Goal: Information Seeking & Learning: Learn about a topic

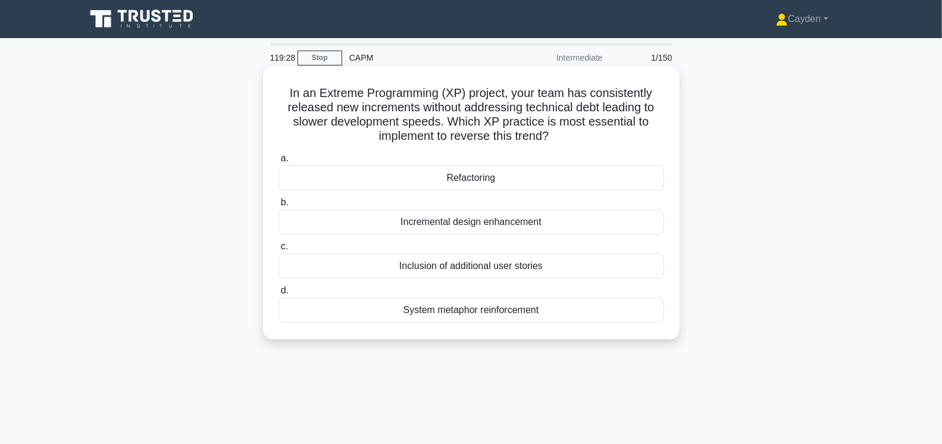
click at [639, 185] on div "Refactoring" at bounding box center [471, 177] width 386 height 25
click at [278, 162] on input "a. Refactoring" at bounding box center [278, 159] width 0 height 8
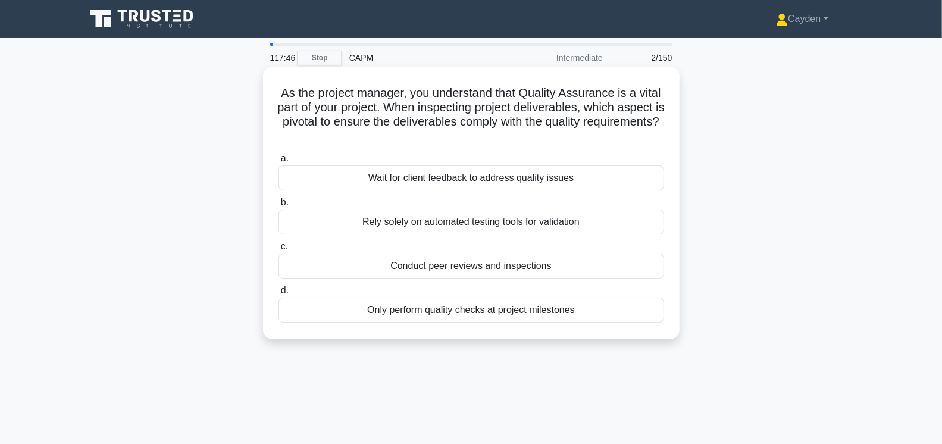
click at [608, 178] on div "Wait for client feedback to address quality issues" at bounding box center [471, 177] width 386 height 25
click at [278, 162] on input "a. Wait for client feedback to address quality issues" at bounding box center [278, 159] width 0 height 8
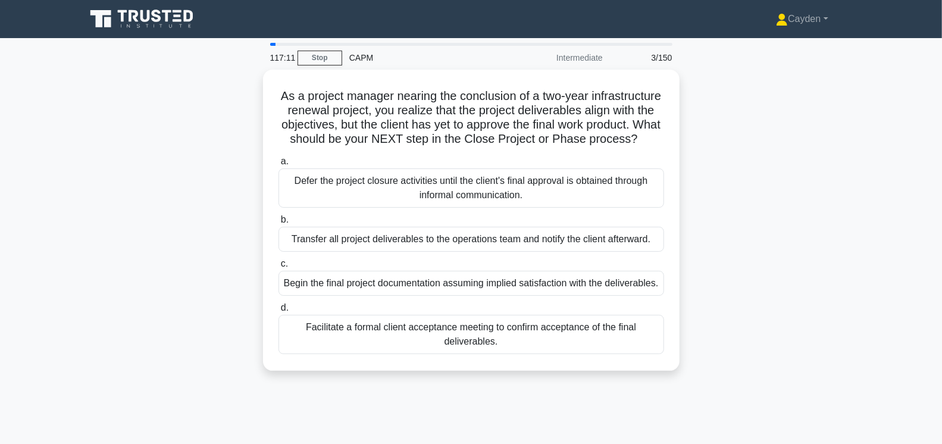
click at [872, 195] on main "117:11 Stop CAPM Intermediate 3/150 As a project manager nearing the conclusion…" at bounding box center [471, 340] width 942 height 605
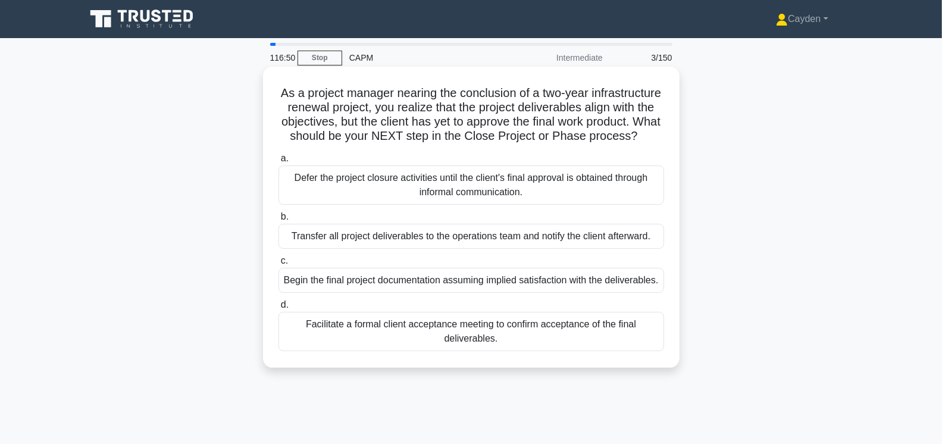
click at [630, 342] on div "Facilitate a formal client acceptance meeting to confirm acceptance of the fina…" at bounding box center [471, 331] width 386 height 39
click at [278, 309] on input "d. Facilitate a formal client acceptance meeting to confirm acceptance of the f…" at bounding box center [278, 305] width 0 height 8
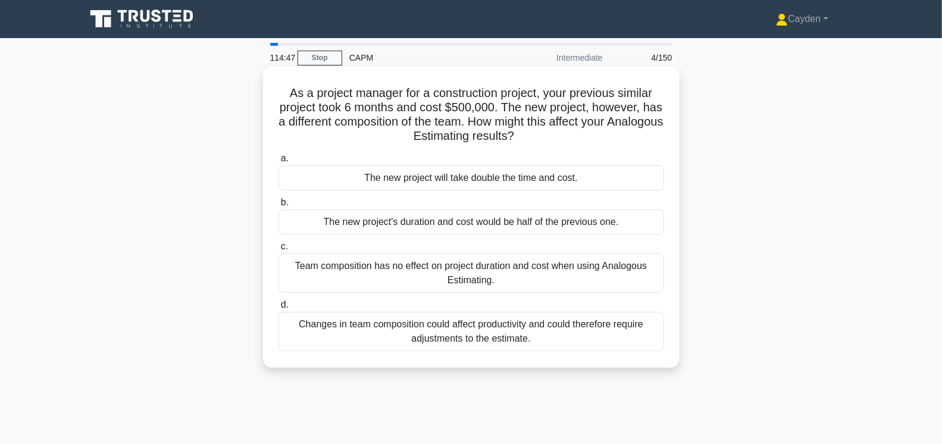
click at [478, 331] on div "Changes in team composition could affect productivity and could therefore requi…" at bounding box center [471, 331] width 386 height 39
click at [278, 309] on input "d. Changes in team composition could affect productivity and could therefore re…" at bounding box center [278, 305] width 0 height 8
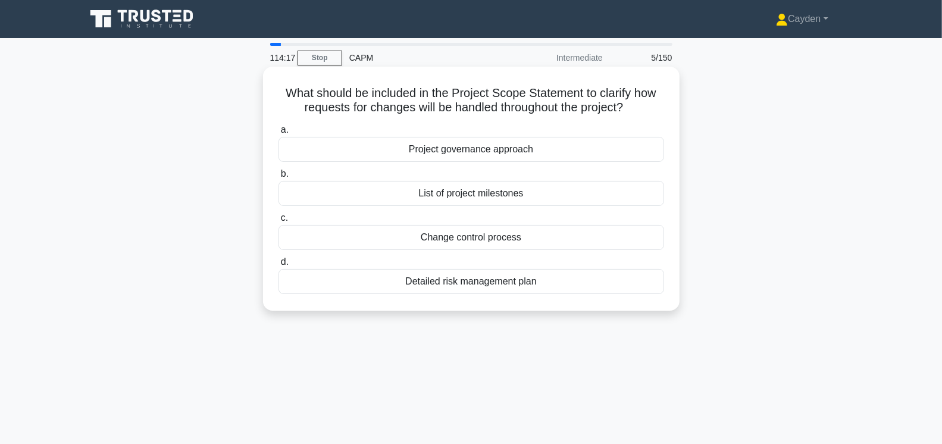
click at [562, 241] on div "Change control process" at bounding box center [471, 237] width 386 height 25
click at [278, 222] on input "c. Change control process" at bounding box center [278, 218] width 0 height 8
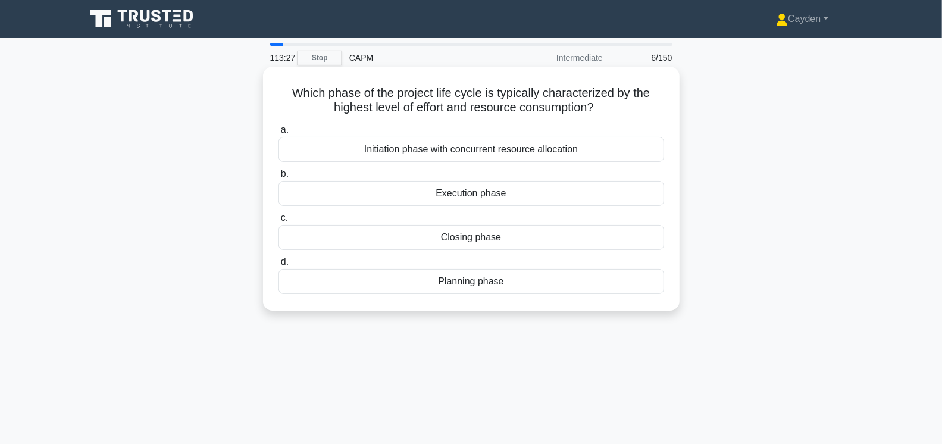
click at [564, 281] on div "Planning phase" at bounding box center [471, 281] width 386 height 25
click at [278, 266] on input "d. Planning phase" at bounding box center [278, 262] width 0 height 8
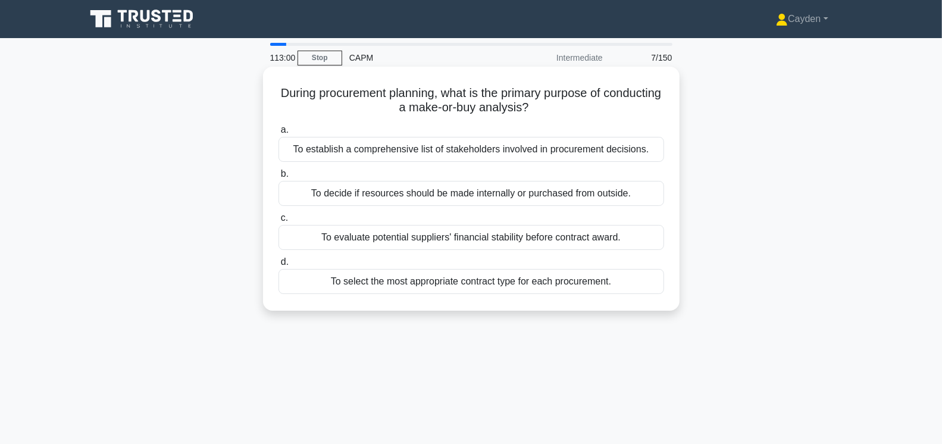
click at [356, 188] on div "To decide if resources should be made internally or purchased from outside." at bounding box center [471, 193] width 386 height 25
click at [278, 178] on input "b. To decide if resources should be made internally or purchased from outside." at bounding box center [278, 174] width 0 height 8
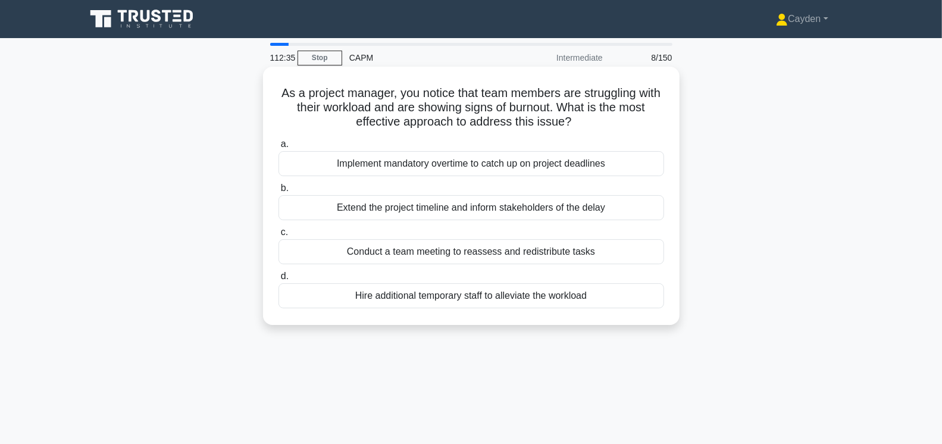
click at [383, 247] on div "Conduct a team meeting to reassess and redistribute tasks" at bounding box center [471, 251] width 386 height 25
click at [278, 236] on input "c. Conduct a team meeting to reassess and redistribute tasks" at bounding box center [278, 233] width 0 height 8
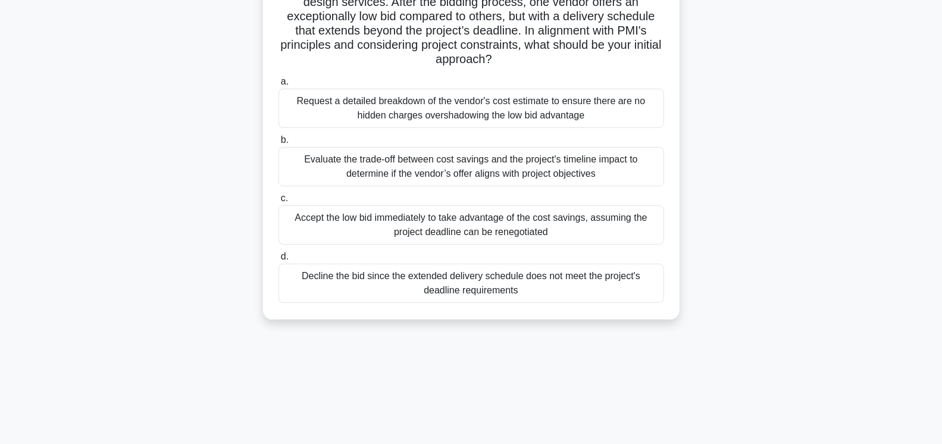
scroll to position [102, 0]
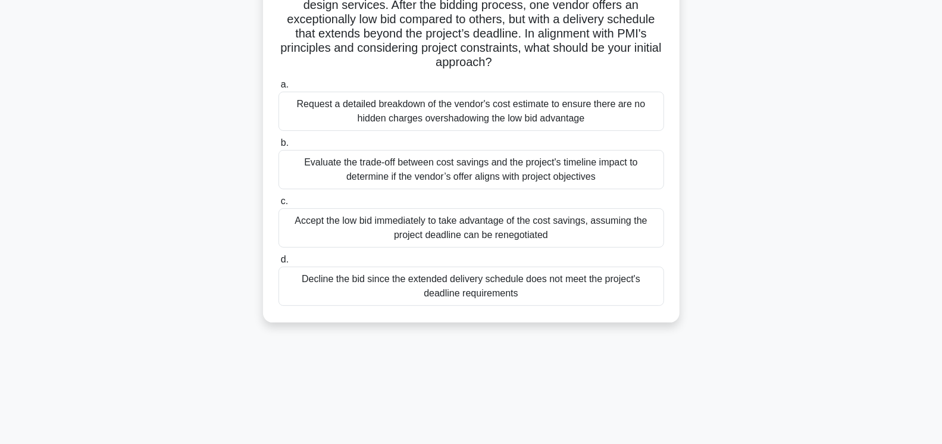
click at [329, 160] on div "Evaluate the trade-off between cost savings and the project's timeline impact t…" at bounding box center [471, 169] width 386 height 39
click at [278, 147] on input "b. Evaluate the trade-off between cost savings and the project's timeline impac…" at bounding box center [278, 143] width 0 height 8
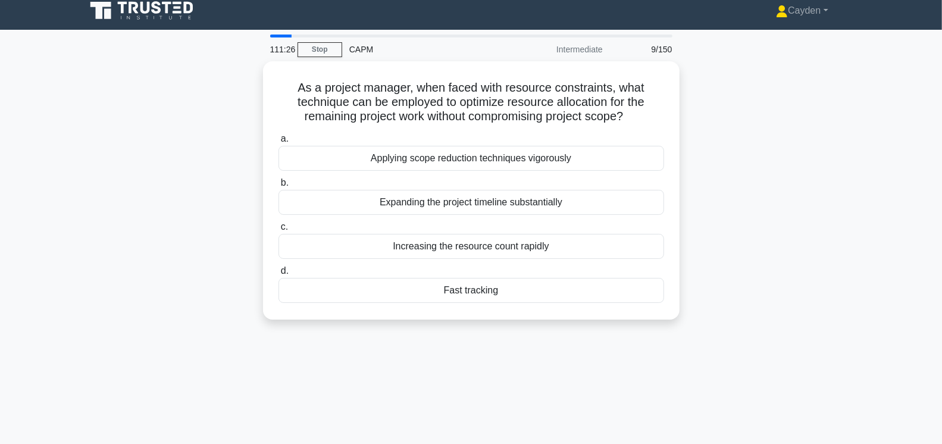
scroll to position [0, 0]
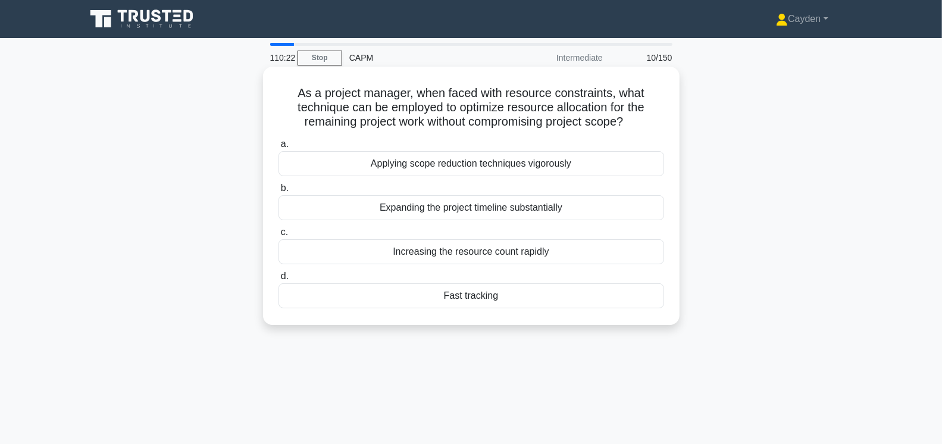
click at [599, 294] on div "Fast tracking" at bounding box center [471, 295] width 386 height 25
click at [278, 280] on input "d. Fast tracking" at bounding box center [278, 277] width 0 height 8
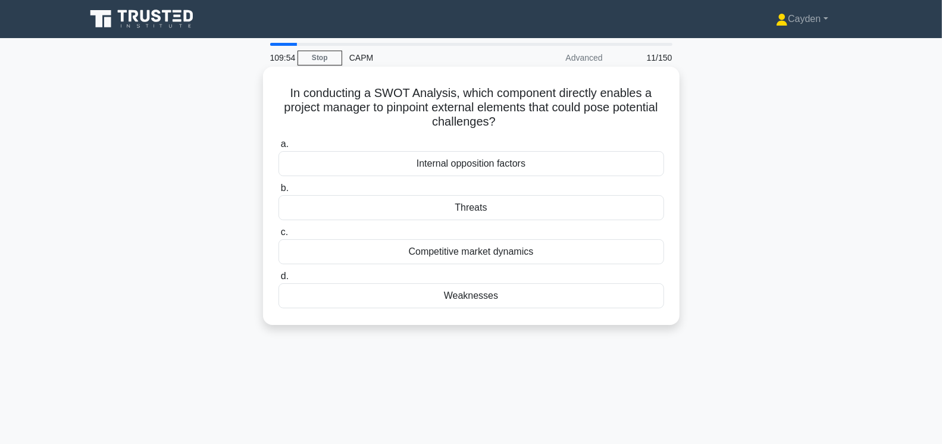
click at [545, 209] on div "Threats" at bounding box center [471, 207] width 386 height 25
click at [278, 192] on input "b. Threats" at bounding box center [278, 188] width 0 height 8
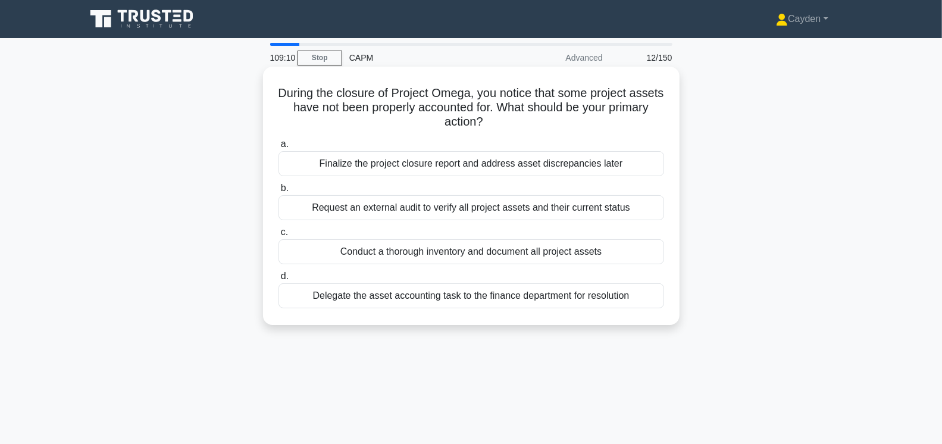
click at [558, 248] on div "Conduct a thorough inventory and document all project assets" at bounding box center [471, 251] width 386 height 25
click at [278, 236] on input "c. Conduct a thorough inventory and document all project assets" at bounding box center [278, 233] width 0 height 8
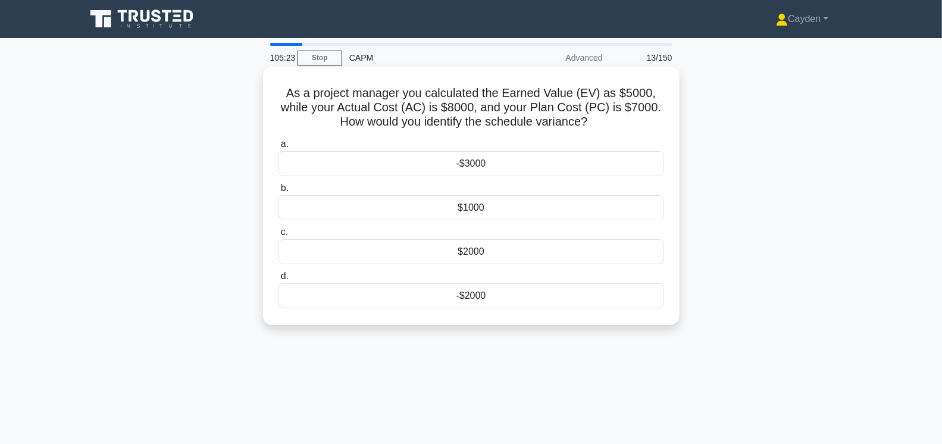
click at [504, 206] on div "$1000" at bounding box center [471, 207] width 386 height 25
click at [278, 192] on input "b. $1000" at bounding box center [278, 188] width 0 height 8
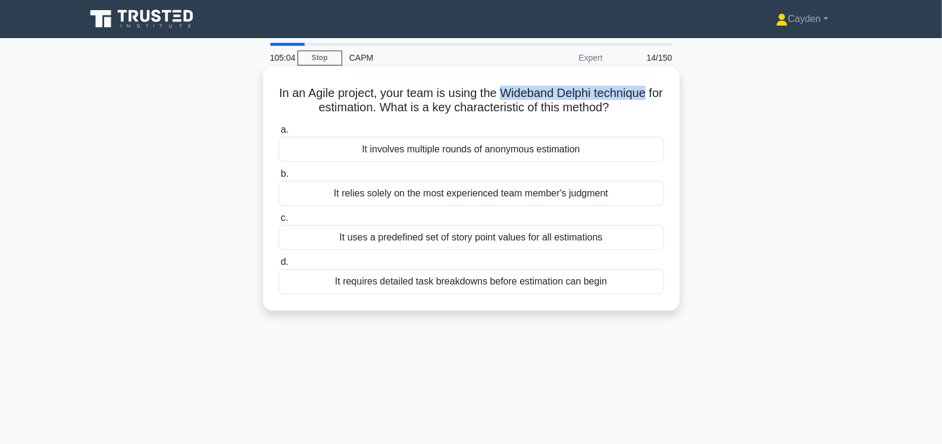
drag, startPoint x: 503, startPoint y: 92, endPoint x: 644, endPoint y: 99, distance: 141.2
click at [644, 99] on h5 "In an Agile project, your team is using the Wideband Delphi technique for estim…" at bounding box center [471, 101] width 388 height 30
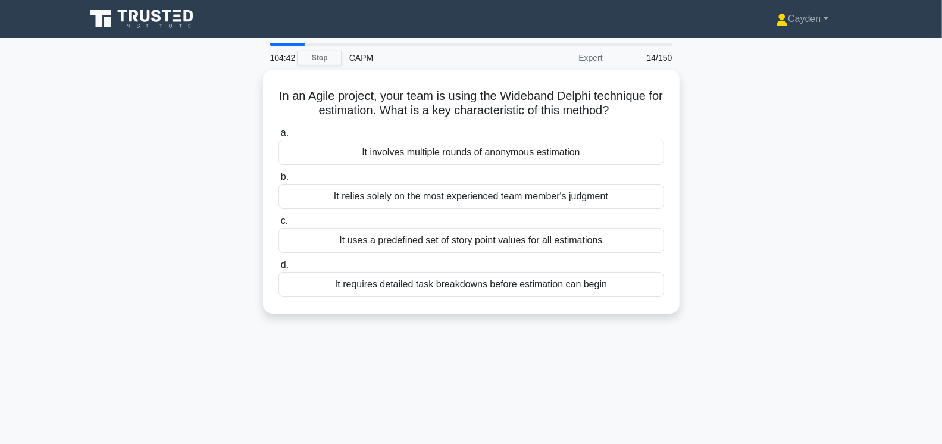
click at [189, 262] on div "In an Agile project, your team is using the Wideband Delphi technique for estim…" at bounding box center [471, 199] width 785 height 258
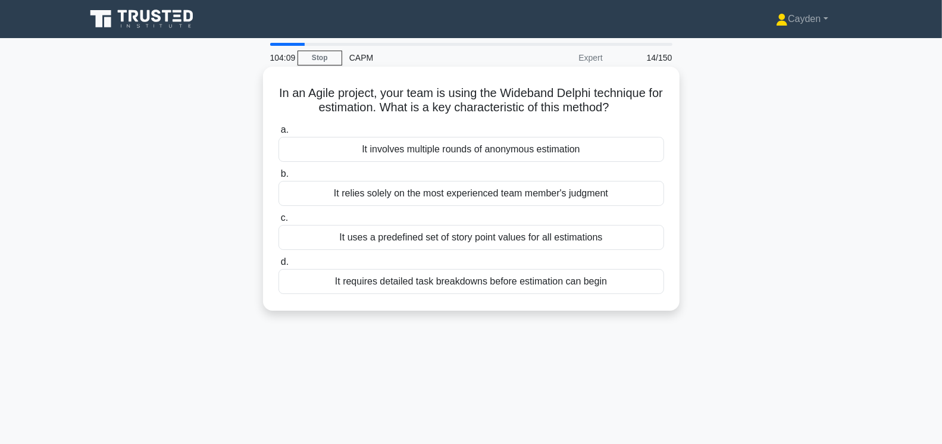
click at [612, 239] on div "It uses a predefined set of story point values for all estimations" at bounding box center [471, 237] width 386 height 25
click at [278, 222] on input "c. It uses a predefined set of story point values for all estimations" at bounding box center [278, 218] width 0 height 8
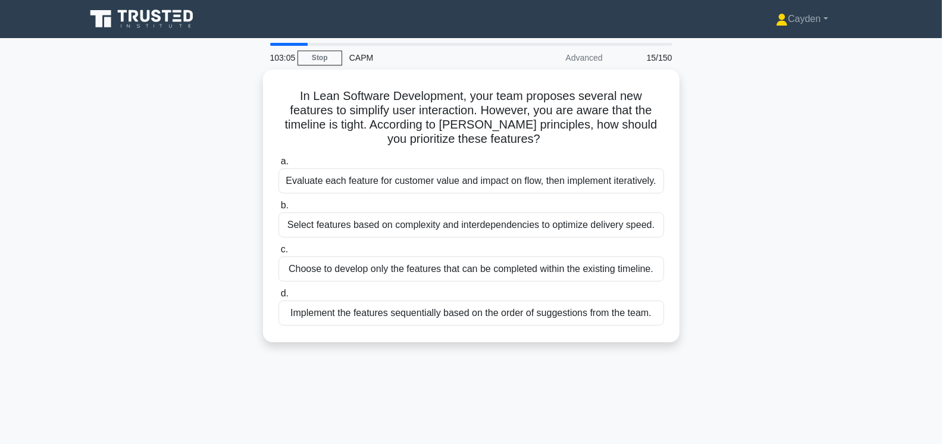
click at [734, 262] on div "In Lean Software Development, your team proposes several new features to simpli…" at bounding box center [471, 213] width 785 height 287
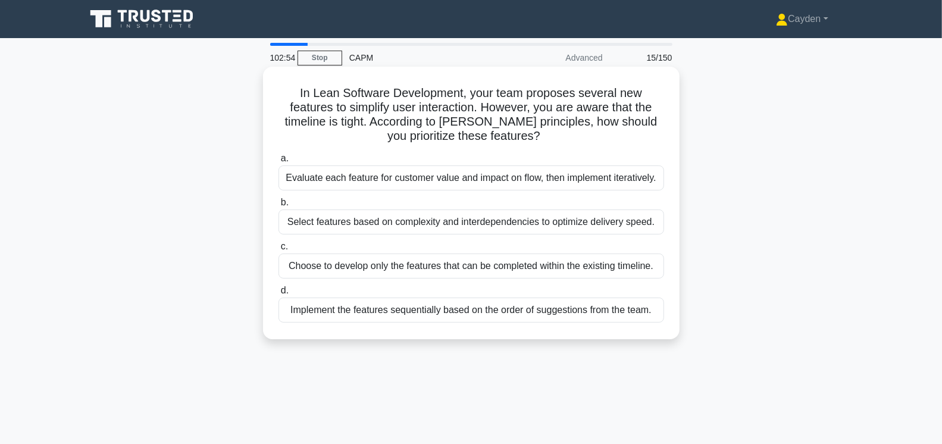
click at [649, 181] on div "Evaluate each feature for customer value and impact on flow, then implement ite…" at bounding box center [471, 177] width 386 height 25
click at [278, 162] on input "a. Evaluate each feature for customer value and impact on flow, then implement …" at bounding box center [278, 159] width 0 height 8
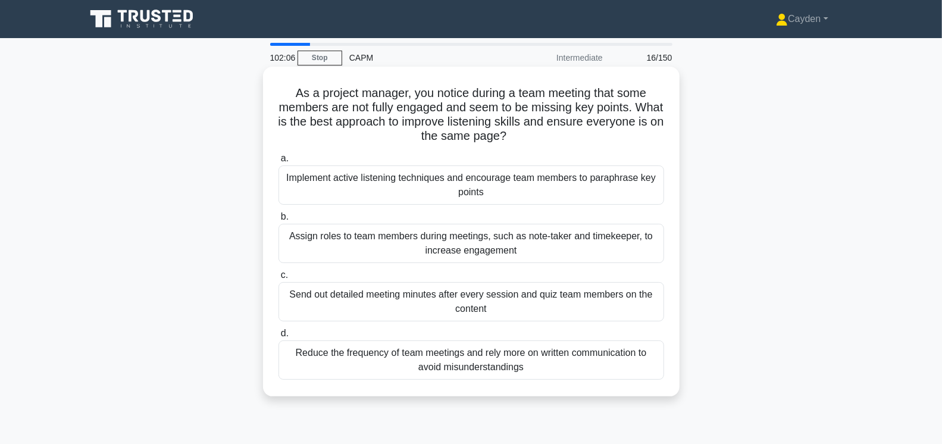
click at [615, 189] on div "Implement active listening techniques and encourage team members to paraphrase …" at bounding box center [471, 184] width 386 height 39
click at [278, 162] on input "a. Implement active listening techniques and encourage team members to paraphra…" at bounding box center [278, 159] width 0 height 8
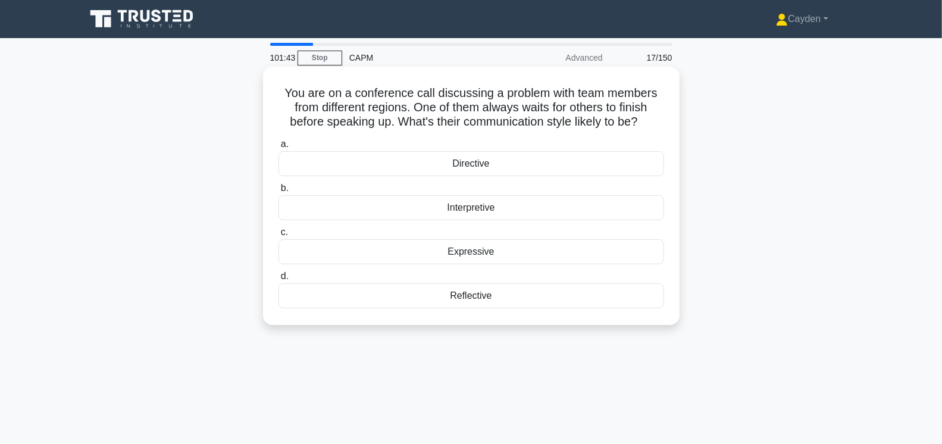
click at [448, 208] on div "Interpretive" at bounding box center [471, 207] width 386 height 25
click at [278, 192] on input "b. Interpretive" at bounding box center [278, 188] width 0 height 8
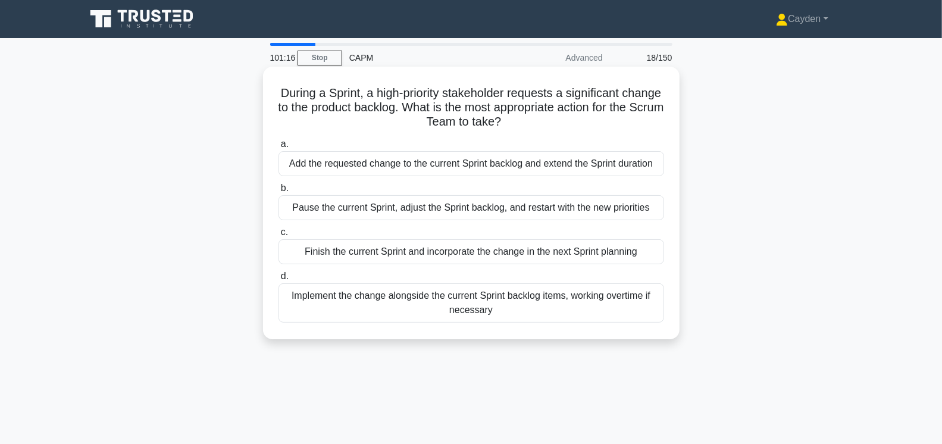
click at [647, 253] on div "Finish the current Sprint and incorporate the change in the next Sprint planning" at bounding box center [471, 251] width 386 height 25
click at [278, 236] on input "c. Finish the current Sprint and incorporate the change in the next Sprint plan…" at bounding box center [278, 233] width 0 height 8
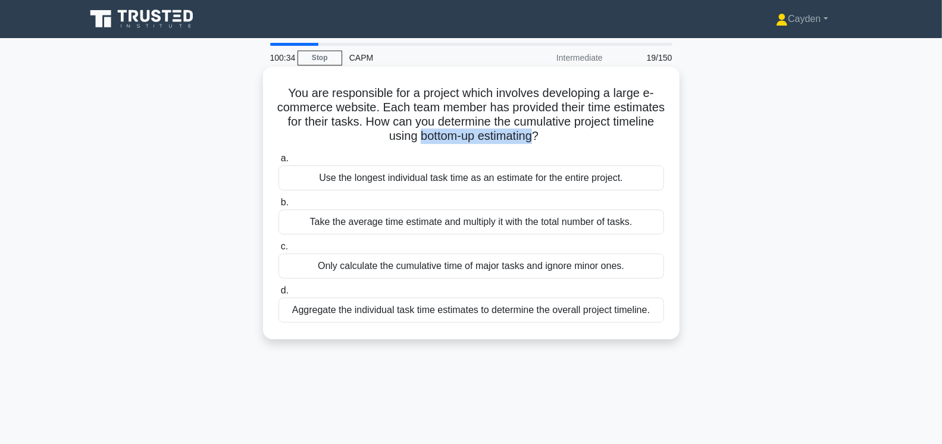
drag, startPoint x: 418, startPoint y: 137, endPoint x: 531, endPoint y: 140, distance: 113.1
click at [531, 140] on h5 "You are responsible for a project which involves developing a large e-commerce …" at bounding box center [471, 115] width 388 height 58
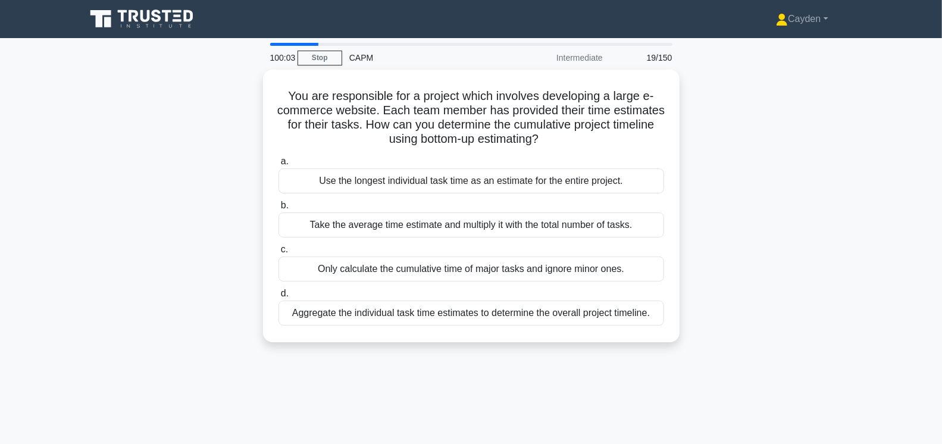
click at [187, 239] on div "You are responsible for a project which involves developing a large e-commerce …" at bounding box center [471, 213] width 785 height 287
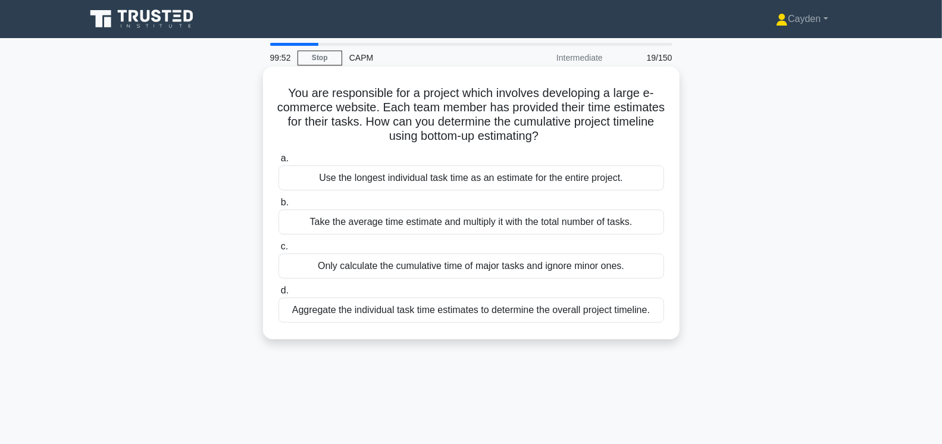
click at [483, 306] on div "Aggregate the individual task time estimates to determine the overall project t…" at bounding box center [471, 310] width 386 height 25
click at [278, 295] on input "d. Aggregate the individual task time estimates to determine the overall projec…" at bounding box center [278, 291] width 0 height 8
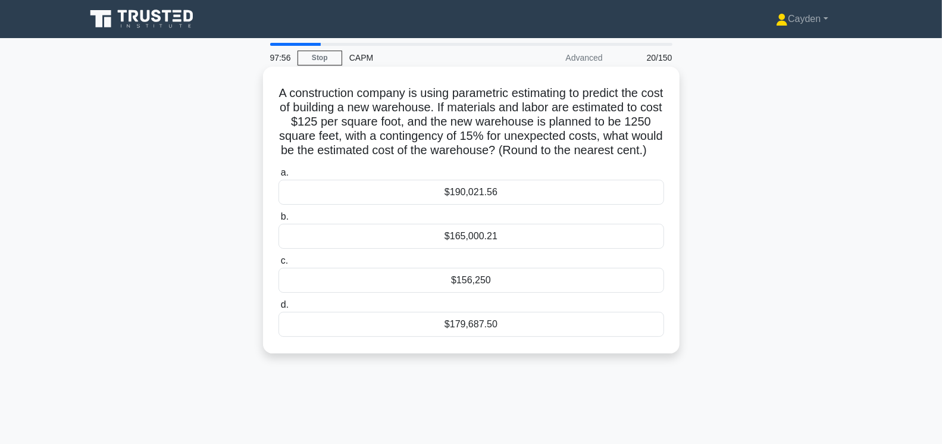
click at [547, 336] on div "$179,687.50" at bounding box center [471, 324] width 386 height 25
click at [278, 309] on input "d. $179,687.50" at bounding box center [278, 305] width 0 height 8
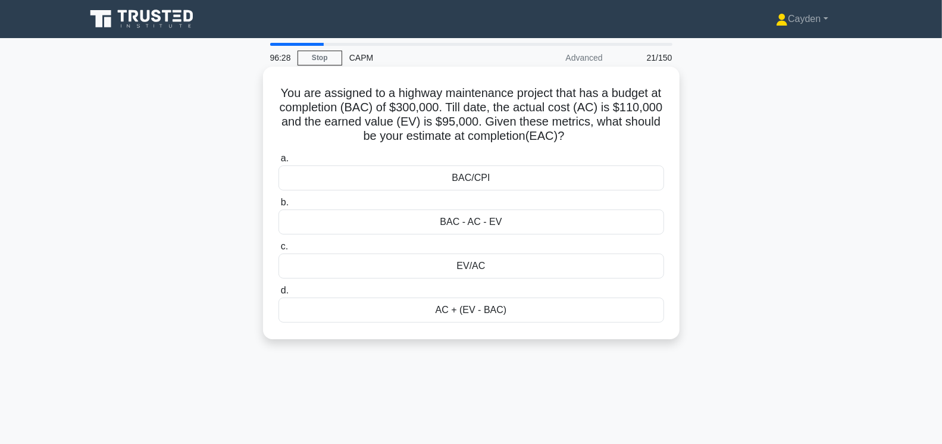
click at [503, 178] on div "BAC/CPI" at bounding box center [471, 177] width 386 height 25
click at [278, 162] on input "a. BAC/CPI" at bounding box center [278, 159] width 0 height 8
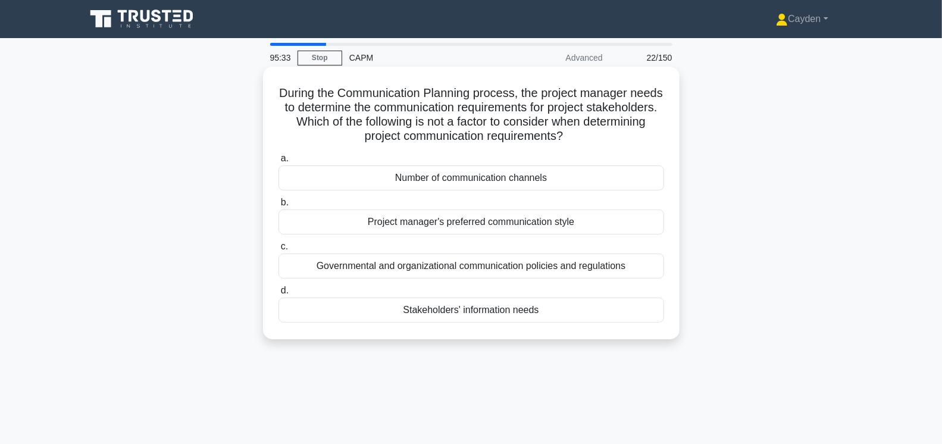
click at [516, 177] on div "Number of communication channels" at bounding box center [471, 177] width 386 height 25
click at [278, 162] on input "a. Number of communication channels" at bounding box center [278, 159] width 0 height 8
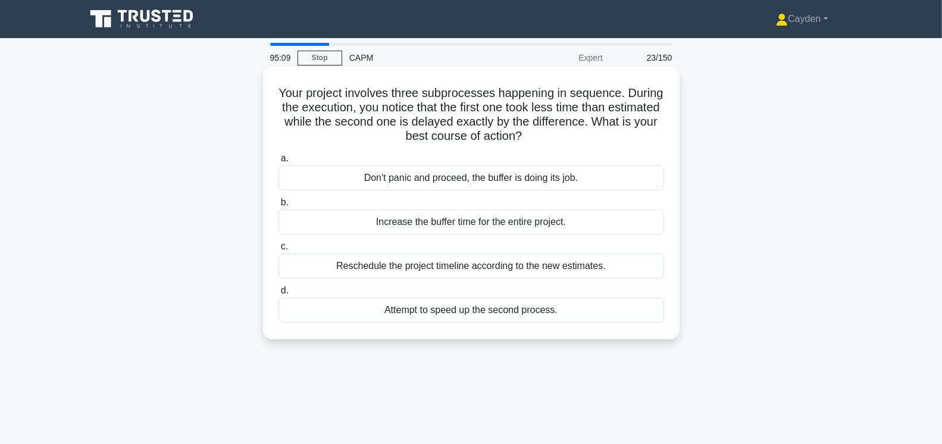
click at [503, 179] on div "Don't panic and proceed, the buffer is doing its job." at bounding box center [471, 177] width 386 height 25
click at [278, 162] on input "a. Don't panic and proceed, the buffer is doing its job." at bounding box center [278, 159] width 0 height 8
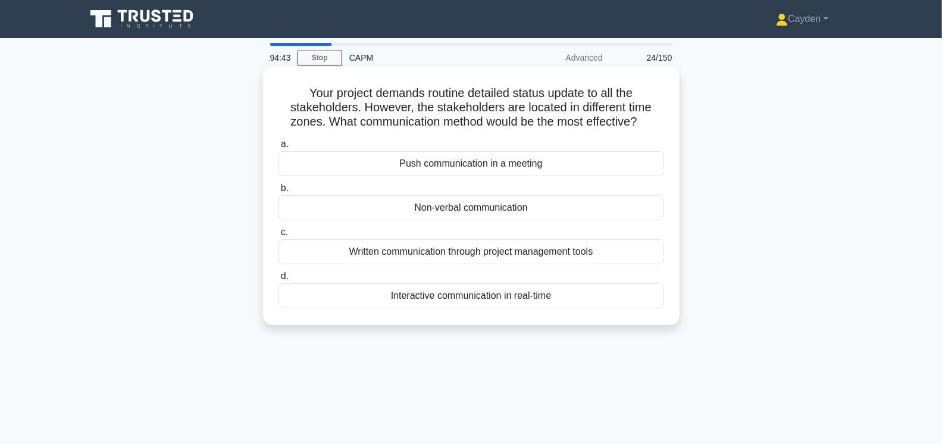
click at [647, 249] on div "Written communication through project management tools" at bounding box center [471, 251] width 386 height 25
click at [278, 236] on input "c. Written communication through project management tools" at bounding box center [278, 233] width 0 height 8
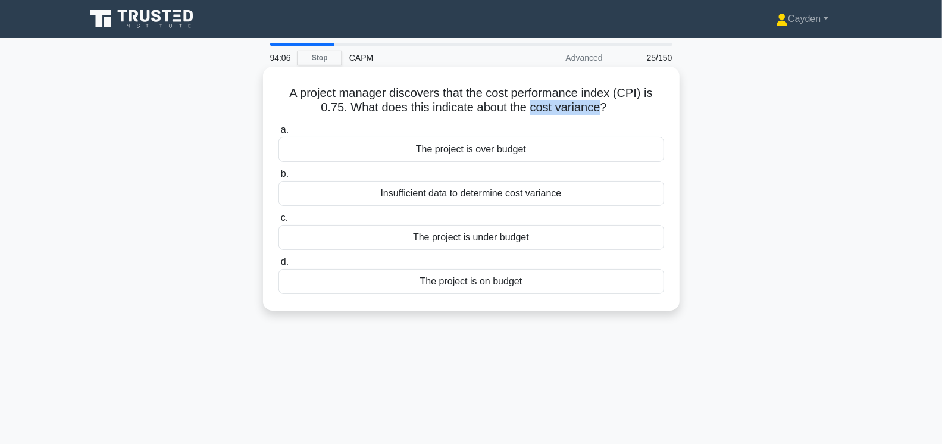
drag, startPoint x: 600, startPoint y: 109, endPoint x: 533, endPoint y: 108, distance: 67.2
click at [533, 108] on h5 "A project manager discovers that the cost performance index (CPI) is 0.75. What…" at bounding box center [471, 101] width 388 height 30
click at [609, 105] on icon ".spinner_0XTQ{transform-origin:center;animation:spinner_y6GP .75s linear infini…" at bounding box center [614, 108] width 14 height 14
drag, startPoint x: 599, startPoint y: 109, endPoint x: 528, endPoint y: 109, distance: 70.8
click at [528, 109] on h5 "A project manager discovers that the cost performance index (CPI) is 0.75. What…" at bounding box center [471, 101] width 388 height 30
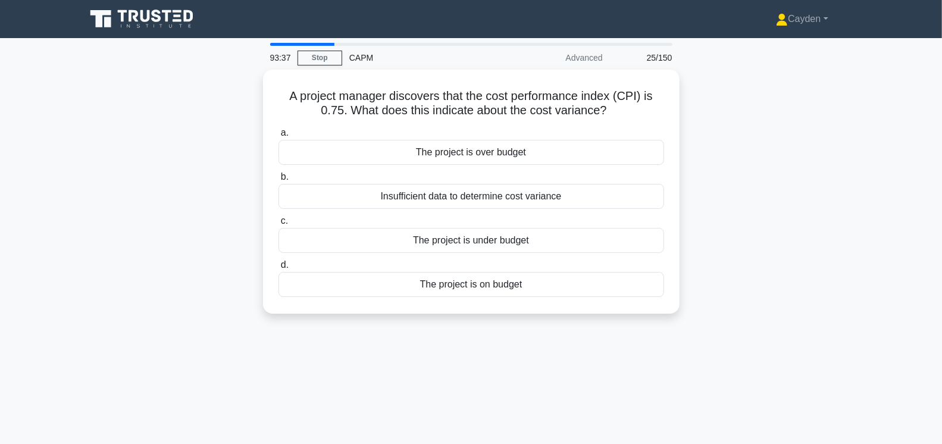
click at [199, 172] on div "A project manager discovers that the cost performance index (CPI) is 0.75. What…" at bounding box center [471, 199] width 785 height 258
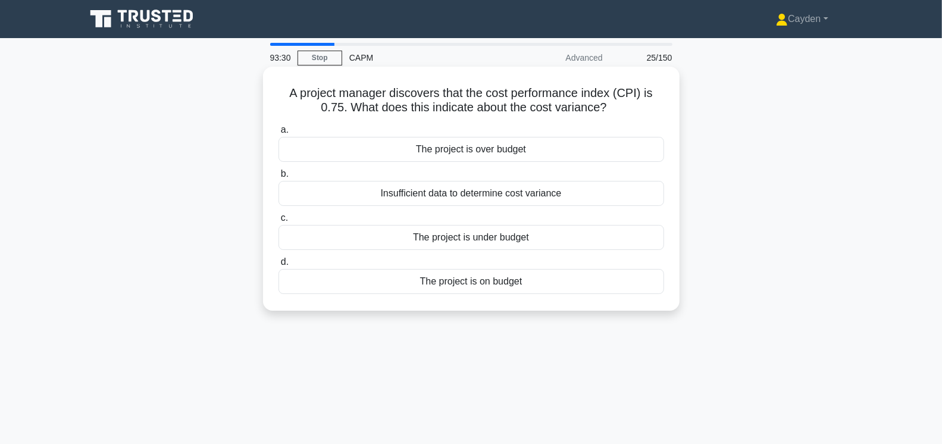
click at [446, 230] on div "The project is under budget" at bounding box center [471, 237] width 386 height 25
click at [278, 222] on input "c. The project is under budget" at bounding box center [278, 218] width 0 height 8
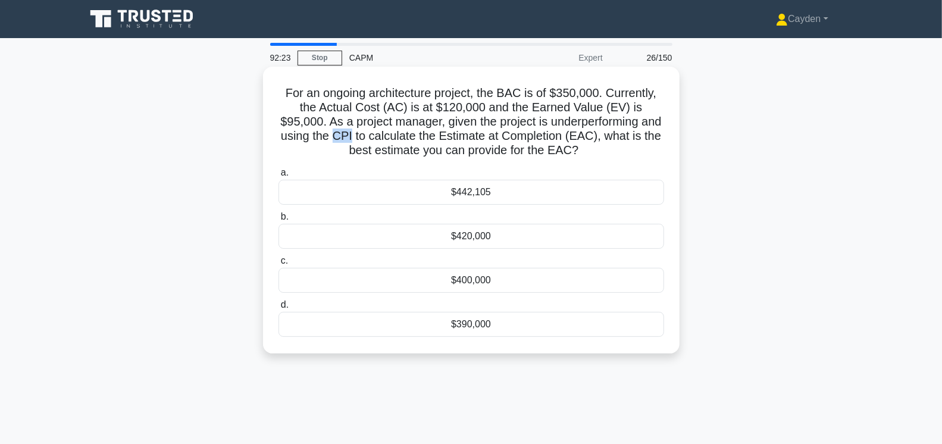
drag, startPoint x: 335, startPoint y: 136, endPoint x: 350, endPoint y: 137, distance: 15.5
click at [350, 137] on h5 "For an ongoing architecture project, the BAC is of $350,000. Currently, the Act…" at bounding box center [471, 122] width 388 height 73
click at [469, 192] on div "$442,105" at bounding box center [471, 192] width 386 height 25
click at [278, 177] on input "a. $442,105" at bounding box center [278, 173] width 0 height 8
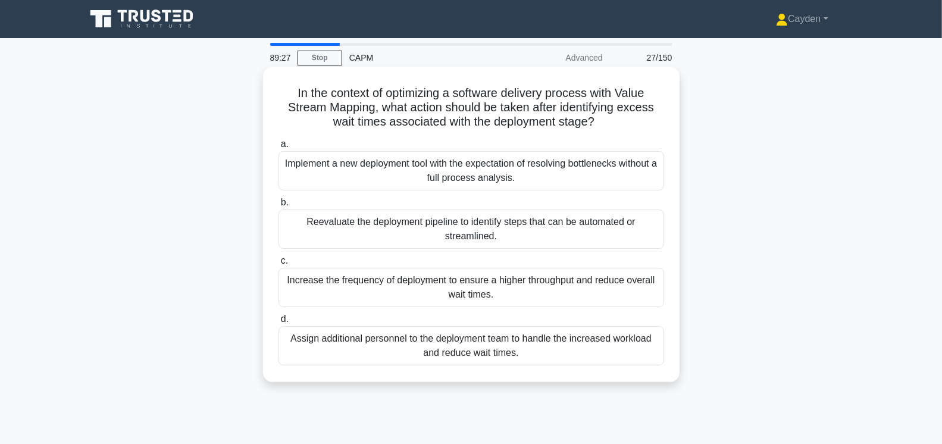
click at [530, 229] on div "Reevaluate the deployment pipeline to identify steps that can be automated or s…" at bounding box center [471, 228] width 386 height 39
click at [278, 206] on input "b. Reevaluate the deployment pipeline to identify steps that can be automated o…" at bounding box center [278, 203] width 0 height 8
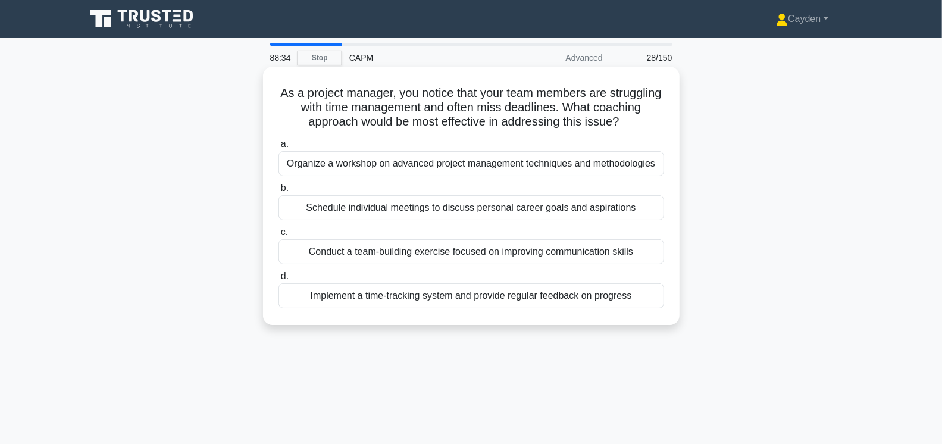
click at [602, 295] on div "Implement a time-tracking system and provide regular feedback on progress" at bounding box center [471, 295] width 386 height 25
click at [278, 280] on input "d. Implement a time-tracking system and provide regular feedback on progress" at bounding box center [278, 277] width 0 height 8
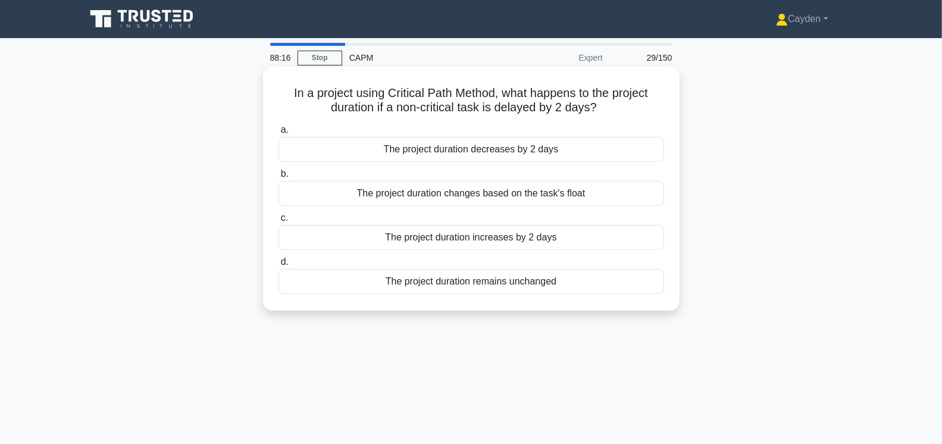
click at [575, 276] on div "The project duration remains unchanged" at bounding box center [471, 281] width 386 height 25
click at [278, 266] on input "d. The project duration remains unchanged" at bounding box center [278, 262] width 0 height 8
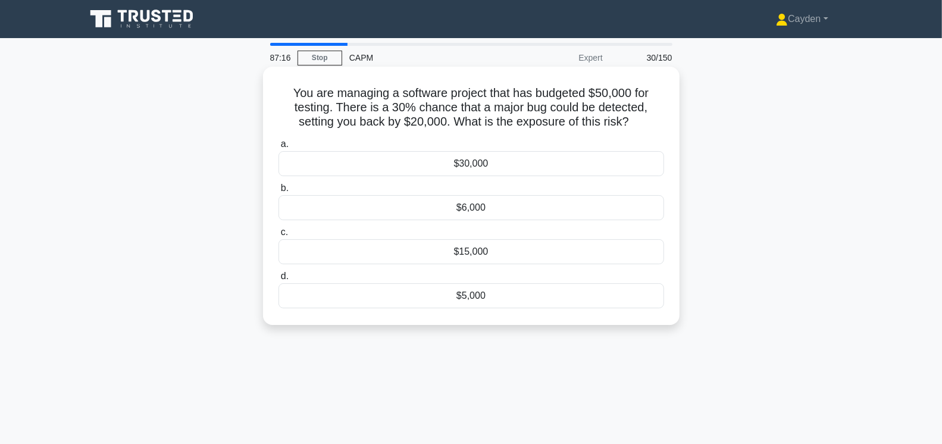
drag, startPoint x: 494, startPoint y: 165, endPoint x: 531, endPoint y: 115, distance: 62.3
click at [531, 115] on div "You are managing a software project that has budgeted $50,000 for testing. Ther…" at bounding box center [471, 195] width 407 height 249
click at [531, 115] on h5 "You are managing a software project that has budgeted $50,000 for testing. Ther…" at bounding box center [471, 108] width 388 height 44
click at [519, 159] on div "$30,000" at bounding box center [471, 163] width 386 height 25
click at [278, 148] on input "a. $30,000" at bounding box center [278, 144] width 0 height 8
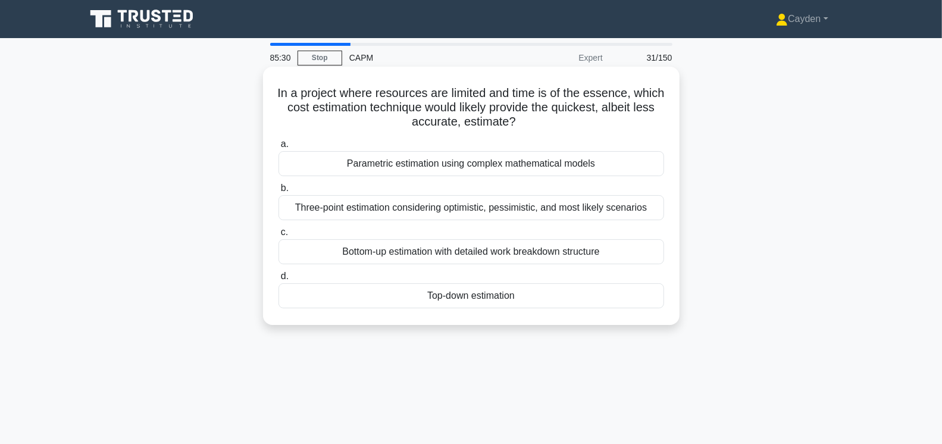
click at [636, 298] on div "Top-down estimation" at bounding box center [471, 295] width 386 height 25
click at [278, 280] on input "d. Top-down estimation" at bounding box center [278, 277] width 0 height 8
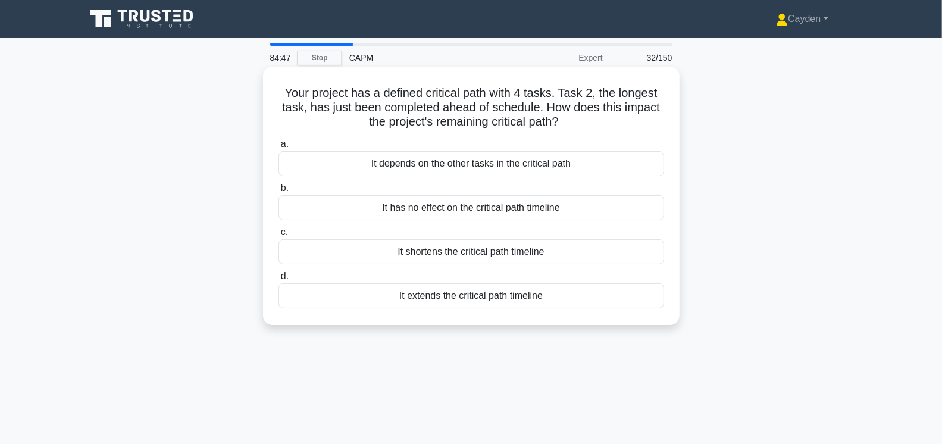
click at [590, 168] on div "It depends on the other tasks in the critical path" at bounding box center [471, 163] width 386 height 25
click at [278, 148] on input "a. It depends on the other tasks in the critical path" at bounding box center [278, 144] width 0 height 8
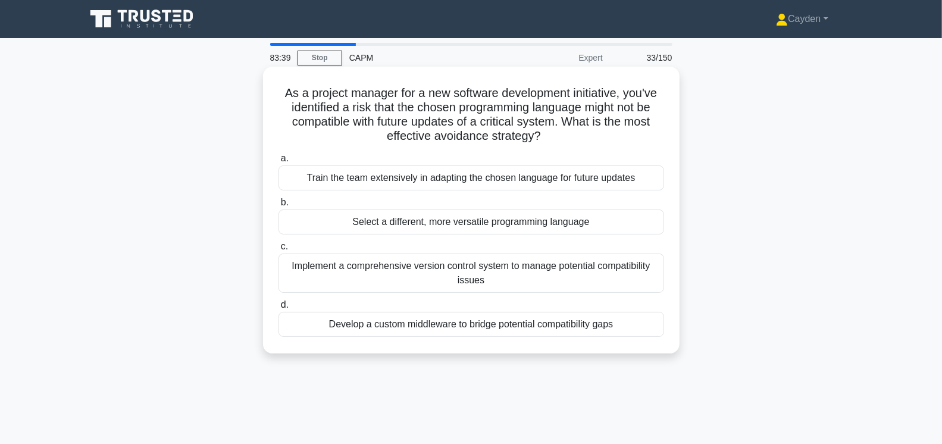
click at [635, 270] on div "Implement a comprehensive version control system to manage potential compatibil…" at bounding box center [471, 272] width 386 height 39
click at [278, 251] on input "c. Implement a comprehensive version control system to manage potential compati…" at bounding box center [278, 247] width 0 height 8
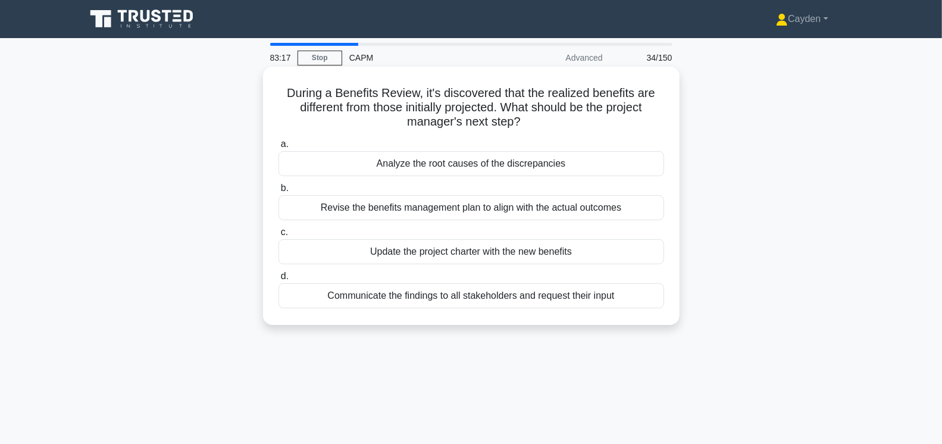
click at [610, 159] on div "Analyze the root causes of the discrepancies" at bounding box center [471, 163] width 386 height 25
click at [278, 148] on input "a. Analyze the root causes of the discrepancies" at bounding box center [278, 144] width 0 height 8
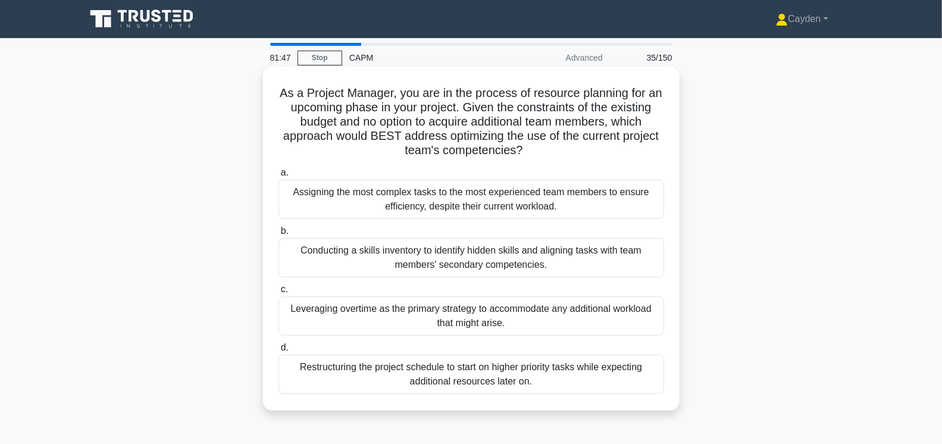
click at [630, 257] on div "Conducting a skills inventory to identify hidden skills and aligning tasks with…" at bounding box center [471, 257] width 386 height 39
click at [278, 235] on input "b. Conducting a skills inventory to identify hidden skills and aligning tasks w…" at bounding box center [278, 231] width 0 height 8
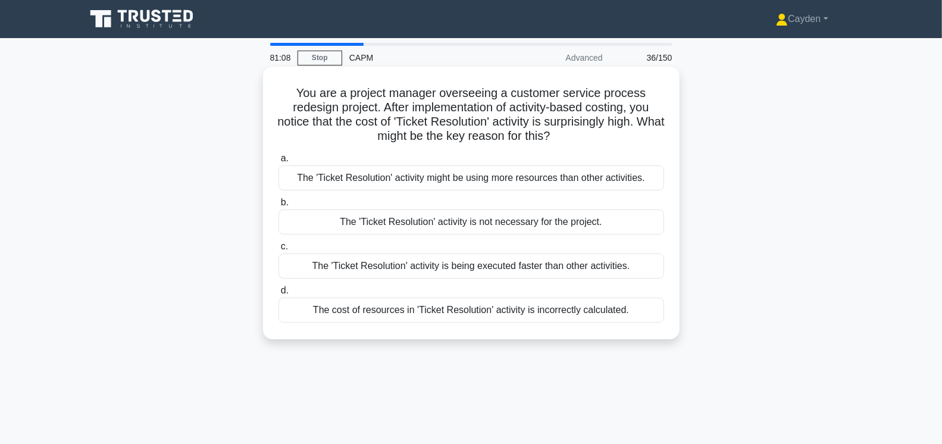
click at [627, 176] on div "The 'Ticket Resolution' activity might be using more resources than other activ…" at bounding box center [471, 177] width 386 height 25
click at [278, 162] on input "a. The 'Ticket Resolution' activity might be using more resources than other ac…" at bounding box center [278, 159] width 0 height 8
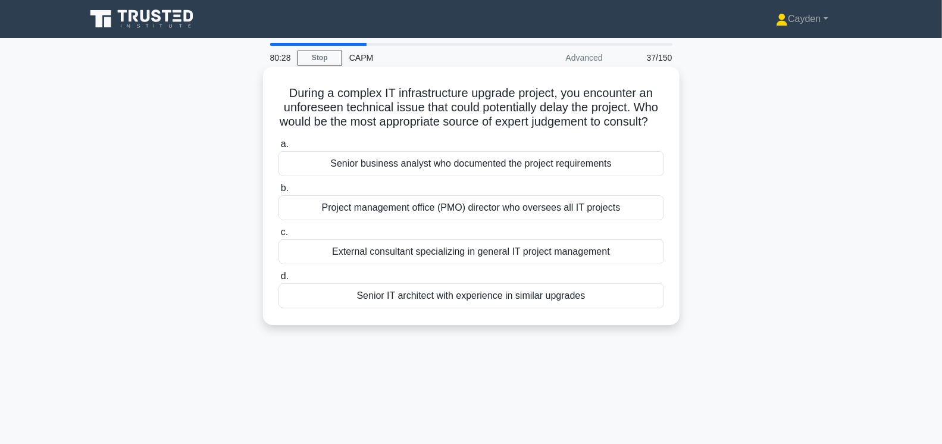
click at [650, 308] on div "Senior IT architect with experience in similar upgrades" at bounding box center [471, 295] width 386 height 25
click at [278, 280] on input "d. Senior IT architect with experience in similar upgrades" at bounding box center [278, 277] width 0 height 8
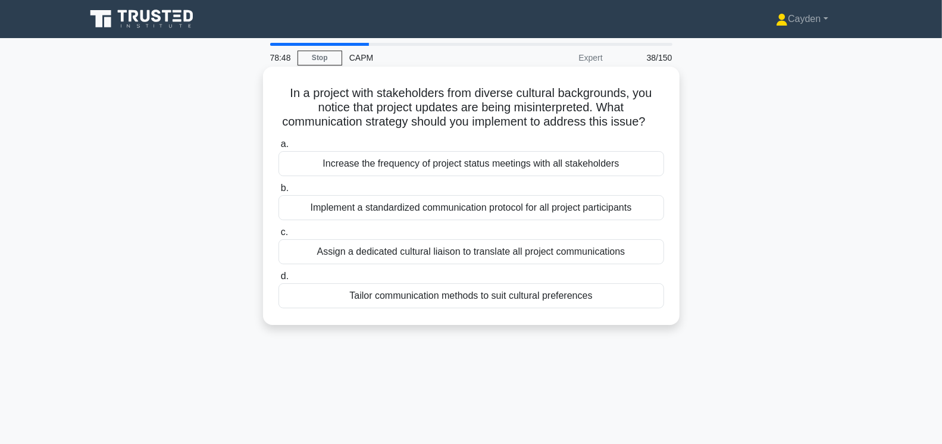
click at [604, 293] on div "Tailor communication methods to suit cultural preferences" at bounding box center [471, 295] width 386 height 25
click at [278, 280] on input "d. Tailor communication methods to suit cultural preferences" at bounding box center [278, 277] width 0 height 8
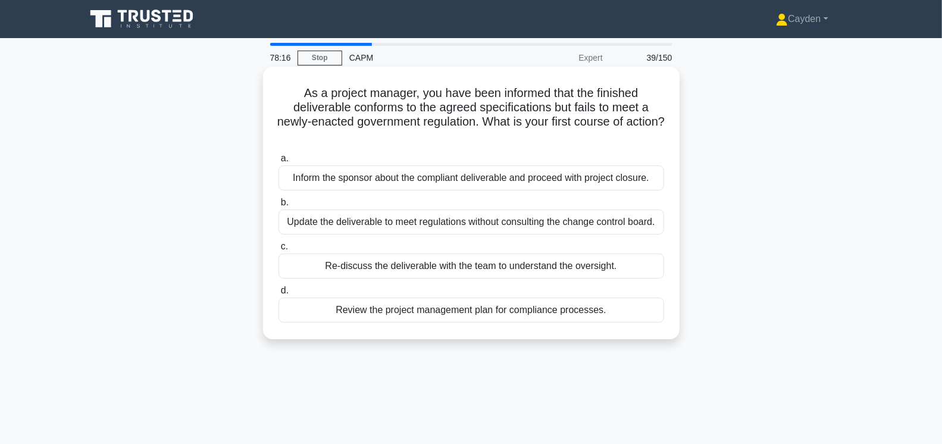
click at [636, 266] on div "Re-discuss the deliverable with the team to understand the oversight." at bounding box center [471, 265] width 386 height 25
click at [278, 251] on input "c. Re-discuss the deliverable with the team to understand the oversight." at bounding box center [278, 247] width 0 height 8
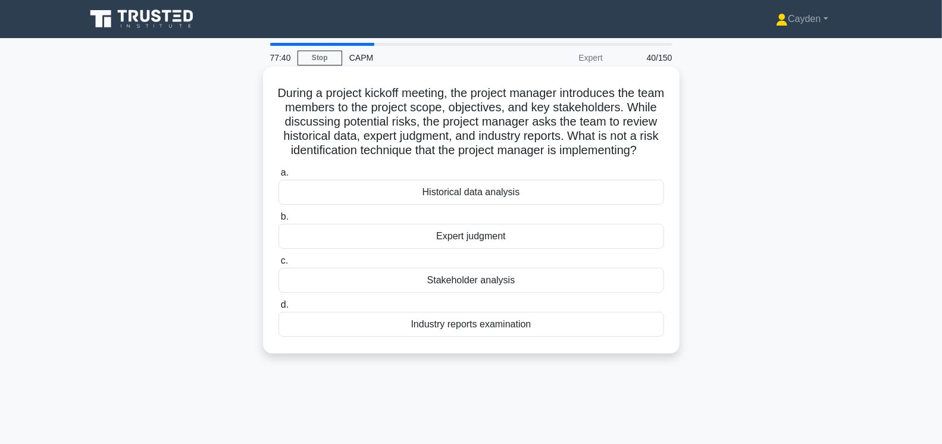
click at [638, 292] on div "Stakeholder analysis" at bounding box center [471, 280] width 386 height 25
click at [278, 265] on input "c. Stakeholder analysis" at bounding box center [278, 261] width 0 height 8
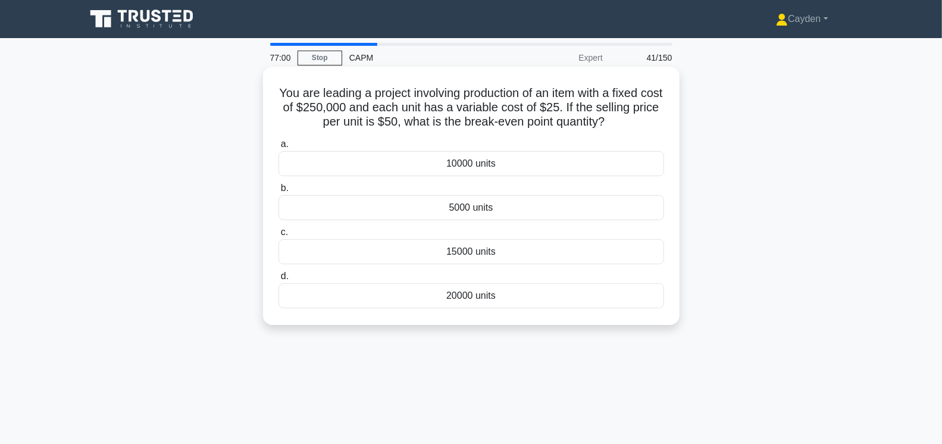
click at [502, 208] on div "5000 units" at bounding box center [471, 207] width 386 height 25
click at [278, 192] on input "b. 5000 units" at bounding box center [278, 188] width 0 height 8
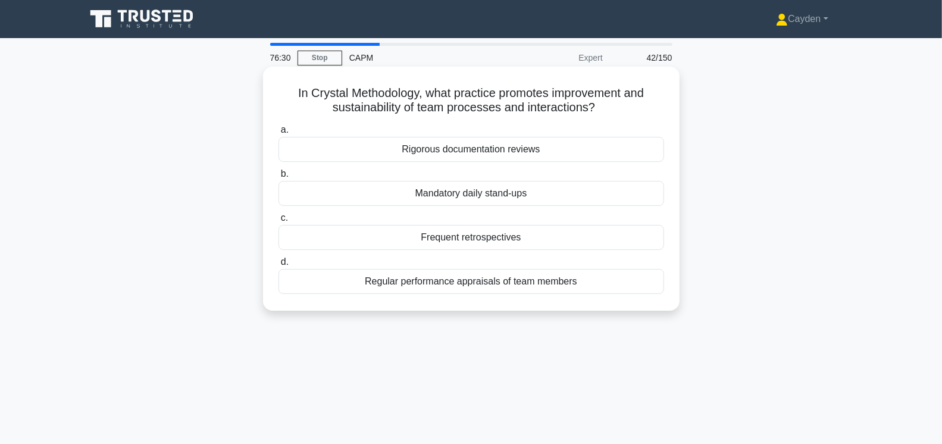
click at [593, 240] on div "Frequent retrospectives" at bounding box center [471, 237] width 386 height 25
click at [278, 222] on input "c. Frequent retrospectives" at bounding box center [278, 218] width 0 height 8
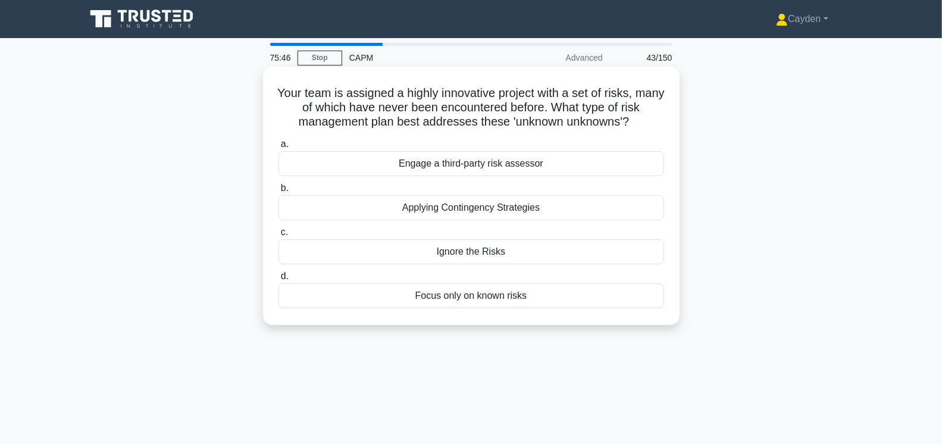
click at [553, 206] on div "Applying Contingency Strategies" at bounding box center [471, 207] width 386 height 25
click at [278, 192] on input "b. Applying Contingency Strategies" at bounding box center [278, 188] width 0 height 8
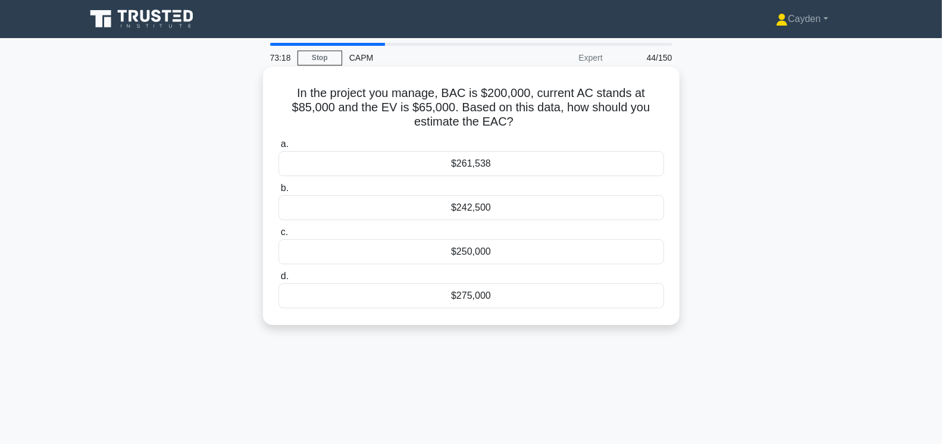
click at [516, 166] on div "$261,538" at bounding box center [471, 163] width 386 height 25
click at [278, 148] on input "a. $261,538" at bounding box center [278, 144] width 0 height 8
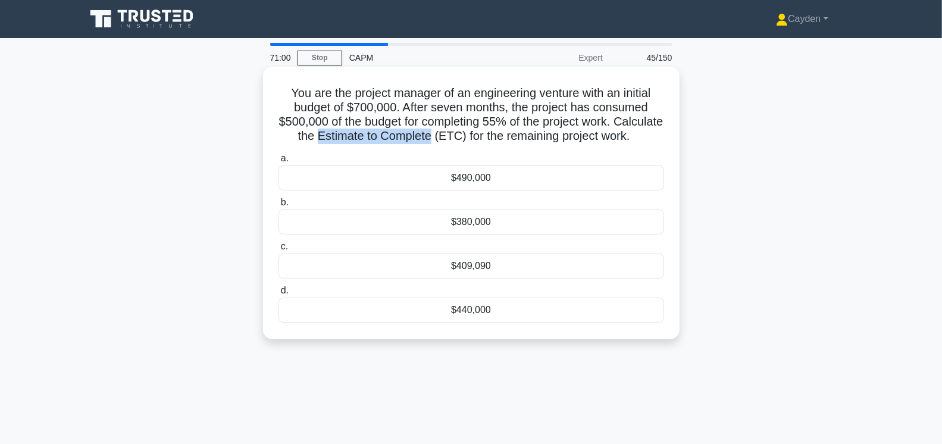
drag, startPoint x: 349, startPoint y: 139, endPoint x: 462, endPoint y: 136, distance: 112.5
click at [462, 136] on h5 "You are the project manager of an engineering venture with an initial budget of…" at bounding box center [471, 115] width 388 height 58
click at [517, 144] on h5 "You are the project manager of an engineering venture with an initial budget of…" at bounding box center [471, 115] width 388 height 58
drag, startPoint x: 352, startPoint y: 133, endPoint x: 461, endPoint y: 140, distance: 109.1
click at [461, 140] on h5 "You are the project manager of an engineering venture with an initial budget of…" at bounding box center [471, 115] width 388 height 58
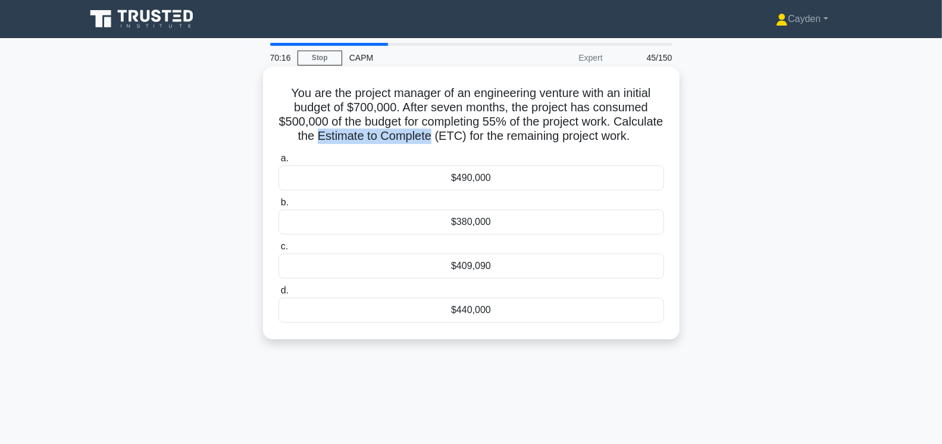
click at [428, 140] on h5 "You are the project manager of an engineering venture with an initial budget of…" at bounding box center [471, 115] width 388 height 58
click at [518, 321] on div "$440,000" at bounding box center [471, 310] width 386 height 25
click at [278, 295] on input "d. $440,000" at bounding box center [278, 291] width 0 height 8
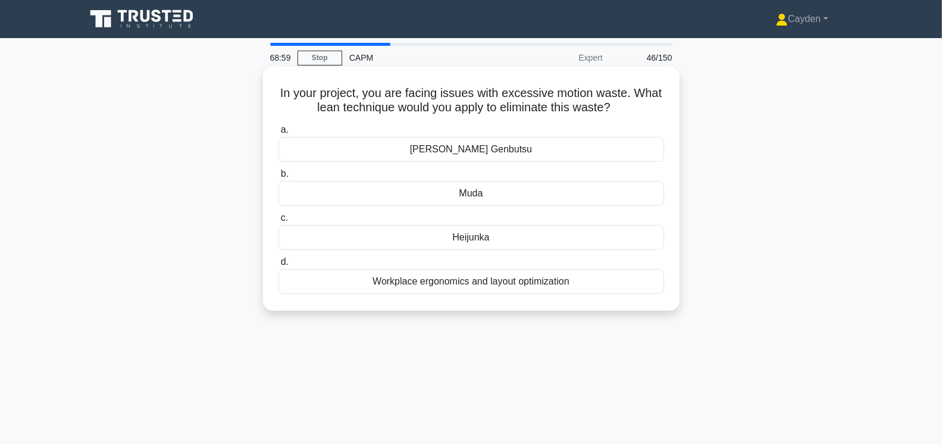
click at [627, 278] on div "Workplace ergonomics and layout optimization" at bounding box center [471, 281] width 386 height 25
click at [278, 266] on input "d. Workplace ergonomics and layout optimization" at bounding box center [278, 262] width 0 height 8
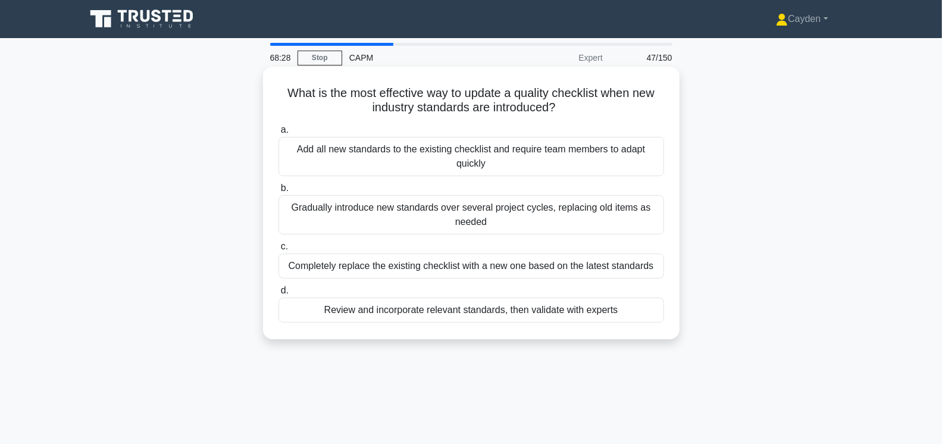
click at [635, 306] on div "Review and incorporate relevant standards, then validate with experts" at bounding box center [471, 310] width 386 height 25
click at [278, 295] on input "d. Review and incorporate relevant standards, then validate with experts" at bounding box center [278, 291] width 0 height 8
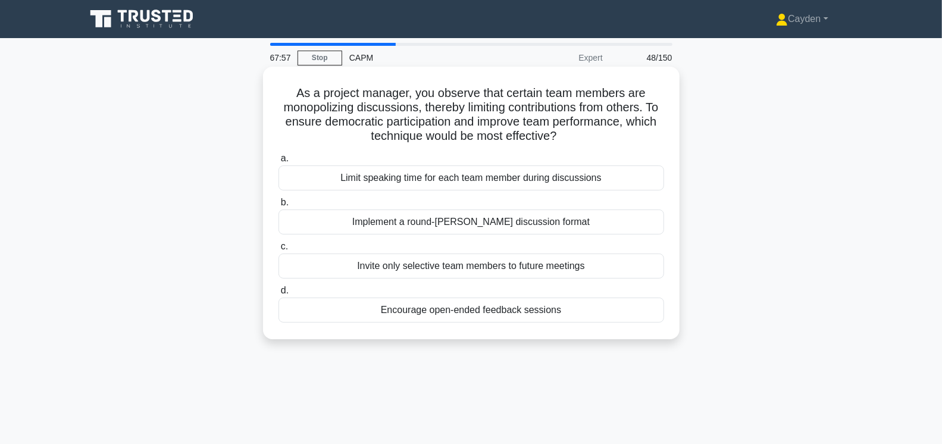
click at [628, 218] on div "Implement a round-robin discussion format" at bounding box center [471, 221] width 386 height 25
click at [278, 206] on input "b. Implement a round-robin discussion format" at bounding box center [278, 203] width 0 height 8
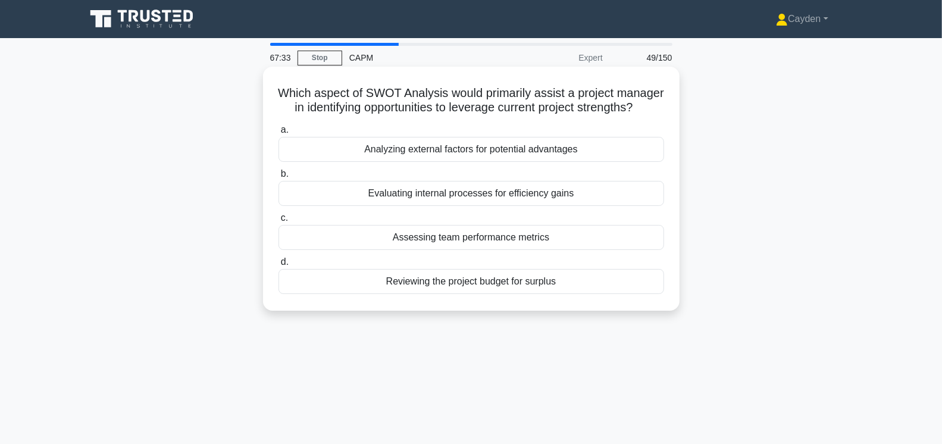
click at [618, 152] on div "Analyzing external factors for potential advantages" at bounding box center [471, 149] width 386 height 25
click at [278, 134] on input "a. Analyzing external factors for potential advantages" at bounding box center [278, 130] width 0 height 8
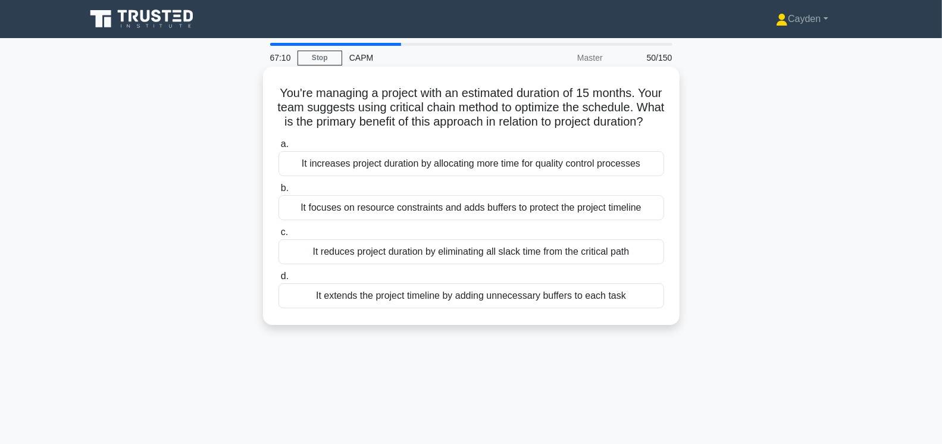
click at [462, 208] on div "It focuses on resource constraints and adds buffers to protect the project time…" at bounding box center [471, 207] width 386 height 25
click at [278, 192] on input "b. It focuses on resource constraints and adds buffers to protect the project t…" at bounding box center [278, 188] width 0 height 8
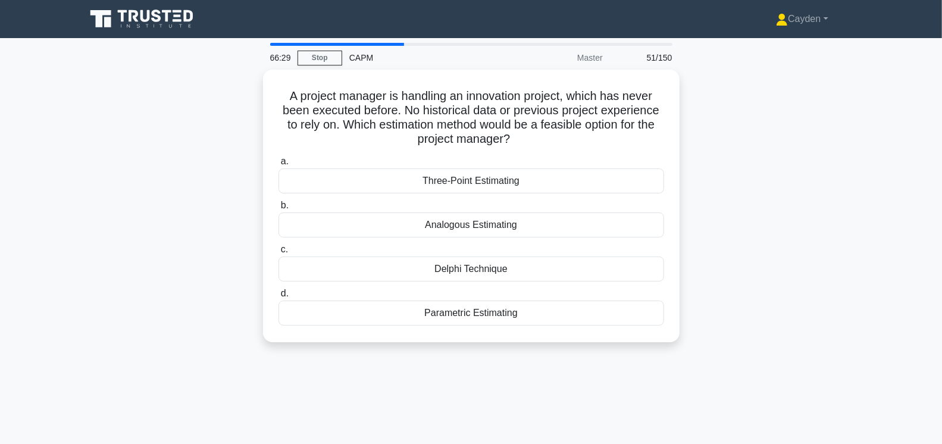
click at [741, 251] on div "A project manager is handling an innovation project, which has never been execu…" at bounding box center [471, 213] width 785 height 287
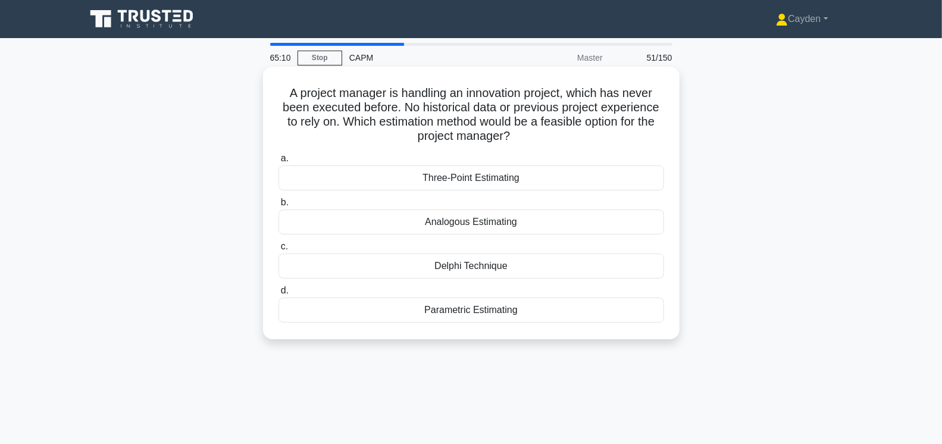
click at [435, 176] on div "Three-Point Estimating" at bounding box center [471, 177] width 386 height 25
click at [278, 162] on input "a. Three-Point Estimating" at bounding box center [278, 159] width 0 height 8
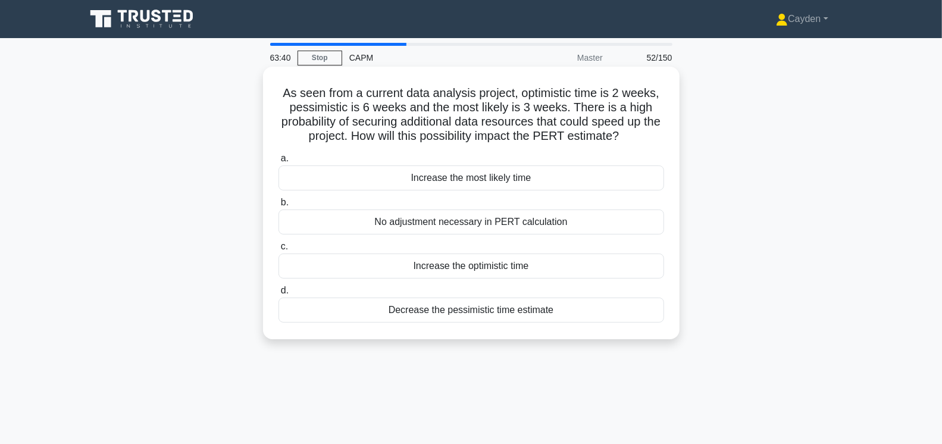
click at [650, 315] on div "Decrease the pessimistic time estimate" at bounding box center [471, 310] width 386 height 25
click at [278, 295] on input "d. Decrease the pessimistic time estimate" at bounding box center [278, 291] width 0 height 8
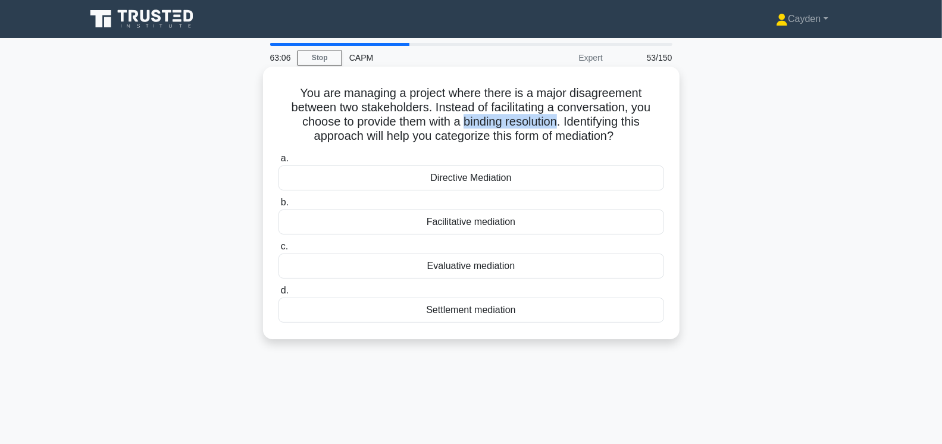
drag, startPoint x: 462, startPoint y: 126, endPoint x: 556, endPoint y: 125, distance: 93.4
click at [556, 125] on h5 "You are managing a project where there is a major disagreement between two stak…" at bounding box center [471, 115] width 388 height 58
click at [564, 115] on h5 "You are managing a project where there is a major disagreement between two stak…" at bounding box center [471, 115] width 388 height 58
click at [479, 312] on div "Settlement mediation" at bounding box center [471, 310] width 386 height 25
click at [278, 295] on input "d. Settlement mediation" at bounding box center [278, 291] width 0 height 8
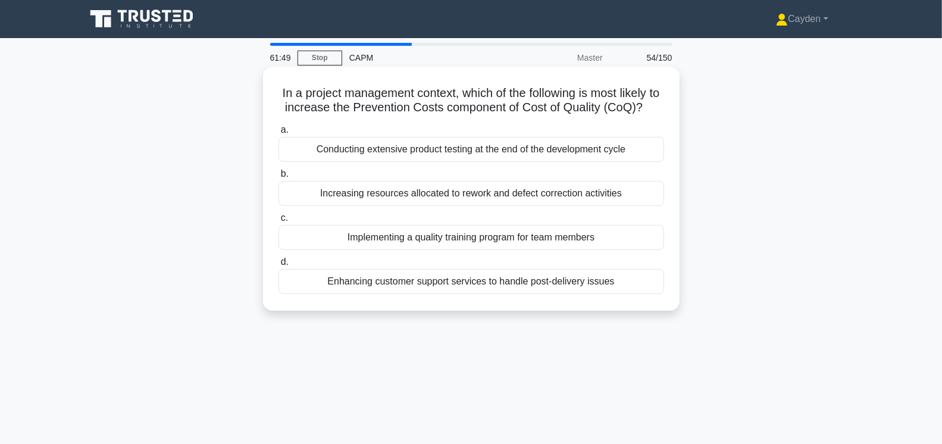
click at [652, 149] on div "Conducting extensive product testing at the end of the development cycle" at bounding box center [471, 149] width 386 height 25
click at [278, 134] on input "a. Conducting extensive product testing at the end of the development cycle" at bounding box center [278, 130] width 0 height 8
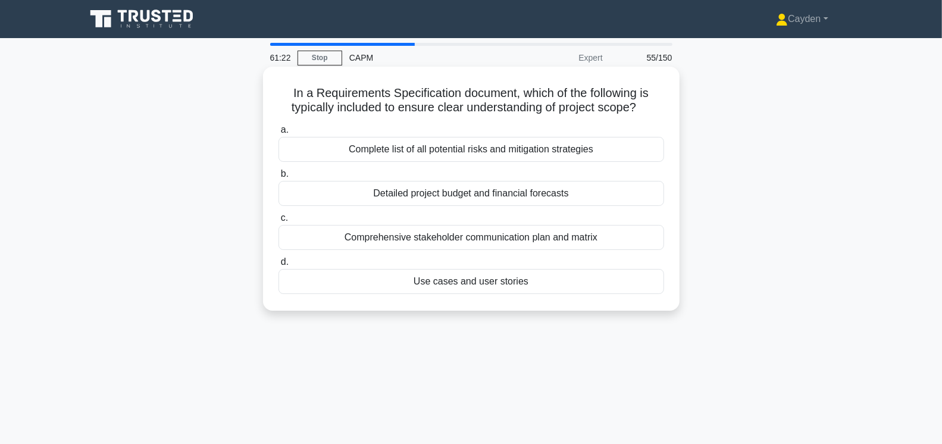
click at [598, 285] on div "Use cases and user stories" at bounding box center [471, 281] width 386 height 25
click at [278, 266] on input "d. Use cases and user stories" at bounding box center [278, 262] width 0 height 8
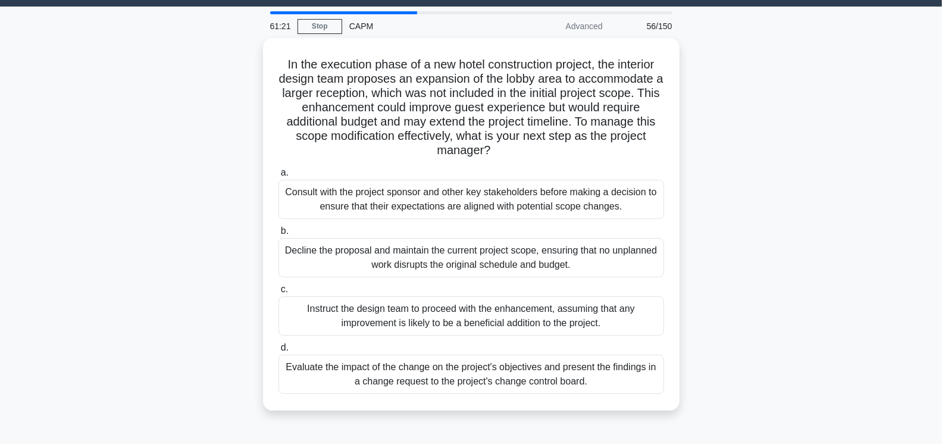
scroll to position [33, 0]
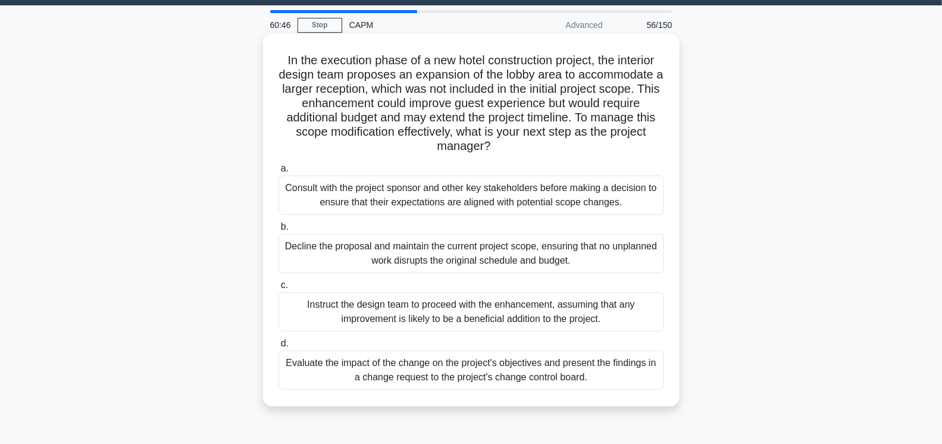
click at [600, 375] on div "Evaluate the impact of the change on the project's objectives and present the f…" at bounding box center [471, 369] width 386 height 39
click at [278, 348] on input "d. Evaluate the impact of the change on the project's objectives and present th…" at bounding box center [278, 344] width 0 height 8
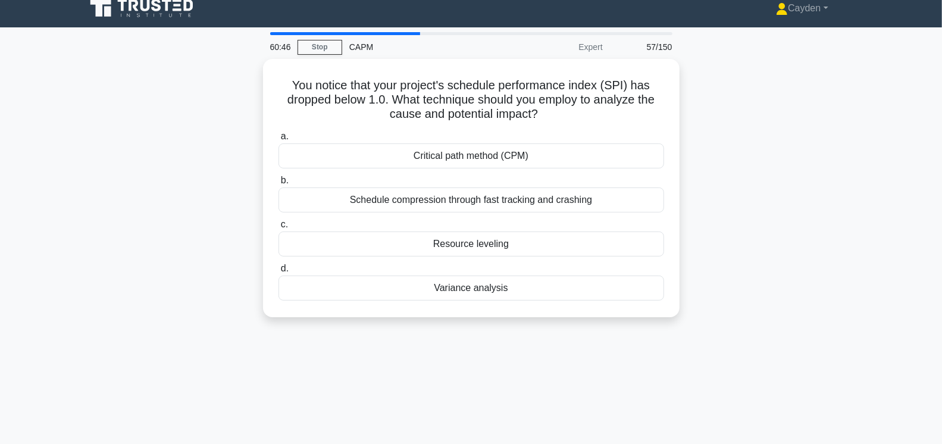
scroll to position [0, 0]
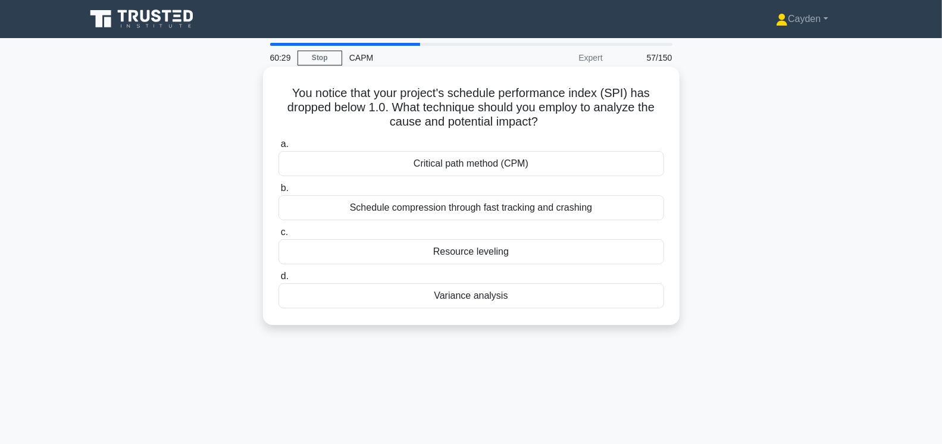
click at [591, 296] on div "Variance analysis" at bounding box center [471, 295] width 386 height 25
click at [278, 280] on input "d. Variance analysis" at bounding box center [278, 277] width 0 height 8
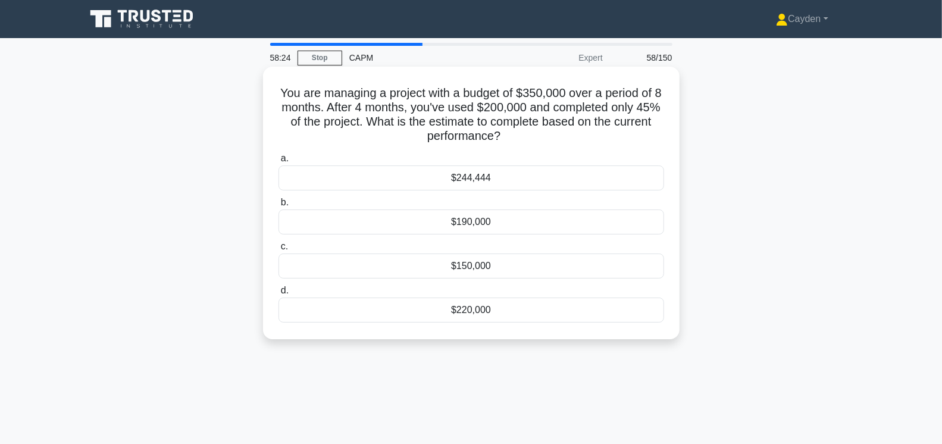
click at [530, 224] on div "$190,000" at bounding box center [471, 221] width 386 height 25
click at [278, 206] on input "b. $190,000" at bounding box center [278, 203] width 0 height 8
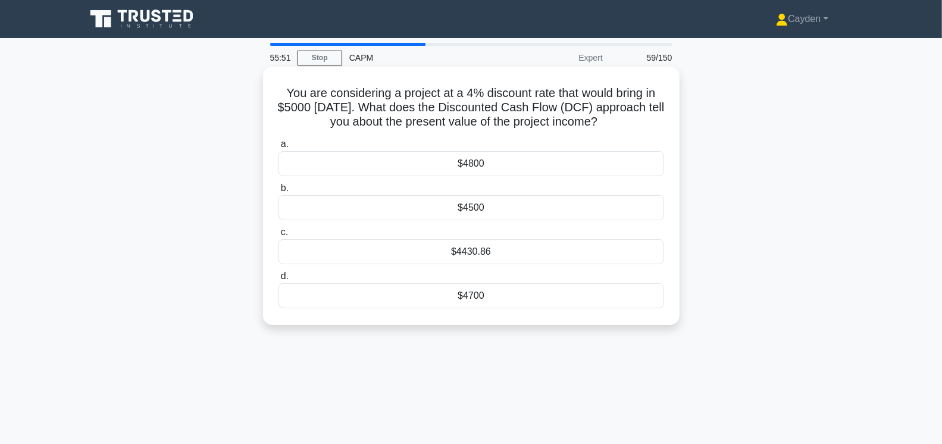
click at [405, 249] on div "$4430.86" at bounding box center [471, 251] width 386 height 25
click at [278, 236] on input "c. $4430.86" at bounding box center [278, 233] width 0 height 8
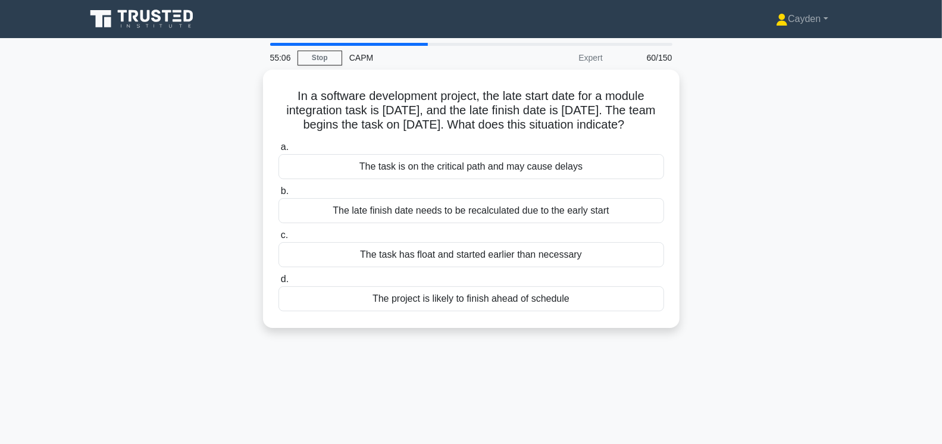
click at [536, 346] on div "55:06 Stop CAPM Expert 60/150 In a software development project, the late start…" at bounding box center [471, 340] width 785 height 595
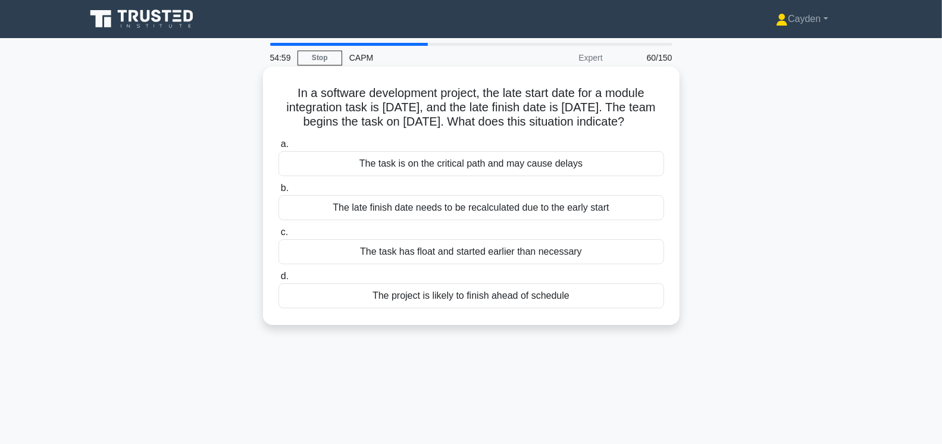
click at [586, 298] on div "The project is likely to finish ahead of schedule" at bounding box center [471, 295] width 386 height 25
click at [278, 280] on input "d. The project is likely to finish ahead of schedule" at bounding box center [278, 277] width 0 height 8
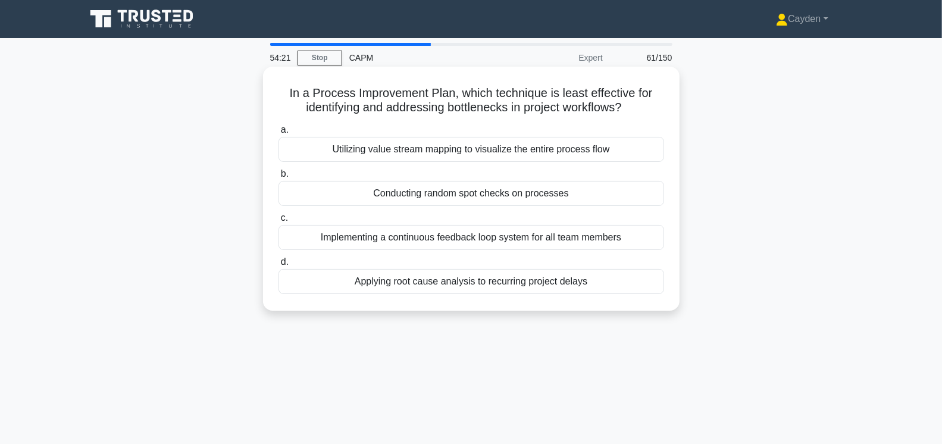
click at [612, 284] on div "Applying root cause analysis to recurring project delays" at bounding box center [471, 281] width 386 height 25
click at [278, 266] on input "d. Applying root cause analysis to recurring project delays" at bounding box center [278, 262] width 0 height 8
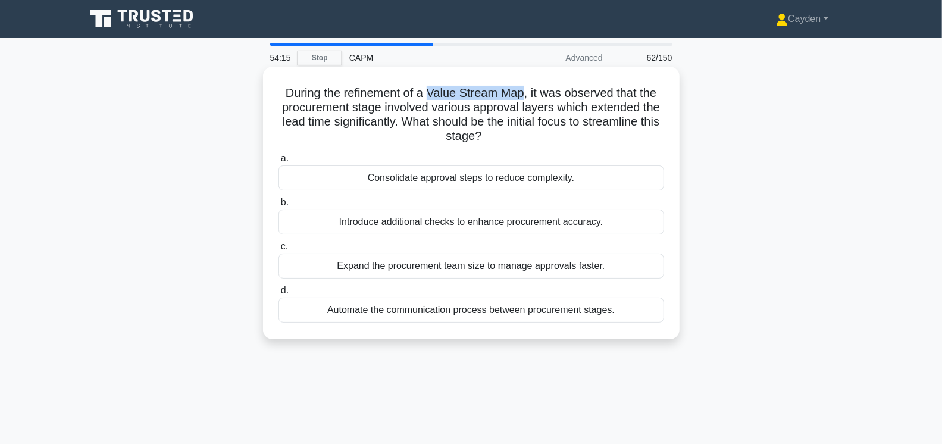
drag, startPoint x: 430, startPoint y: 96, endPoint x: 523, endPoint y: 88, distance: 93.7
click at [523, 88] on h5 "During the refinement of a Value Stream Map, it was observed that the procureme…" at bounding box center [471, 115] width 388 height 58
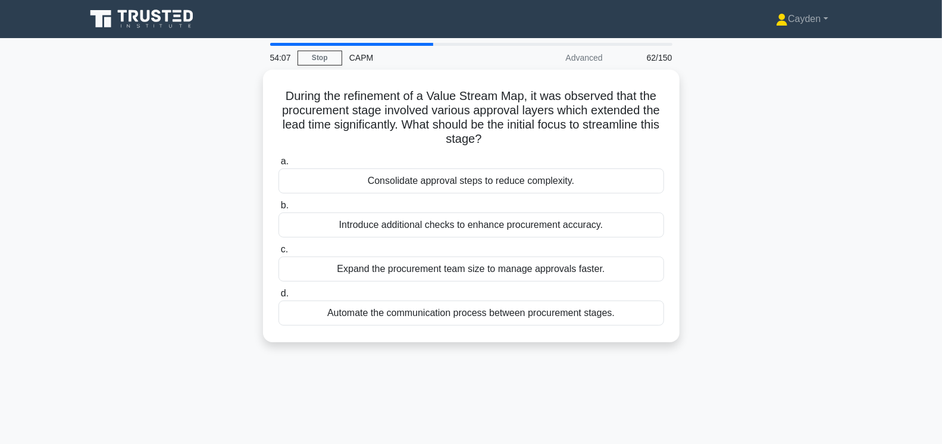
click at [202, 127] on div "During the refinement of a Value Stream Map, it was observed that the procureme…" at bounding box center [471, 213] width 785 height 287
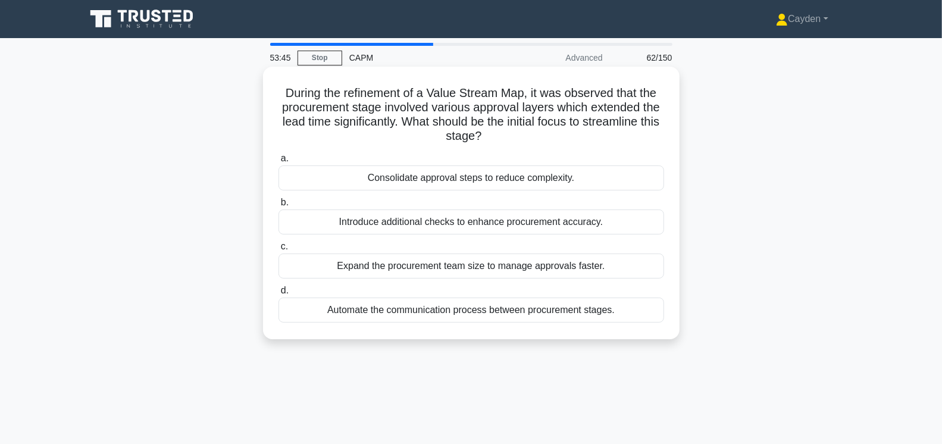
click at [589, 176] on div "Consolidate approval steps to reduce complexity." at bounding box center [471, 177] width 386 height 25
click at [278, 162] on input "a. Consolidate approval steps to reduce complexity." at bounding box center [278, 159] width 0 height 8
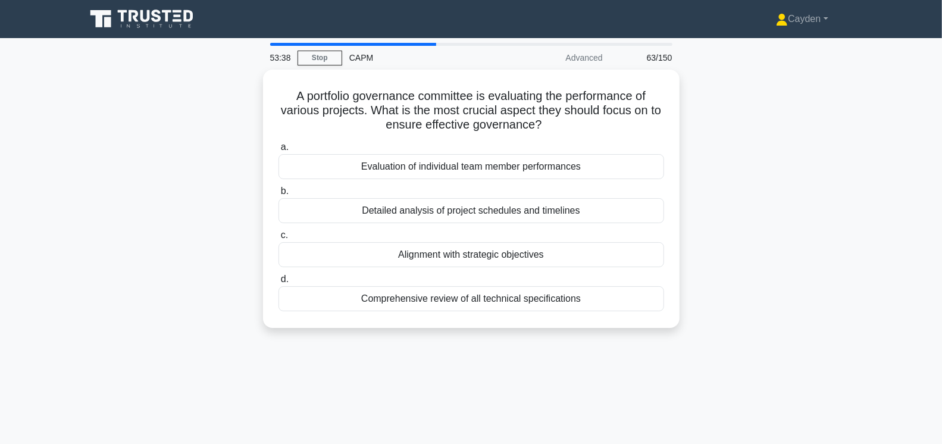
click at [167, 168] on div "A portfolio governance committee is evaluating the performance of various proje…" at bounding box center [471, 206] width 785 height 273
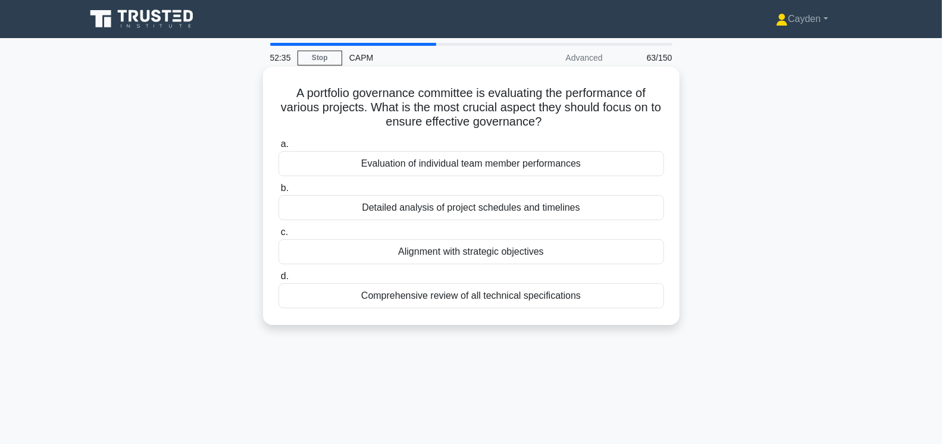
click at [634, 251] on div "Alignment with strategic objectives" at bounding box center [471, 251] width 386 height 25
click at [278, 236] on input "c. Alignment with strategic objectives" at bounding box center [278, 233] width 0 height 8
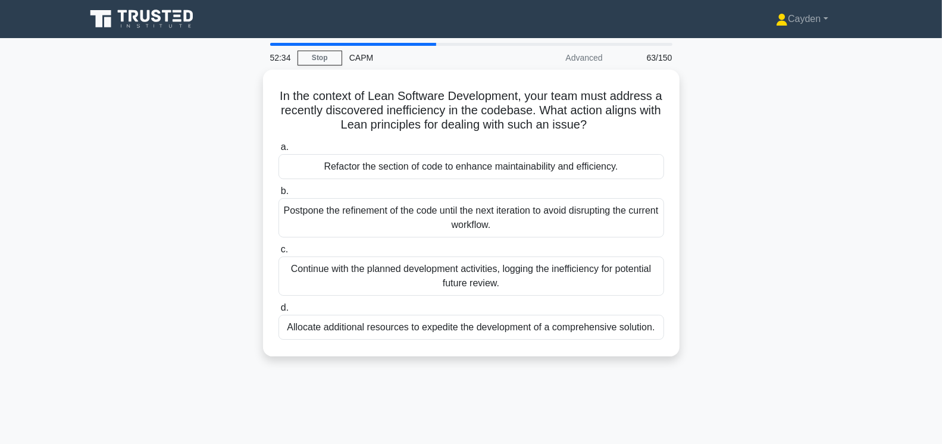
click at [209, 206] on div "In the context of Lean Software Development, your team must address a recently …" at bounding box center [471, 220] width 785 height 301
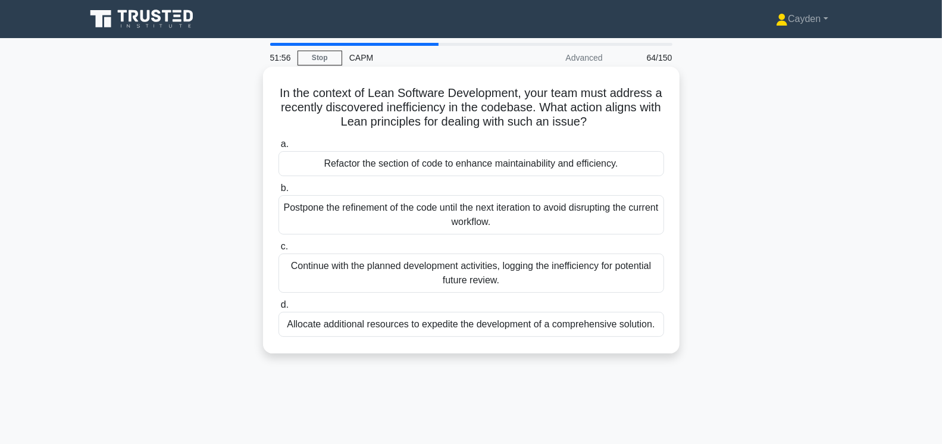
click at [614, 212] on div "Postpone the refinement of the code until the next iteration to avoid disruptin…" at bounding box center [471, 214] width 386 height 39
click at [278, 192] on input "b. Postpone the refinement of the code until the next iteration to avoid disrup…" at bounding box center [278, 188] width 0 height 8
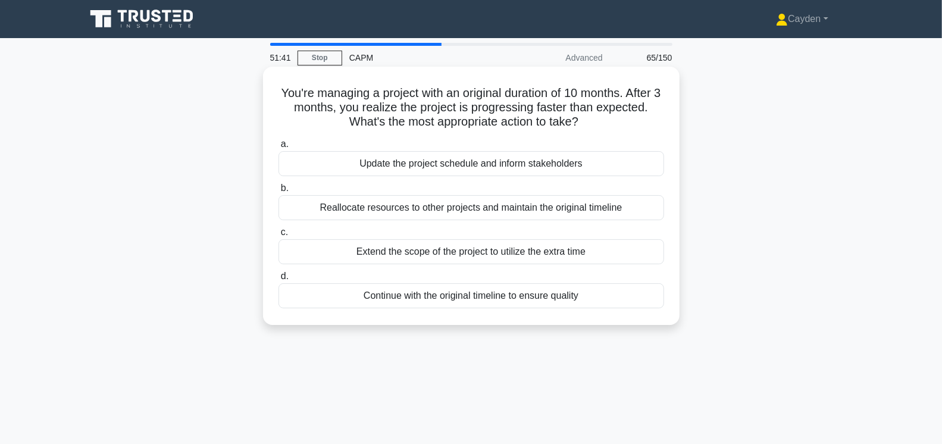
click at [580, 292] on div "Continue with the original timeline to ensure quality" at bounding box center [471, 295] width 386 height 25
click at [278, 280] on input "d. Continue with the original timeline to ensure quality" at bounding box center [278, 277] width 0 height 8
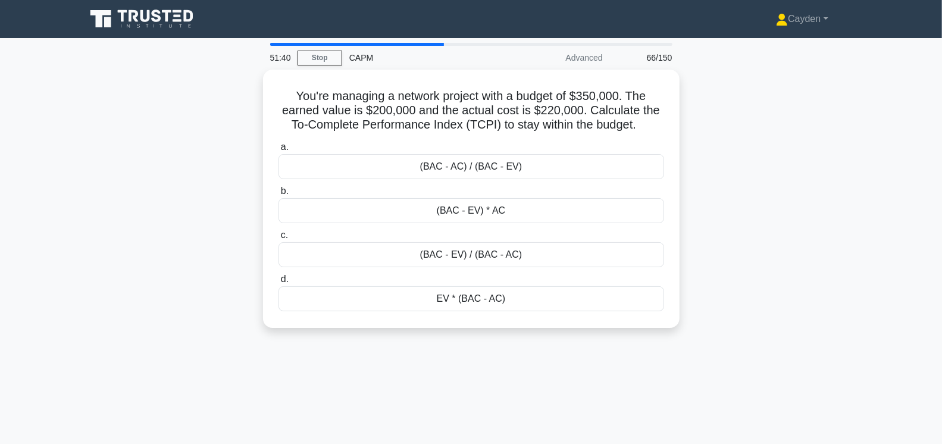
click at [111, 233] on div "You're managing a network project with a budget of $350,000. The earned value i…" at bounding box center [471, 206] width 785 height 273
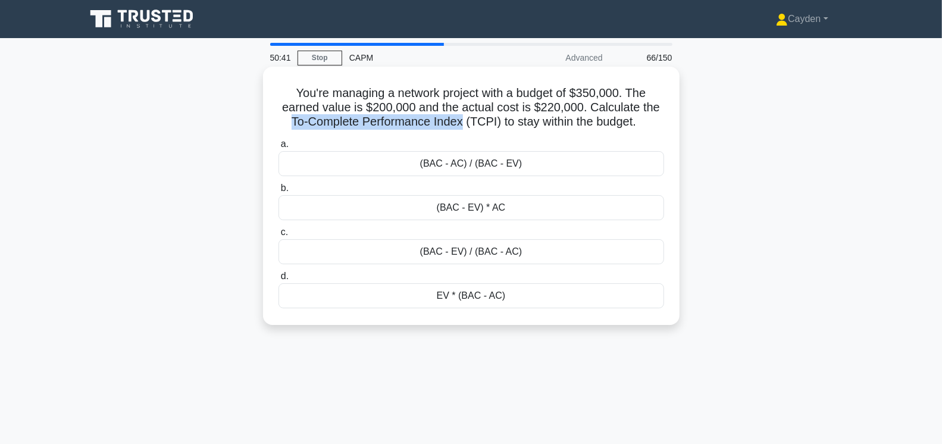
drag, startPoint x: 290, startPoint y: 122, endPoint x: 458, endPoint y: 127, distance: 167.9
click at [458, 127] on h5 "You're managing a network project with a budget of $350,000. The earned value i…" at bounding box center [471, 108] width 388 height 44
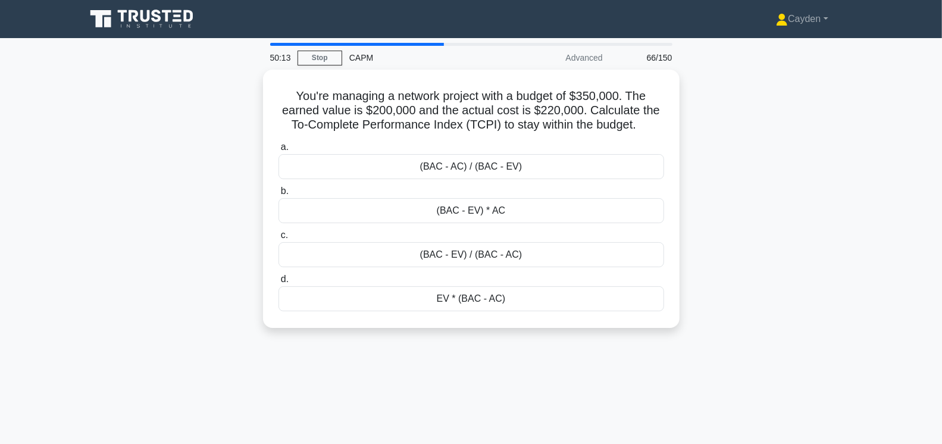
click at [111, 233] on div "You're managing a network project with a budget of $350,000. The earned value i…" at bounding box center [471, 206] width 785 height 273
click at [459, 166] on div "(BAC - AC) / (BAC - EV)" at bounding box center [471, 163] width 386 height 25
click at [278, 148] on input "a. (BAC - AC) / (BAC - EV)" at bounding box center [278, 144] width 0 height 8
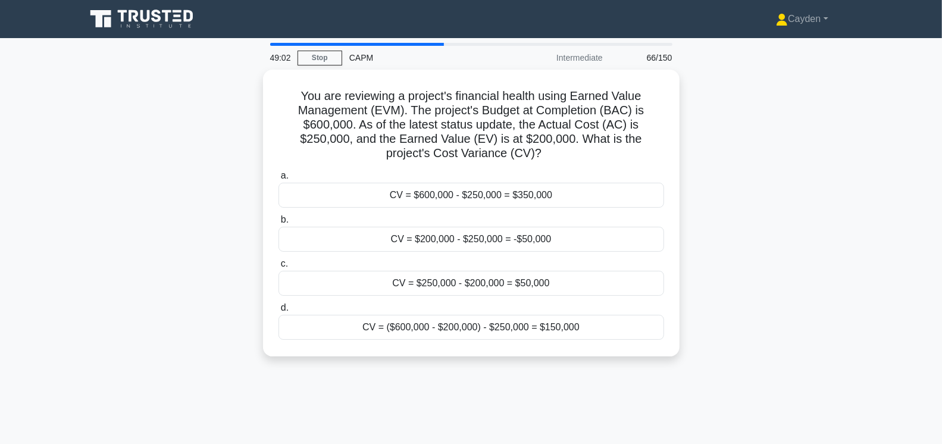
click at [79, 212] on div "You are reviewing a project's financial health using Earned Value Management (E…" at bounding box center [471, 220] width 785 height 301
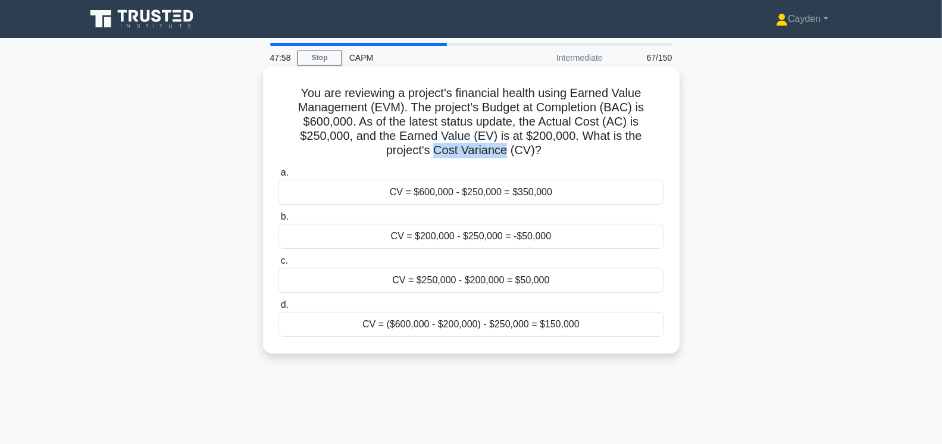
drag, startPoint x: 436, startPoint y: 149, endPoint x: 504, endPoint y: 151, distance: 67.9
click at [504, 151] on h5 "You are reviewing a project's financial health using Earned Value Management (E…" at bounding box center [471, 122] width 388 height 73
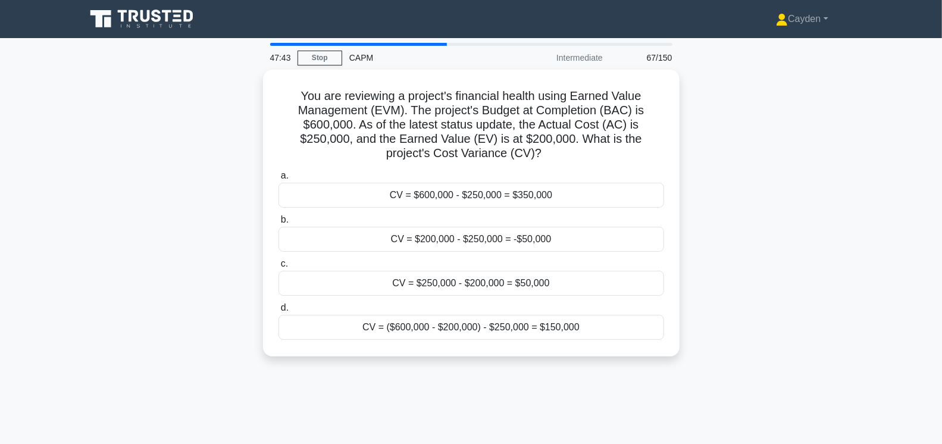
click at [227, 155] on div "You are reviewing a project's financial health using Earned Value Management (E…" at bounding box center [471, 220] width 785 height 301
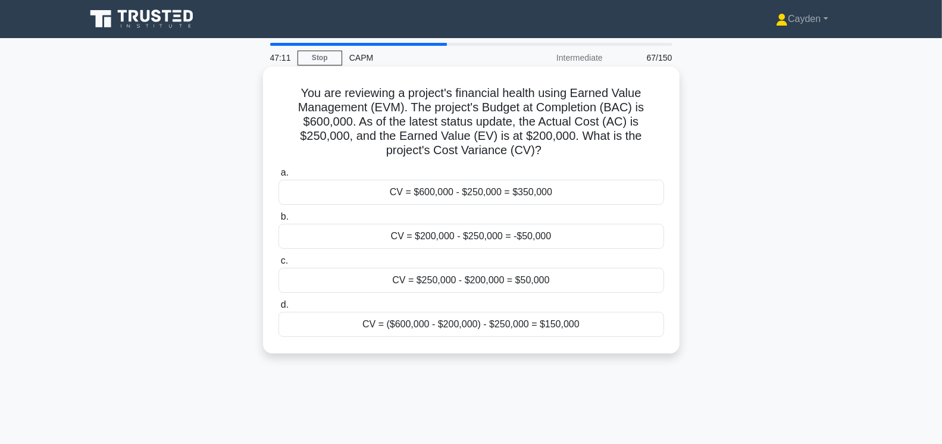
click at [560, 234] on div "CV = $200,000 - $250,000 = -$50,000" at bounding box center [471, 236] width 386 height 25
click at [278, 221] on input "b. CV = $200,000 - $250,000 = -$50,000" at bounding box center [278, 217] width 0 height 8
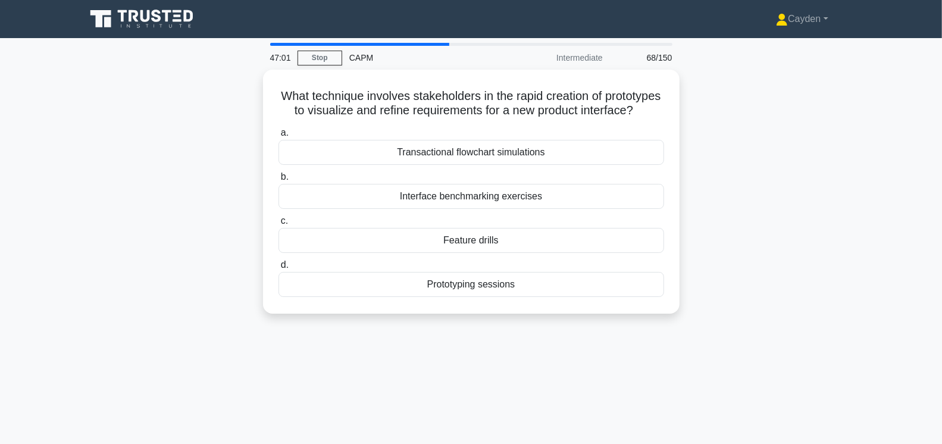
click at [530, 325] on div "What technique involves stakeholders in the rapid creation of prototypes to vis…" at bounding box center [471, 199] width 785 height 258
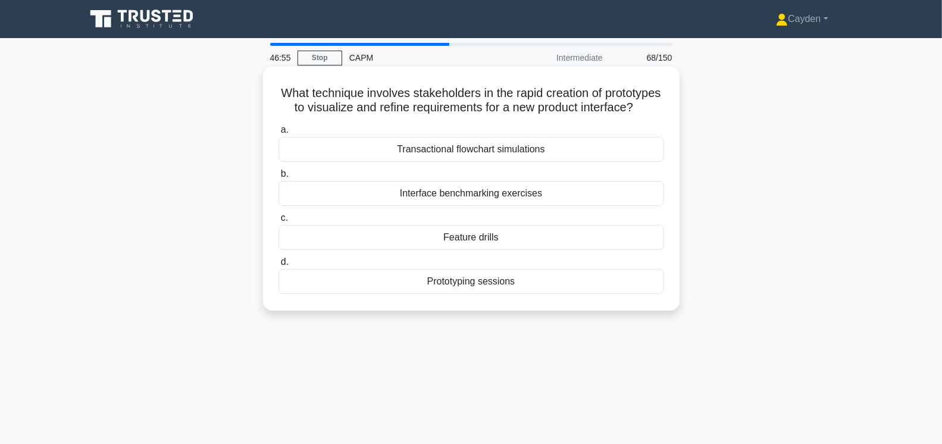
click at [546, 287] on div "Prototyping sessions" at bounding box center [471, 281] width 386 height 25
click at [278, 266] on input "d. Prototyping sessions" at bounding box center [278, 262] width 0 height 8
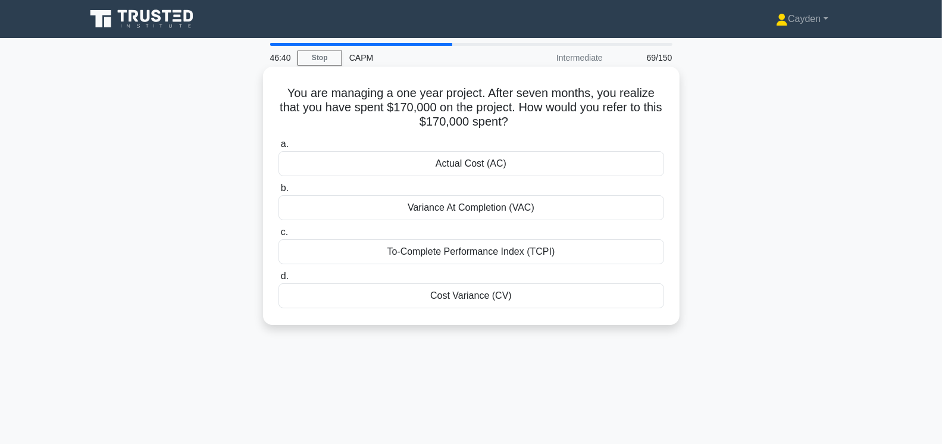
click at [480, 170] on div "Actual Cost (AC)" at bounding box center [471, 163] width 386 height 25
click at [278, 148] on input "a. Actual Cost (AC)" at bounding box center [278, 144] width 0 height 8
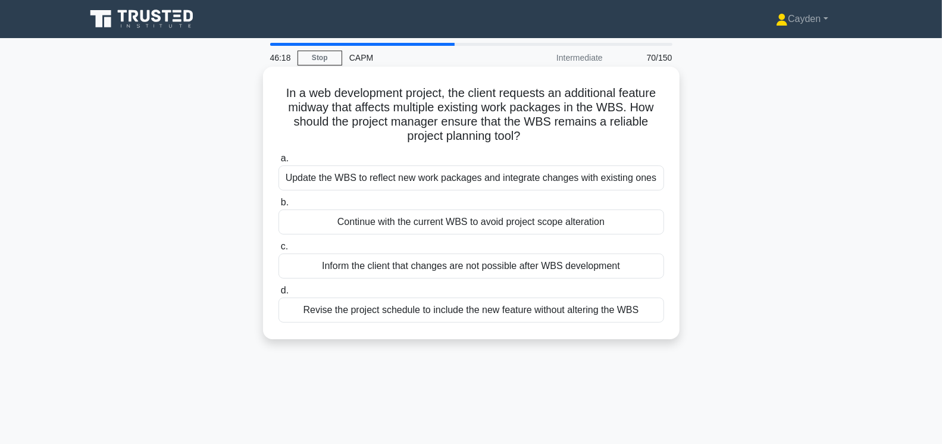
click at [439, 174] on div "Update the WBS to reflect new work packages and integrate changes with existing…" at bounding box center [471, 177] width 386 height 25
click at [278, 162] on input "a. Update the WBS to reflect new work packages and integrate changes with exist…" at bounding box center [278, 159] width 0 height 8
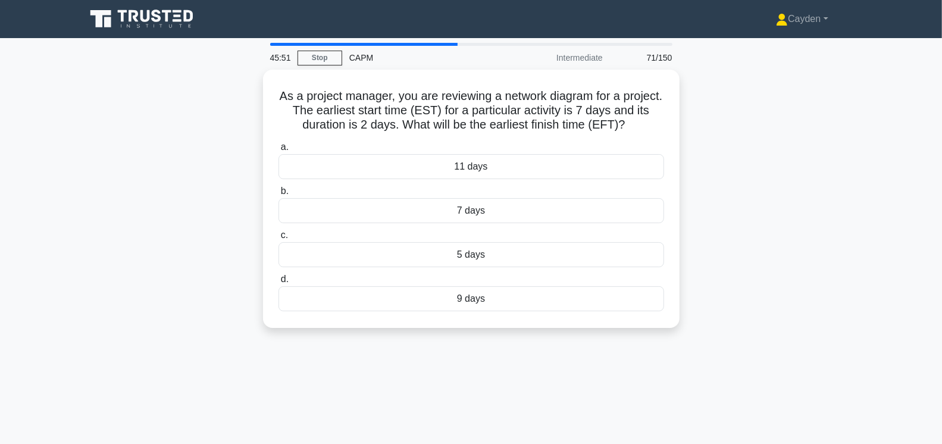
click at [327, 367] on div "45:51 Stop CAPM Intermediate 71/150 As a project manager, you are reviewing a n…" at bounding box center [471, 340] width 785 height 595
click at [499, 292] on div "9 days" at bounding box center [471, 295] width 386 height 25
click at [278, 280] on input "d. 9 days" at bounding box center [278, 277] width 0 height 8
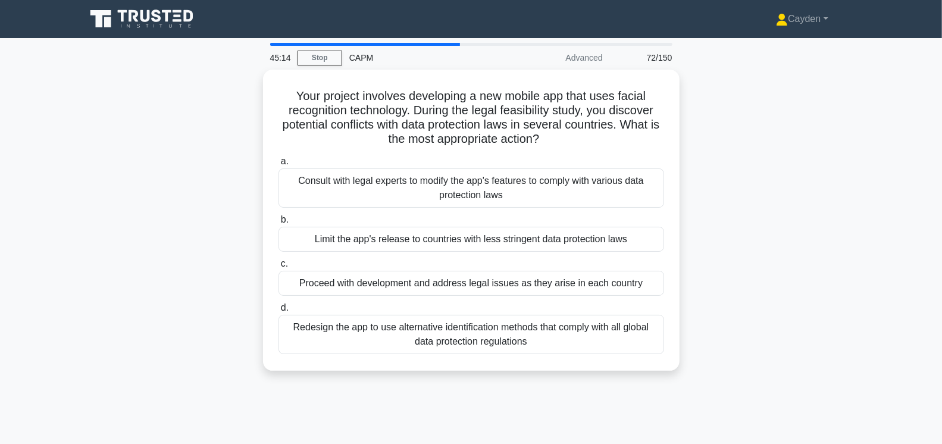
click at [688, 149] on div "Your project involves developing a new mobile app that uses facial recognition …" at bounding box center [471, 227] width 785 height 315
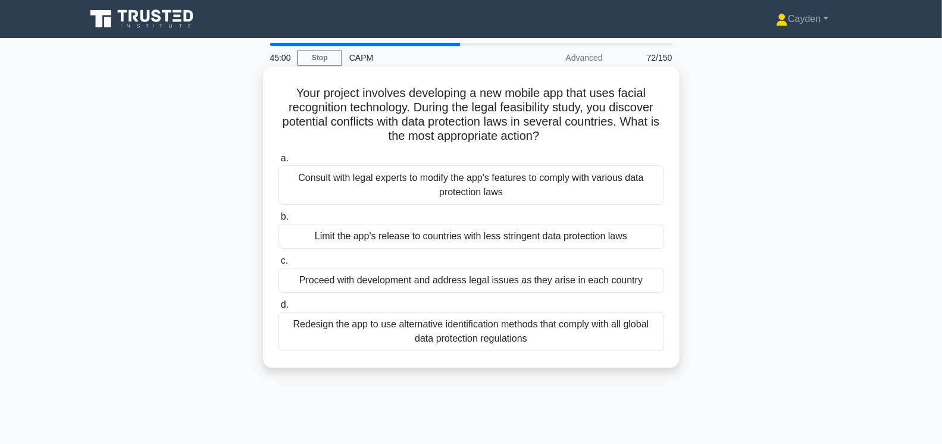
click at [604, 192] on div "Consult with legal experts to modify the app's features to comply with various …" at bounding box center [471, 184] width 386 height 39
click at [278, 162] on input "a. Consult with legal experts to modify the app's features to comply with vario…" at bounding box center [278, 159] width 0 height 8
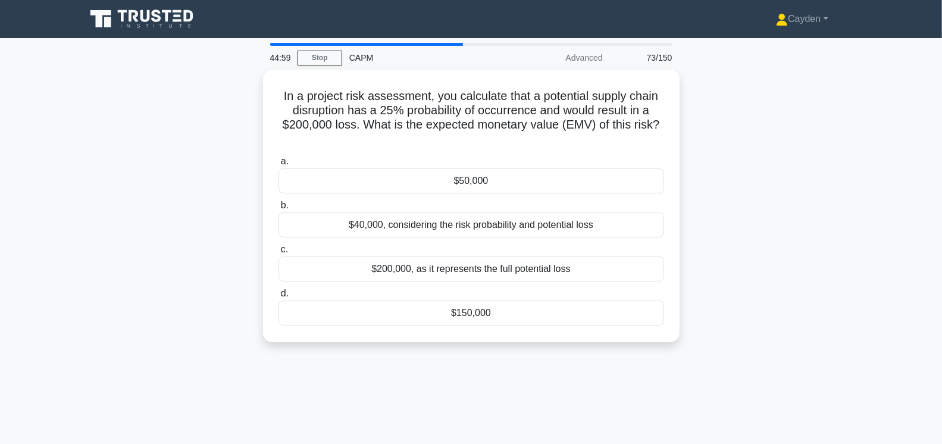
click at [194, 245] on div "In a project risk assessment, you calculate that a potential supply chain disru…" at bounding box center [471, 213] width 785 height 287
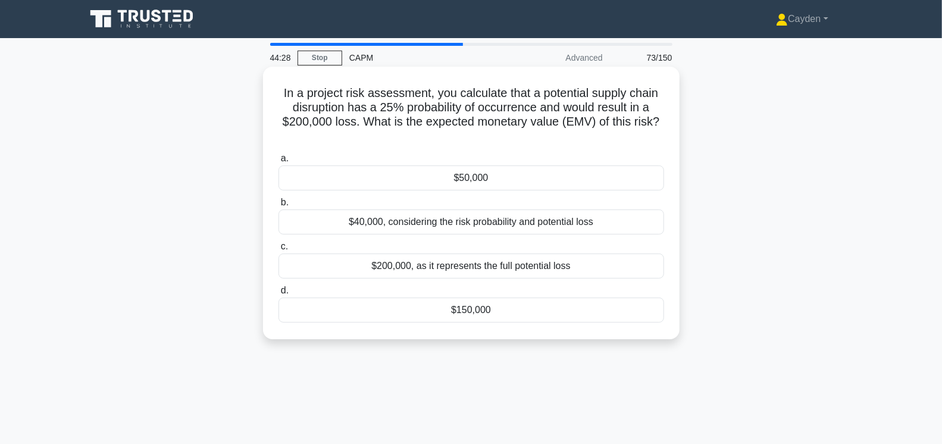
click at [437, 121] on h5 "In a project risk assessment, you calculate that a potential supply chain disru…" at bounding box center [471, 115] width 388 height 58
drag, startPoint x: 424, startPoint y: 123, endPoint x: 436, endPoint y: 121, distance: 12.0
click at [437, 122] on h5 "In a project risk assessment, you calculate that a potential supply chain disru…" at bounding box center [471, 115] width 388 height 58
click at [436, 121] on h5 "In a project risk assessment, you calculate that a potential supply chain disru…" at bounding box center [471, 115] width 388 height 58
drag, startPoint x: 428, startPoint y: 123, endPoint x: 557, endPoint y: 126, distance: 129.2
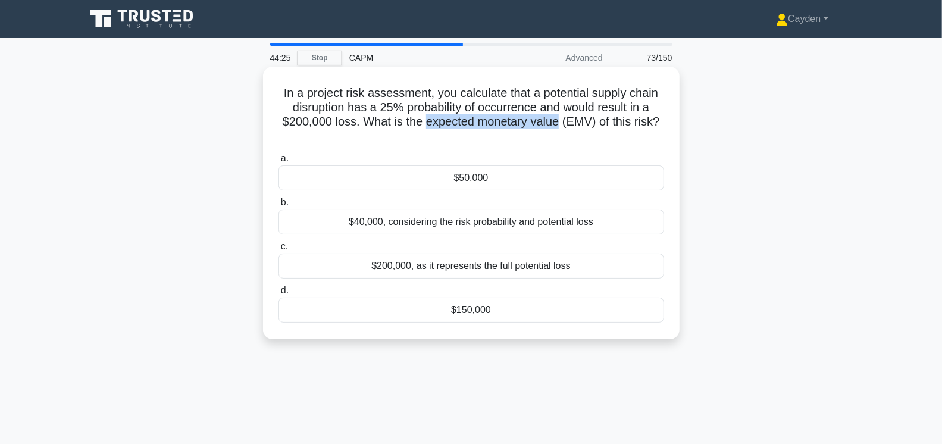
click at [557, 126] on h5 "In a project risk assessment, you calculate that a potential supply chain disru…" at bounding box center [471, 115] width 388 height 58
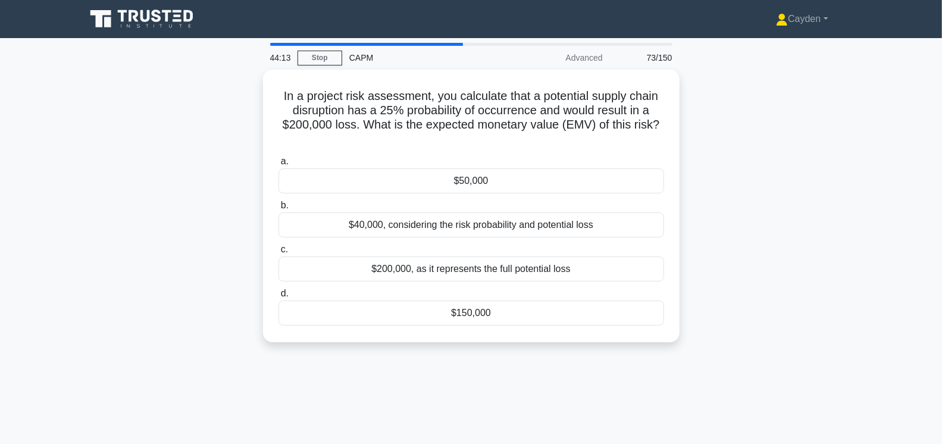
click at [218, 162] on div "In a project risk assessment, you calculate that a potential supply chain disru…" at bounding box center [471, 213] width 785 height 287
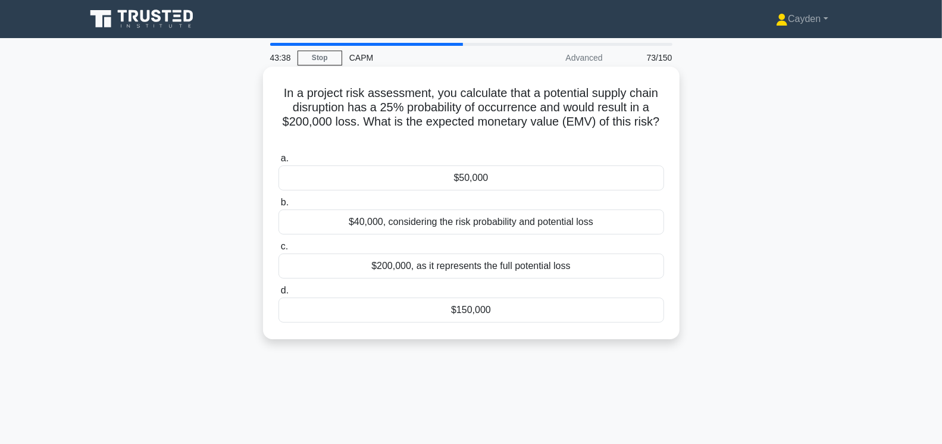
click at [528, 174] on div "$50,000" at bounding box center [471, 177] width 386 height 25
click at [278, 162] on input "a. $50,000" at bounding box center [278, 159] width 0 height 8
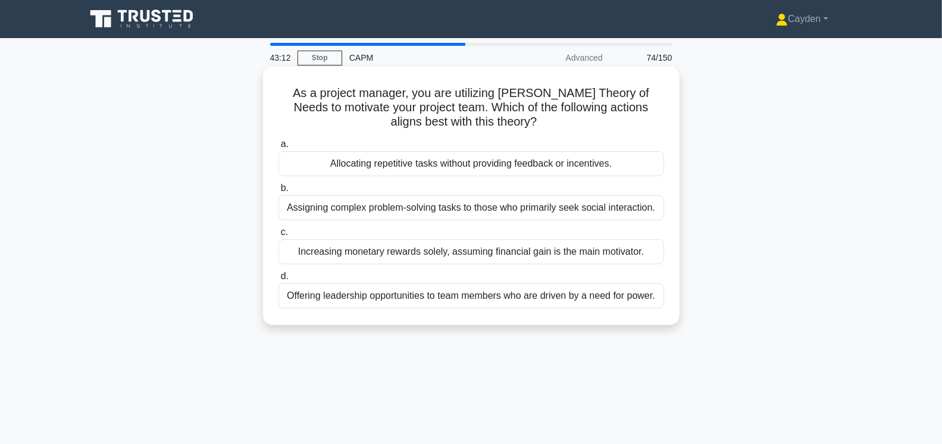
click at [505, 97] on h5 "As a project manager, you are utilizing McClelland's Theory of Needs to motivat…" at bounding box center [471, 108] width 388 height 44
drag, startPoint x: 490, startPoint y: 93, endPoint x: 642, endPoint y: 98, distance: 151.8
click at [642, 98] on h5 "As a project manager, you are utilizing McClelland's Theory of Needs to motivat…" at bounding box center [471, 108] width 388 height 44
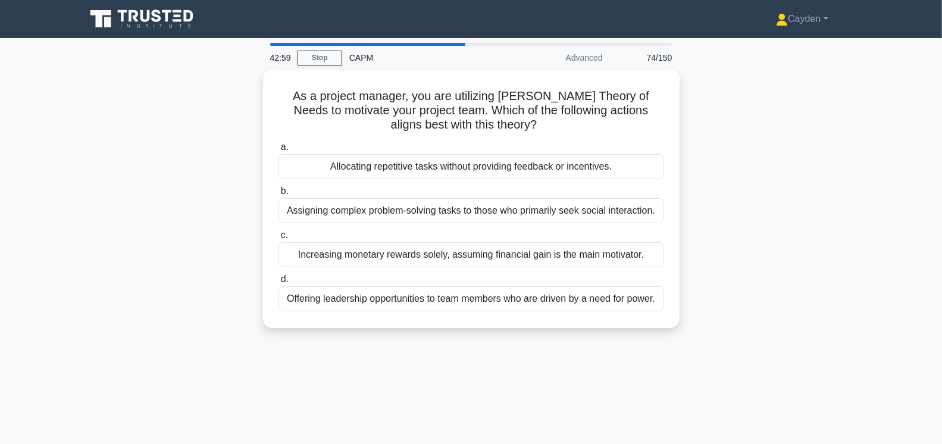
click at [198, 208] on div "As a project manager, you are utilizing McClelland's Theory of Needs to motivat…" at bounding box center [471, 206] width 785 height 273
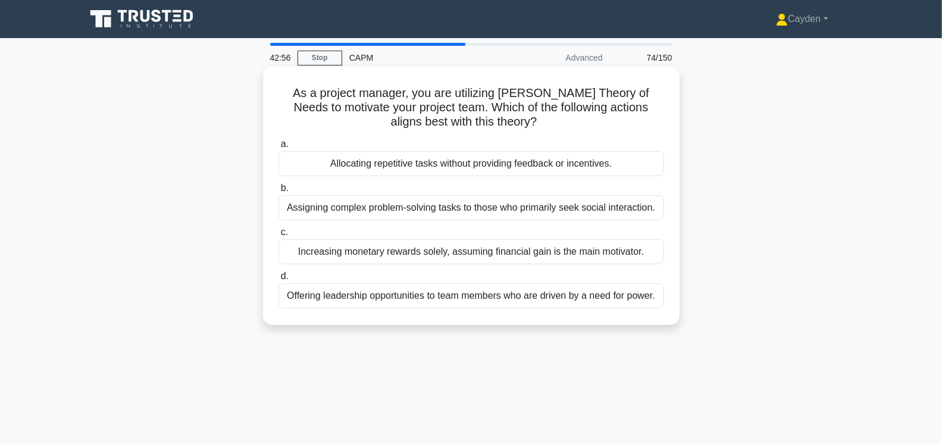
click at [537, 291] on div "Offering leadership opportunities to team members who are driven by a need for …" at bounding box center [471, 295] width 386 height 25
click at [278, 280] on input "d. Offering leadership opportunities to team members who are driven by a need f…" at bounding box center [278, 277] width 0 height 8
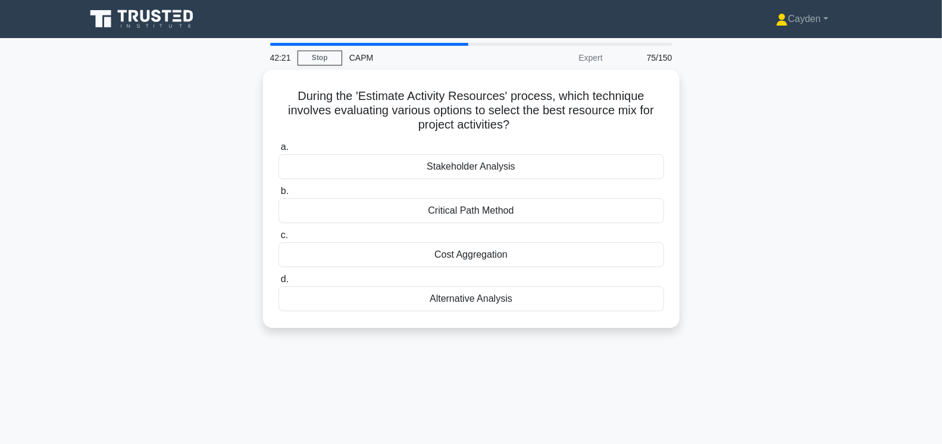
click at [519, 327] on div "During the 'Estimate Activity Resources' process, which technique involves eval…" at bounding box center [471, 206] width 785 height 273
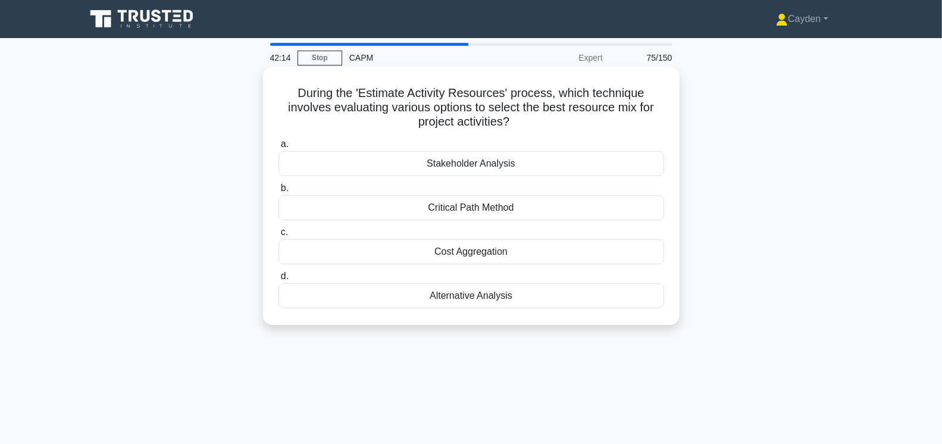
click at [539, 295] on div "Alternative Analysis" at bounding box center [471, 295] width 386 height 25
click at [278, 280] on input "d. Alternative Analysis" at bounding box center [278, 277] width 0 height 8
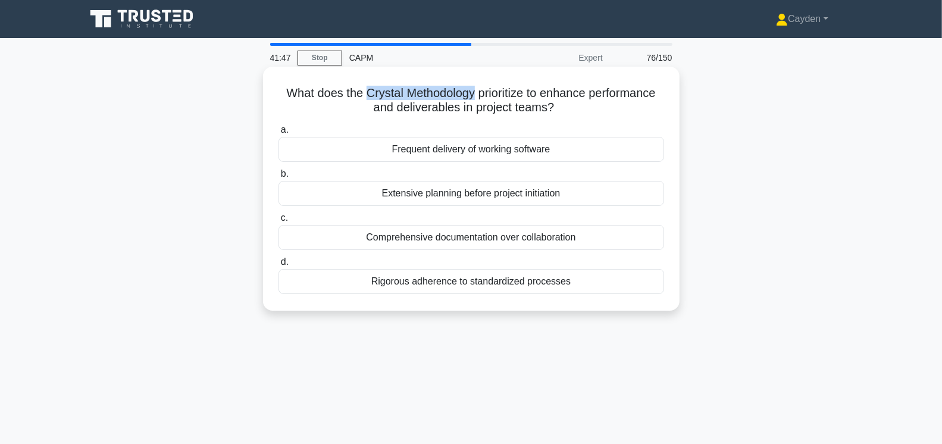
drag, startPoint x: 367, startPoint y: 92, endPoint x: 469, endPoint y: 86, distance: 101.9
click at [469, 86] on h5 "What does the Crystal Methodology prioritize to enhance performance and deliver…" at bounding box center [471, 101] width 388 height 30
drag, startPoint x: 473, startPoint y: 92, endPoint x: 371, endPoint y: 96, distance: 102.4
click at [371, 96] on h5 "What does the Crystal Methodology prioritize to enhance performance and deliver…" at bounding box center [471, 101] width 388 height 30
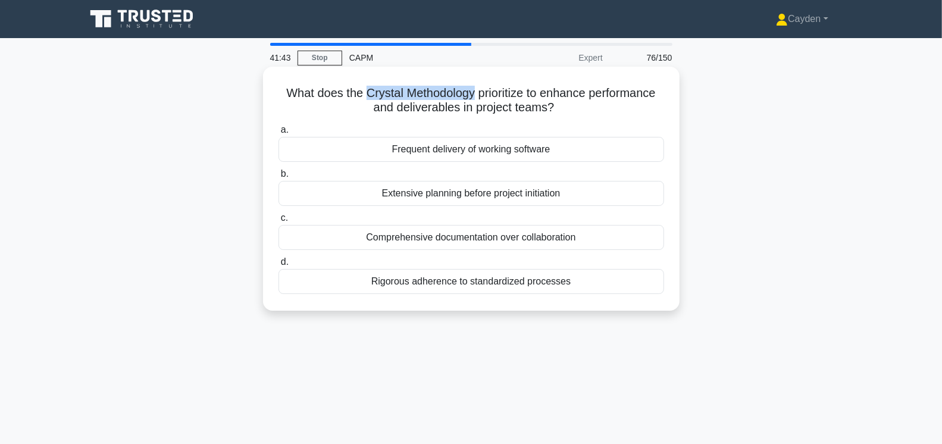
drag, startPoint x: 367, startPoint y: 95, endPoint x: 471, endPoint y: 93, distance: 104.2
click at [471, 93] on h5 "What does the Crystal Methodology prioritize to enhance performance and deliver…" at bounding box center [471, 101] width 388 height 30
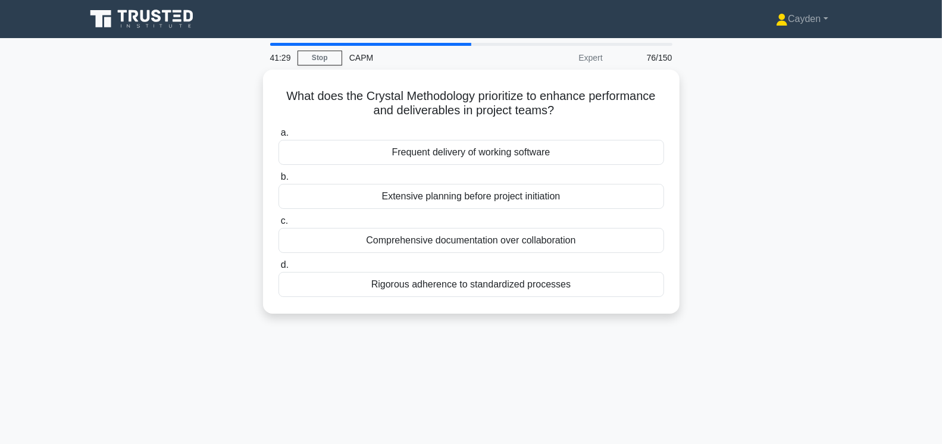
click at [118, 187] on div "What does the Crystal Methodology prioritize to enhance performance and deliver…" at bounding box center [471, 199] width 785 height 258
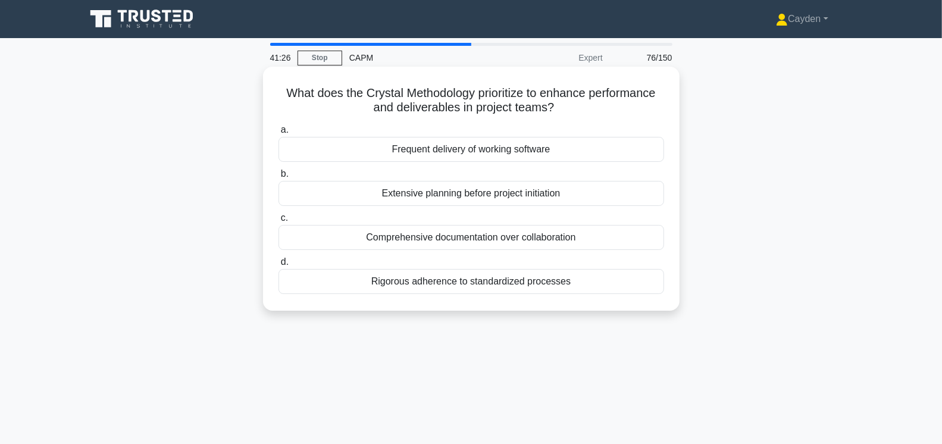
click at [430, 147] on div "Frequent delivery of working software" at bounding box center [471, 149] width 386 height 25
click at [278, 134] on input "a. Frequent delivery of working software" at bounding box center [278, 130] width 0 height 8
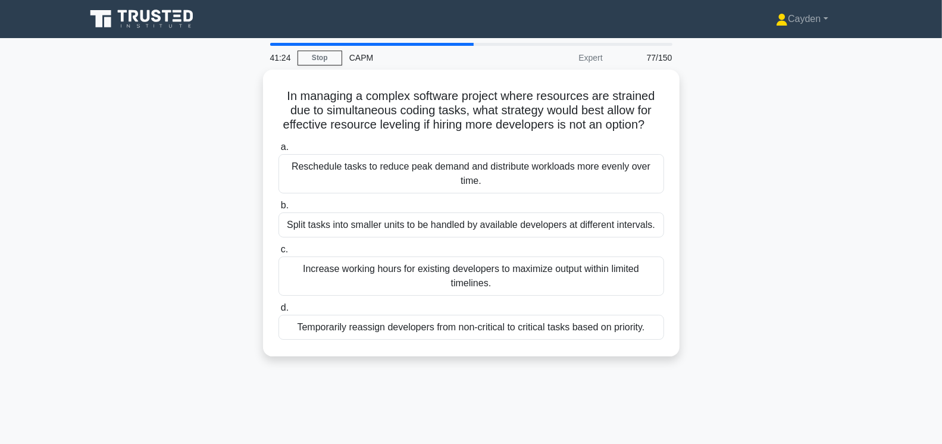
click at [179, 229] on div "In managing a complex software project where resources are strained due to simu…" at bounding box center [471, 220] width 785 height 301
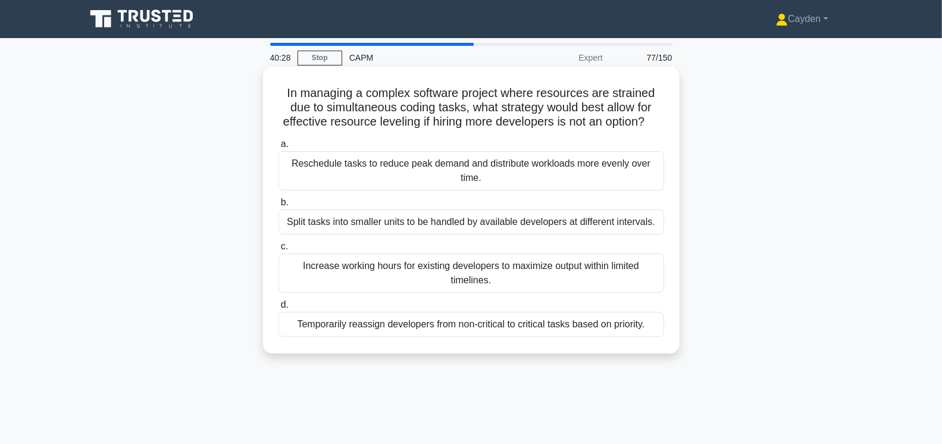
click at [623, 325] on div "Temporarily reassign developers from non-critical to critical tasks based on pr…" at bounding box center [471, 324] width 386 height 25
click at [278, 309] on input "d. Temporarily reassign developers from non-critical to critical tasks based on…" at bounding box center [278, 305] width 0 height 8
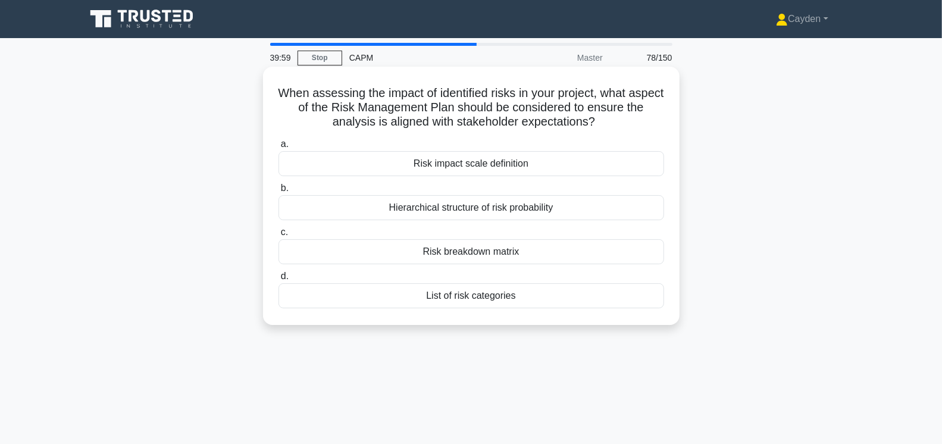
click at [530, 252] on div "Risk breakdown matrix" at bounding box center [471, 251] width 386 height 25
click at [278, 236] on input "c. Risk breakdown matrix" at bounding box center [278, 233] width 0 height 8
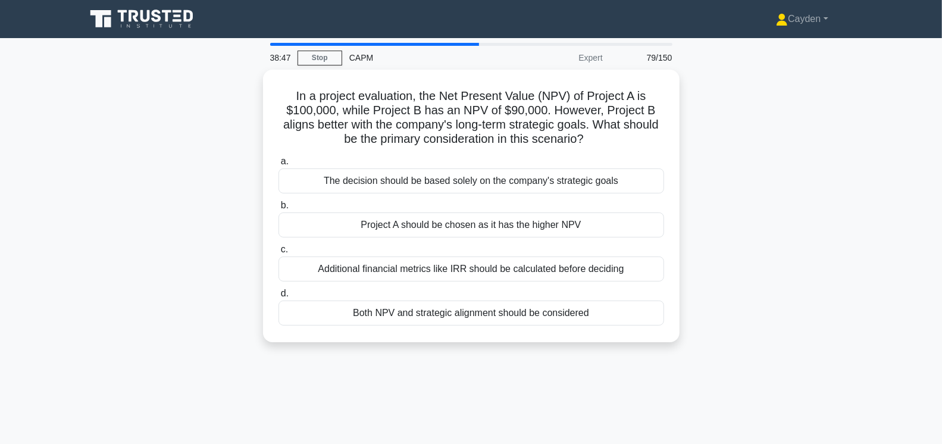
click at [516, 350] on div "In a project evaluation, the Net Present Value (NPV) of Project A is $100,000, …" at bounding box center [471, 213] width 785 height 287
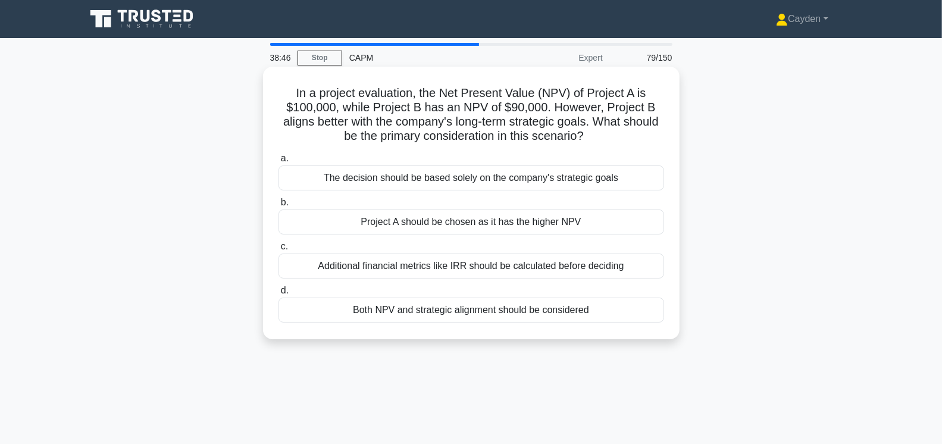
click at [558, 306] on div "Both NPV and strategic alignment should be considered" at bounding box center [471, 310] width 386 height 25
click at [278, 295] on input "d. Both NPV and strategic alignment should be considered" at bounding box center [278, 291] width 0 height 8
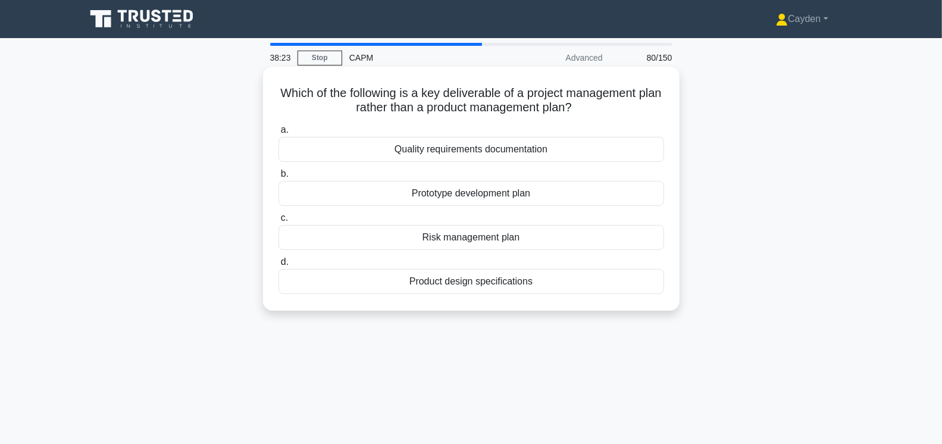
click at [515, 237] on div "Risk management plan" at bounding box center [471, 237] width 386 height 25
click at [278, 222] on input "c. Risk management plan" at bounding box center [278, 218] width 0 height 8
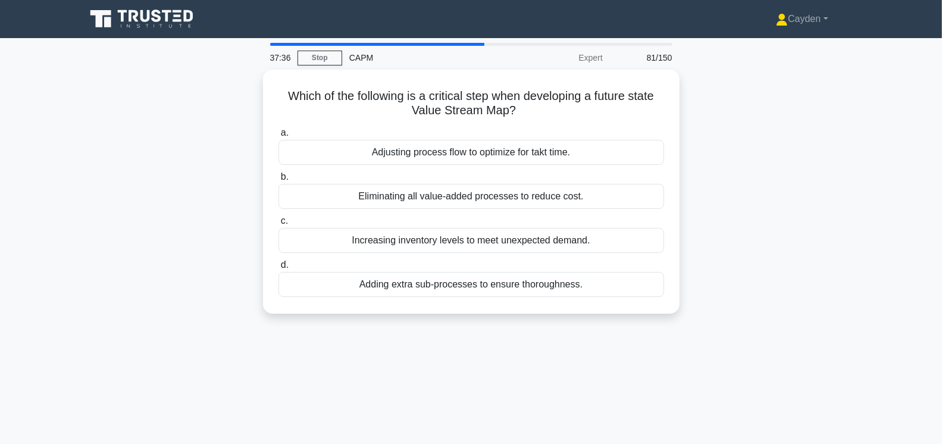
click at [343, 334] on div "37:36 Stop CAPM Expert 81/150 Which of the following is a critical step when de…" at bounding box center [471, 340] width 785 height 595
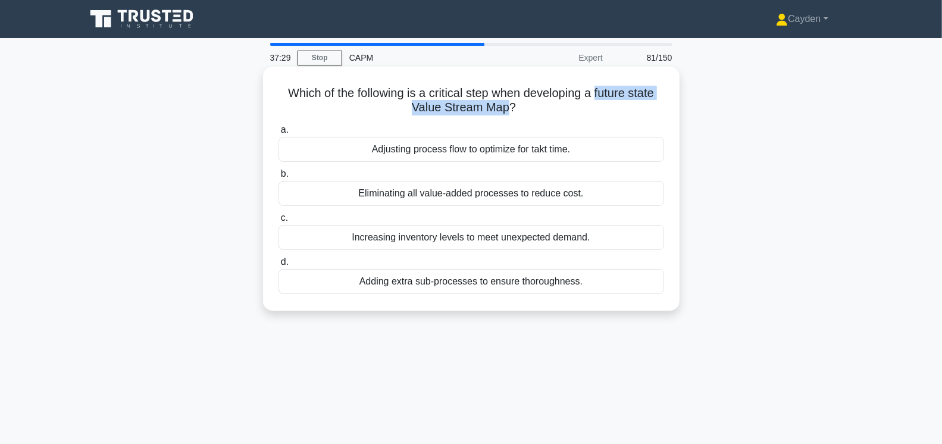
drag, startPoint x: 596, startPoint y: 94, endPoint x: 506, endPoint y: 112, distance: 91.1
click at [506, 112] on h5 "Which of the following is a critical step when developing a future state Value …" at bounding box center [471, 101] width 388 height 30
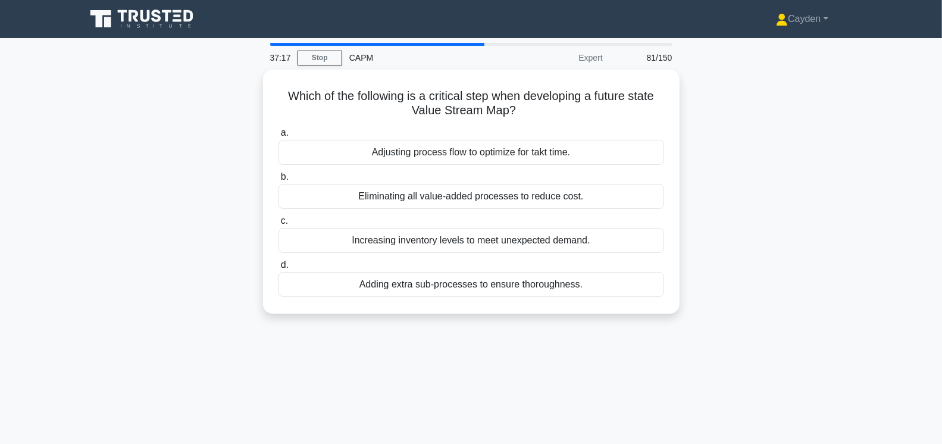
click at [200, 262] on div "Which of the following is a critical step when developing a future state Value …" at bounding box center [471, 199] width 785 height 258
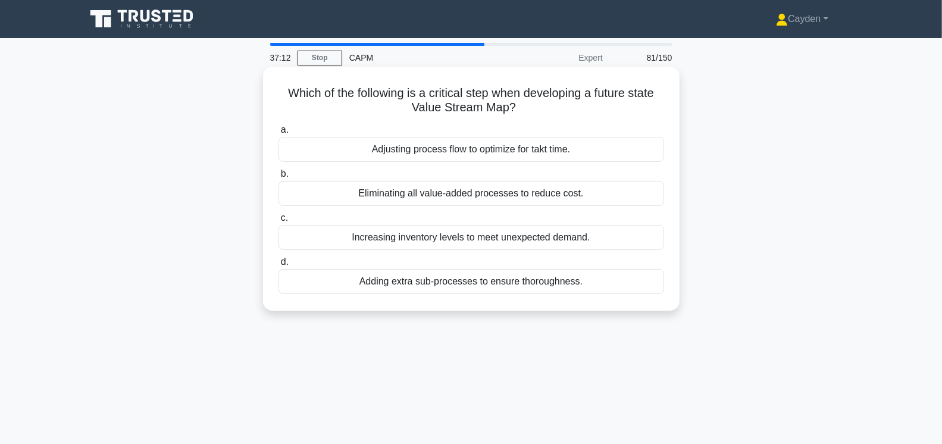
click at [479, 154] on div "Adjusting process flow to optimize for takt time." at bounding box center [471, 149] width 386 height 25
click at [278, 134] on input "a. Adjusting process flow to optimize for takt time." at bounding box center [278, 130] width 0 height 8
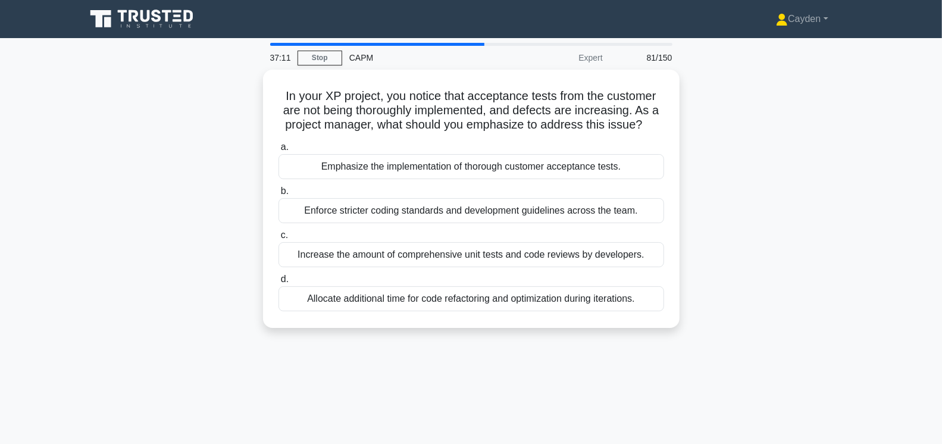
click at [158, 178] on div "In your XP project, you notice that acceptance tests from the customer are not …" at bounding box center [471, 206] width 785 height 273
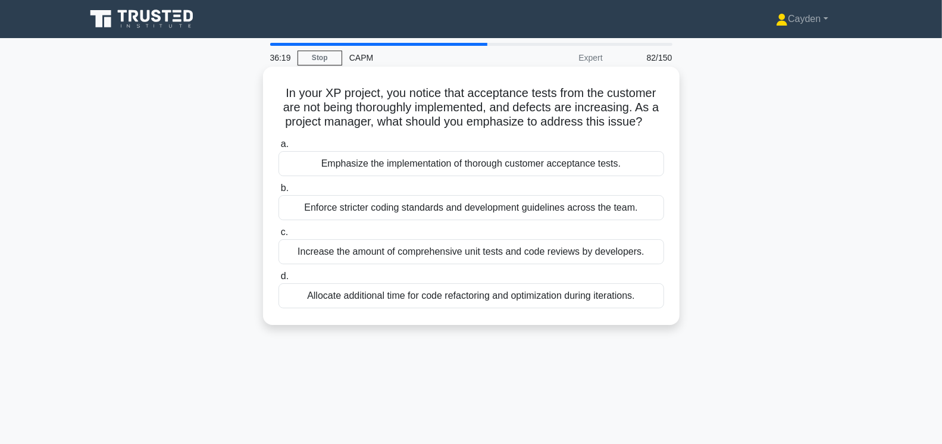
click at [638, 251] on div "Increase the amount of comprehensive unit tests and code reviews by developers." at bounding box center [471, 251] width 386 height 25
click at [278, 236] on input "c. Increase the amount of comprehensive unit tests and code reviews by develope…" at bounding box center [278, 233] width 0 height 8
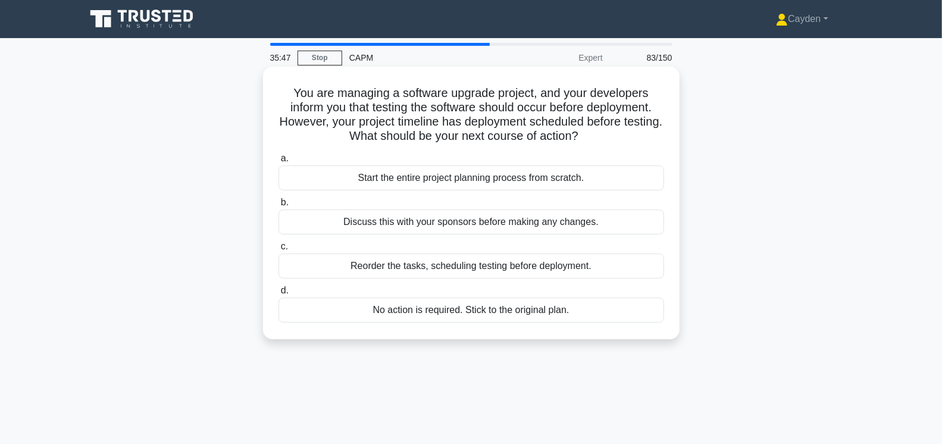
click at [574, 218] on div "Discuss this with your sponsors before making any changes." at bounding box center [471, 221] width 386 height 25
click at [278, 206] on input "b. Discuss this with your sponsors before making any changes." at bounding box center [278, 203] width 0 height 8
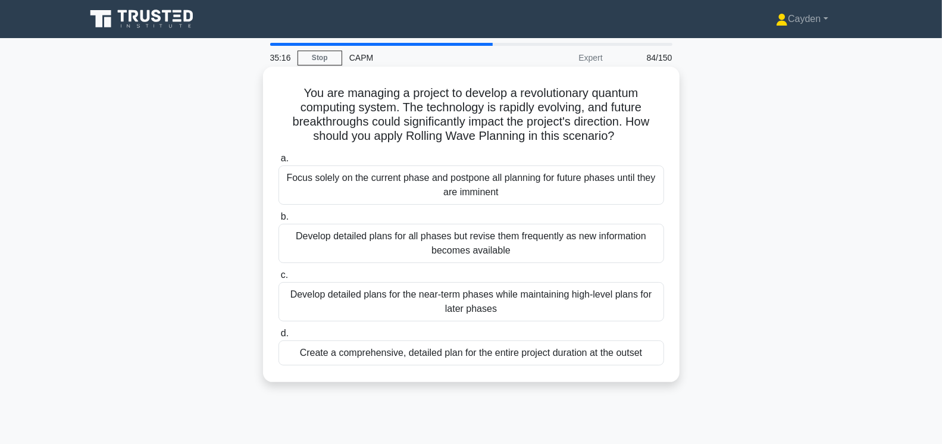
click at [351, 248] on div "Develop detailed plans for all phases but revise them frequently as new informa…" at bounding box center [471, 243] width 386 height 39
click at [278, 221] on input "b. Develop detailed plans for all phases but revise them frequently as new info…" at bounding box center [278, 217] width 0 height 8
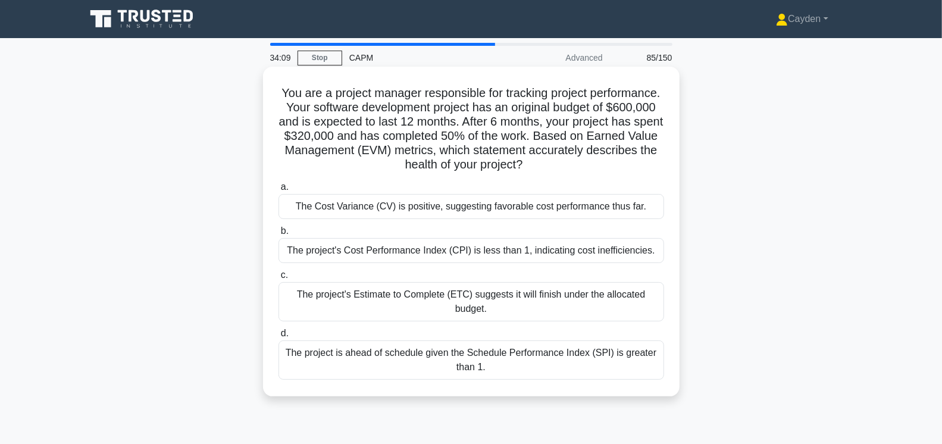
click at [618, 247] on div "The project's Cost Performance Index (CPI) is less than 1, indicating cost inef…" at bounding box center [471, 250] width 386 height 25
click at [278, 235] on input "b. The project's Cost Performance Index (CPI) is less than 1, indicating cost i…" at bounding box center [278, 231] width 0 height 8
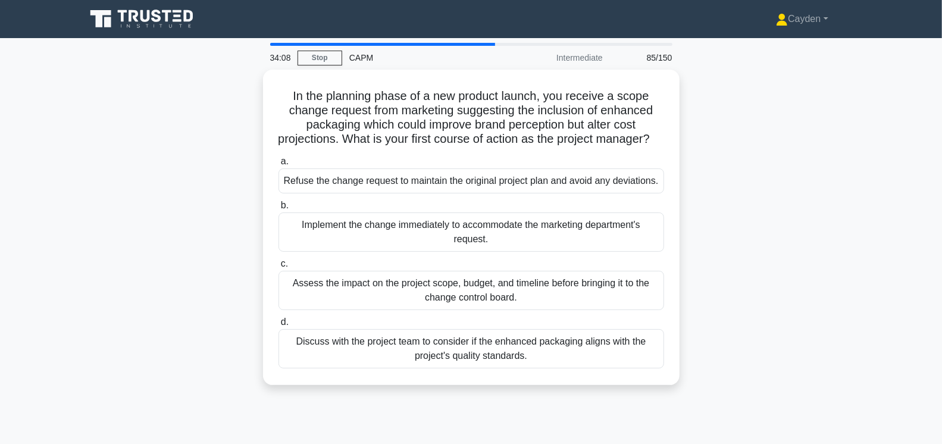
click at [158, 218] on div "In the planning phase of a new product launch, you receive a scope change reque…" at bounding box center [471, 235] width 785 height 330
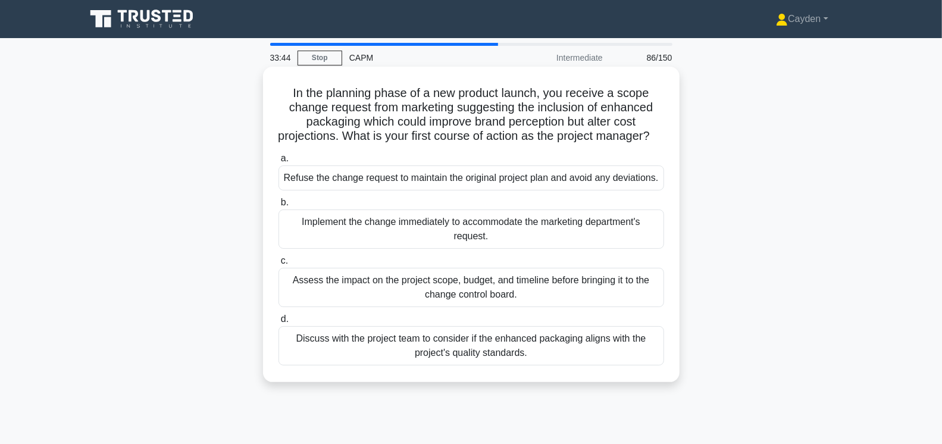
click at [615, 307] on div "Assess the impact on the project scope, budget, and timeline before bringing it…" at bounding box center [471, 287] width 386 height 39
click at [278, 265] on input "c. Assess the impact on the project scope, budget, and timeline before bringing…" at bounding box center [278, 261] width 0 height 8
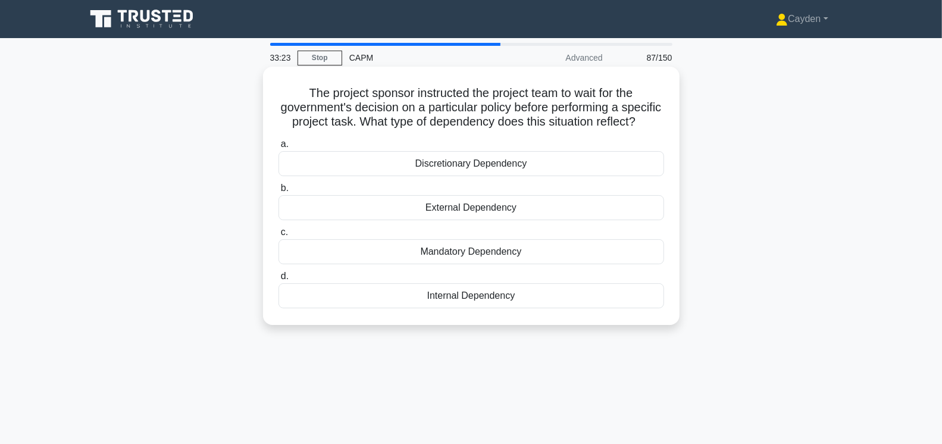
click at [500, 210] on div "External Dependency" at bounding box center [471, 207] width 386 height 25
click at [278, 192] on input "b. External Dependency" at bounding box center [278, 188] width 0 height 8
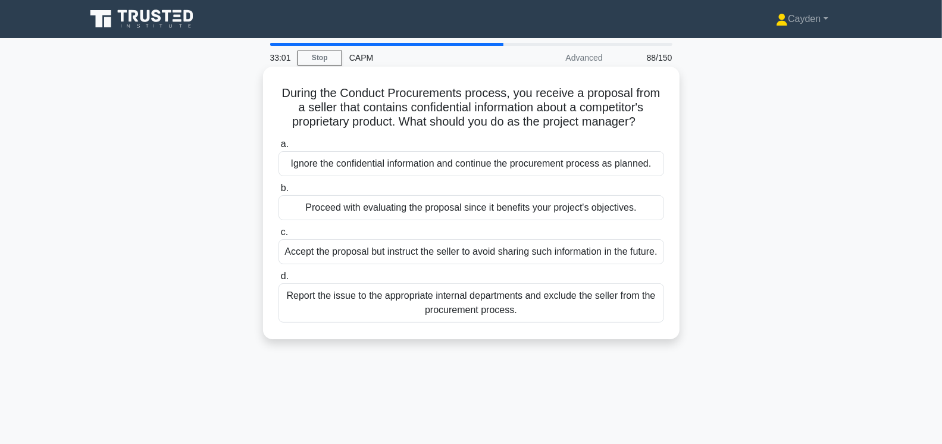
click at [373, 310] on div "Report the issue to the appropriate internal departments and exclude the seller…" at bounding box center [471, 302] width 386 height 39
click at [278, 280] on input "d. Report the issue to the appropriate internal departments and exclude the sel…" at bounding box center [278, 277] width 0 height 8
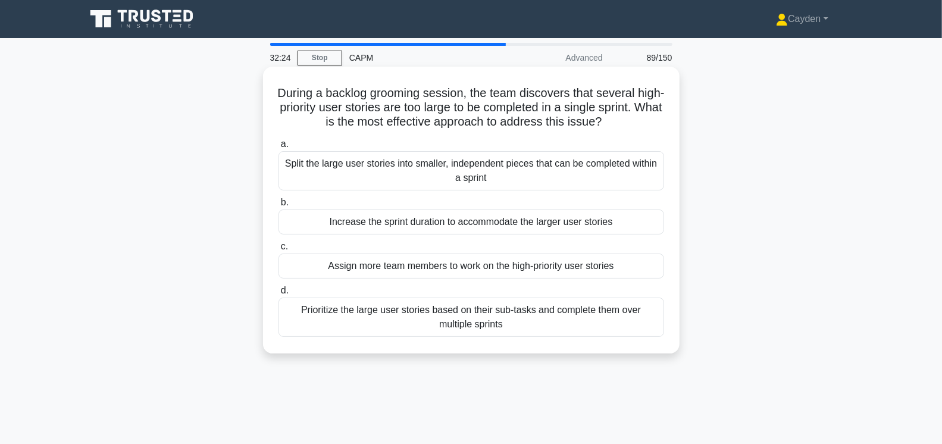
click at [501, 323] on div "Prioritize the large user stories based on their sub-tasks and complete them ov…" at bounding box center [471, 317] width 386 height 39
click at [278, 295] on input "d. Prioritize the large user stories based on their sub-tasks and complete them…" at bounding box center [278, 291] width 0 height 8
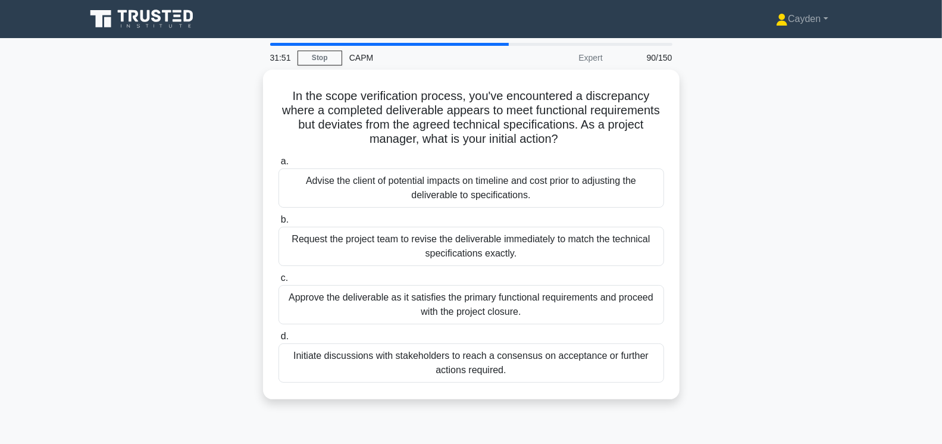
click at [762, 352] on div "In the scope verification process, you've encountered a discrepancy where a com…" at bounding box center [471, 242] width 785 height 344
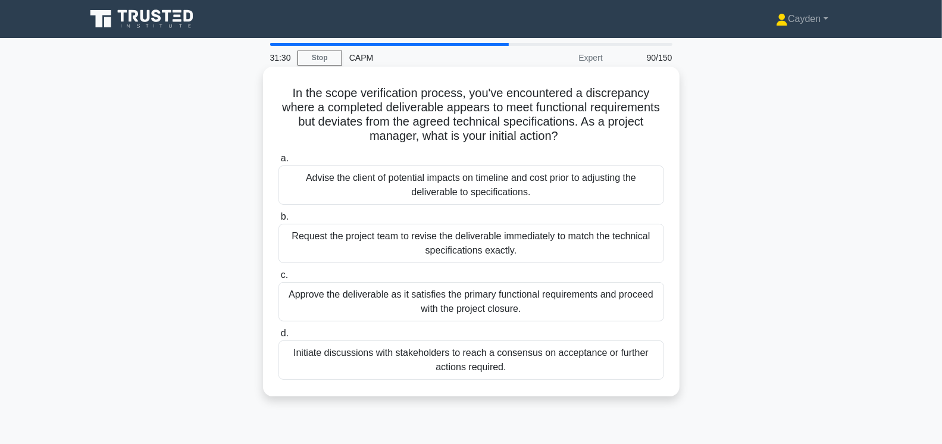
click at [613, 361] on div "Initiate discussions with stakeholders to reach a consensus on acceptance or fu…" at bounding box center [471, 359] width 386 height 39
click at [278, 337] on input "d. Initiate discussions with stakeholders to reach a consensus on acceptance or…" at bounding box center [278, 334] width 0 height 8
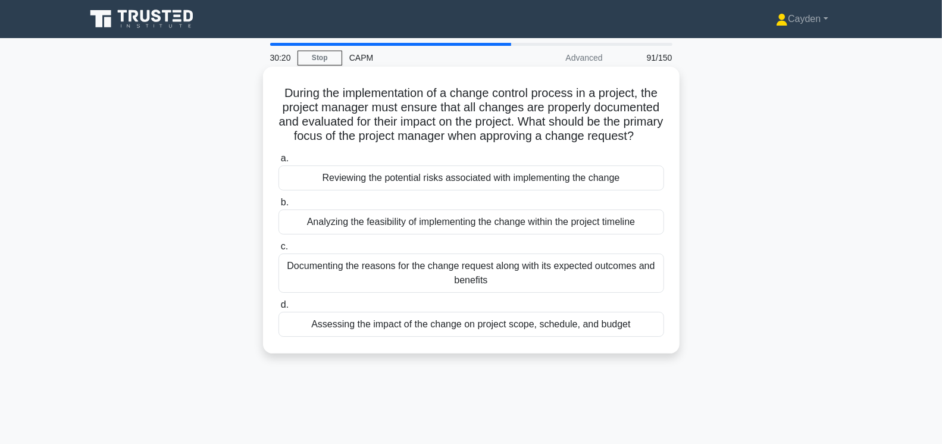
click at [627, 337] on div "Assessing the impact of the change on project scope, schedule, and budget" at bounding box center [471, 324] width 386 height 25
click at [278, 309] on input "d. Assessing the impact of the change on project scope, schedule, and budget" at bounding box center [278, 305] width 0 height 8
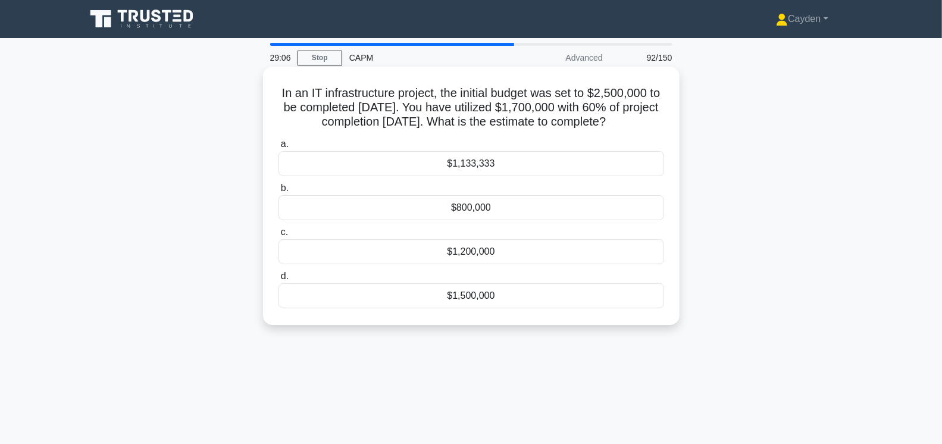
click at [539, 245] on div "$1,200,000" at bounding box center [471, 251] width 386 height 25
click at [278, 236] on input "c. $1,200,000" at bounding box center [278, 233] width 0 height 8
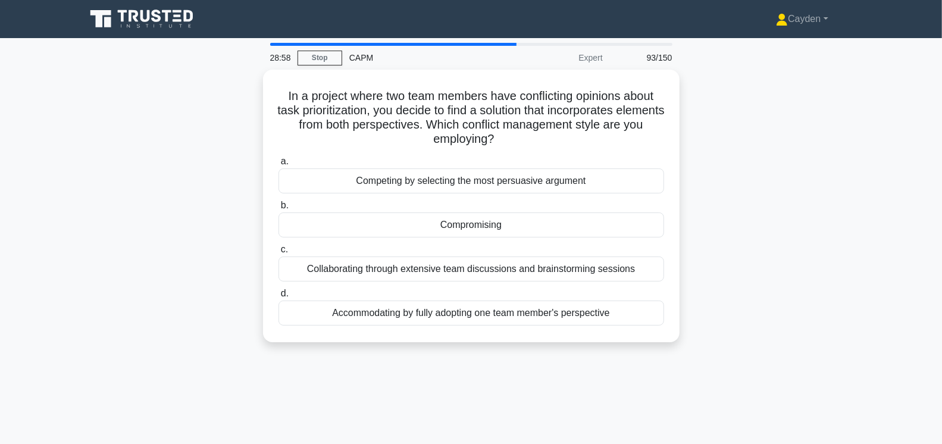
click at [226, 219] on div "In a project where two team members have conflicting opinions about task priori…" at bounding box center [471, 213] width 785 height 287
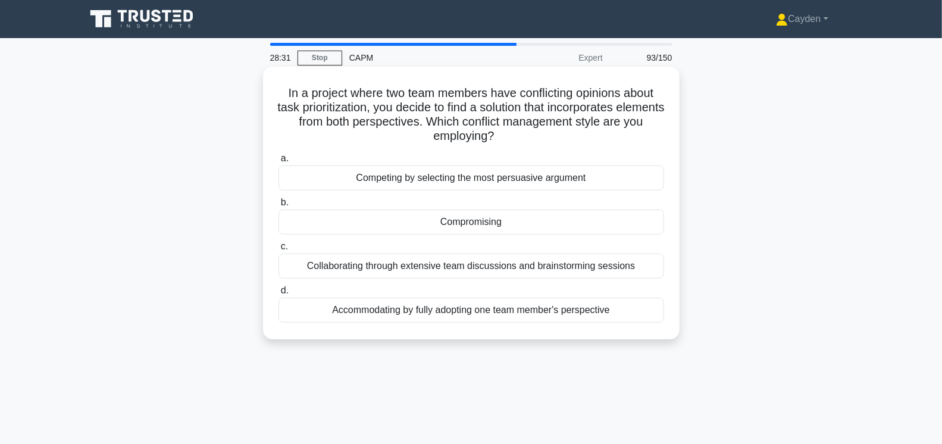
click at [375, 265] on div "Collaborating through extensive team discussions and brainstorming sessions" at bounding box center [471, 265] width 386 height 25
click at [278, 251] on input "c. Collaborating through extensive team discussions and brainstorming sessions" at bounding box center [278, 247] width 0 height 8
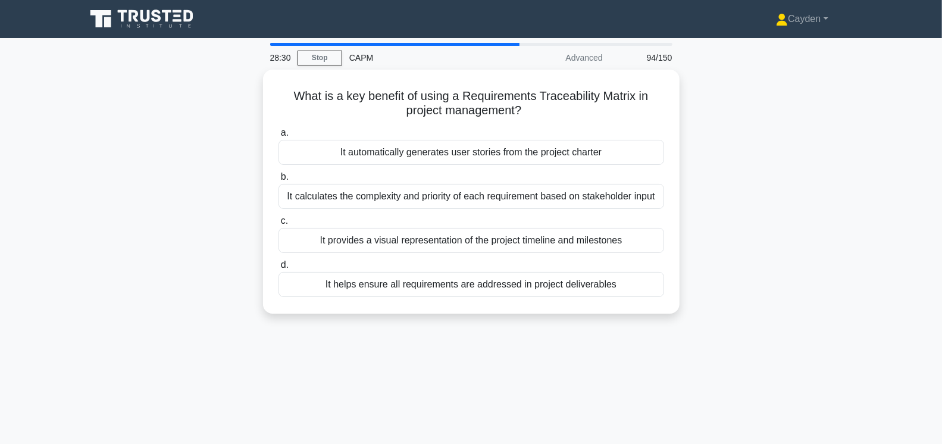
click at [59, 227] on main "28:30 Stop CAPM Advanced 94/150 What is a key benefit of using a Requirements T…" at bounding box center [471, 340] width 942 height 605
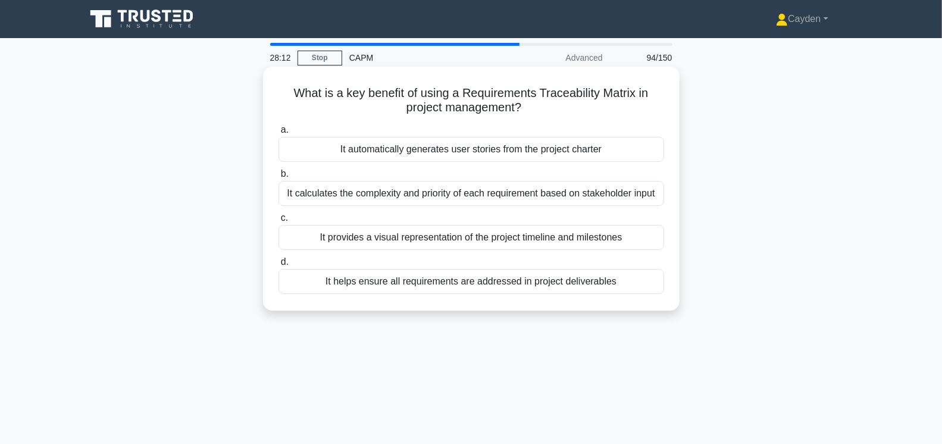
click at [486, 95] on h5 "What is a key benefit of using a Requirements Traceability Matrix in project ma…" at bounding box center [471, 101] width 388 height 30
drag, startPoint x: 465, startPoint y: 93, endPoint x: 634, endPoint y: 98, distance: 169.7
click at [634, 98] on h5 "What is a key benefit of using a Requirements Traceability Matrix in project ma…" at bounding box center [471, 101] width 388 height 30
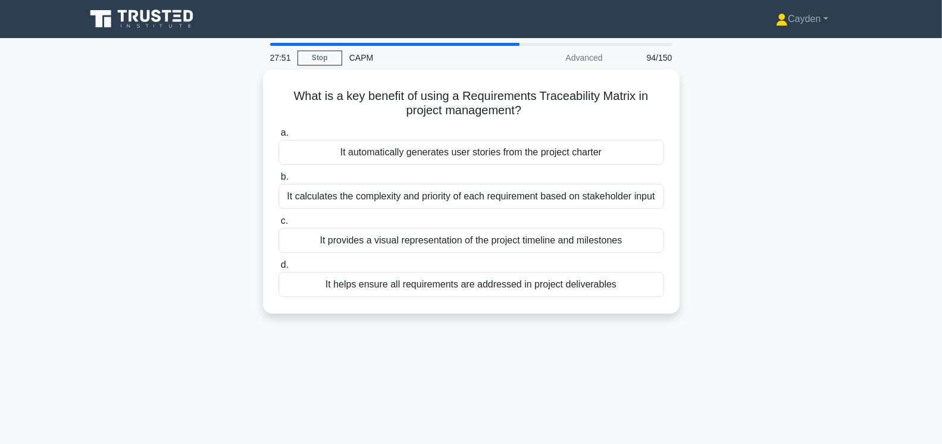
click at [163, 239] on div "What is a key benefit of using a Requirements Traceability Matrix in project ma…" at bounding box center [471, 199] width 785 height 258
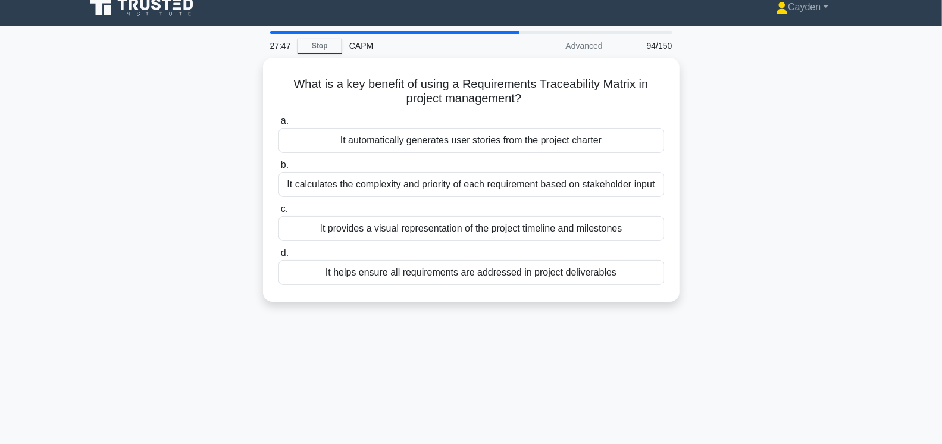
scroll to position [13, 0]
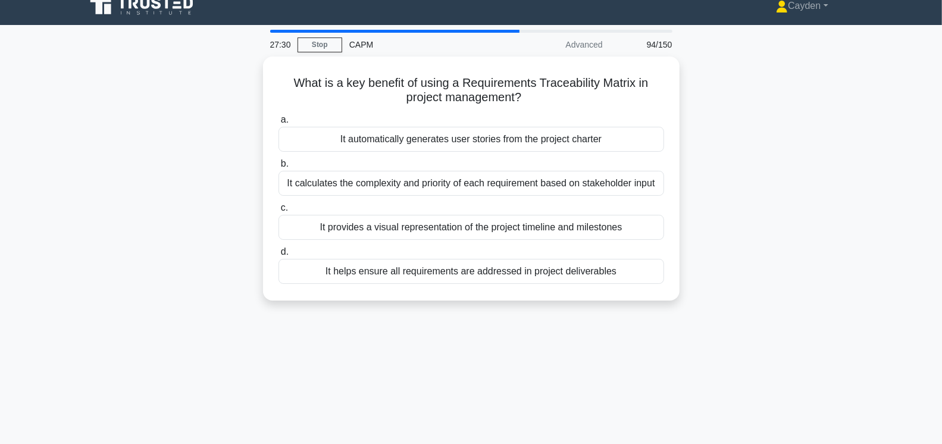
click at [190, 243] on div "What is a key benefit of using a Requirements Traceability Matrix in project ma…" at bounding box center [471, 186] width 785 height 258
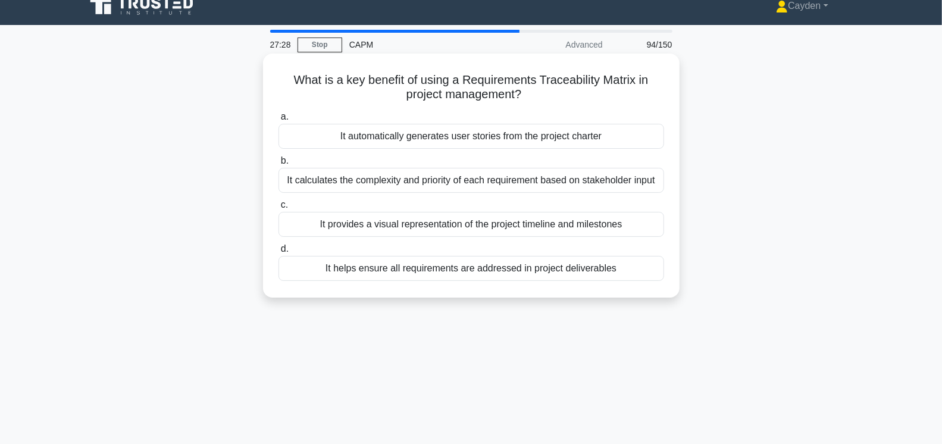
click at [564, 270] on div "It helps ensure all requirements are addressed in project deliverables" at bounding box center [471, 268] width 386 height 25
click at [278, 253] on input "d. It helps ensure all requirements are addressed in project deliverables" at bounding box center [278, 249] width 0 height 8
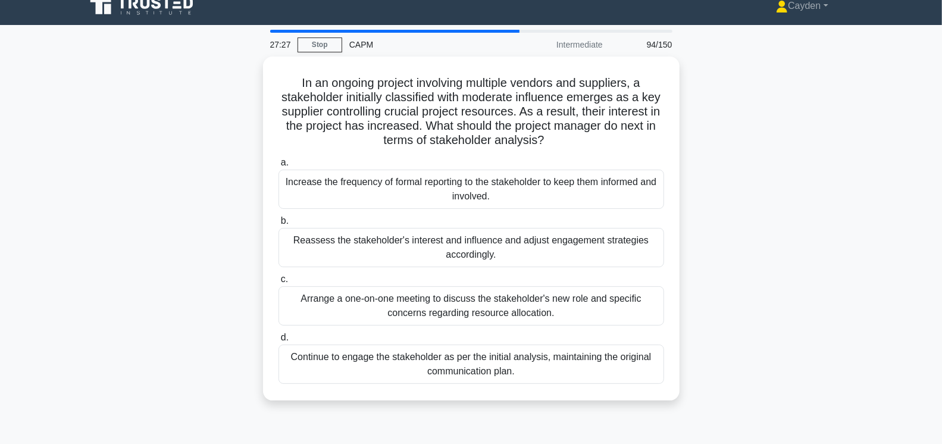
scroll to position [0, 0]
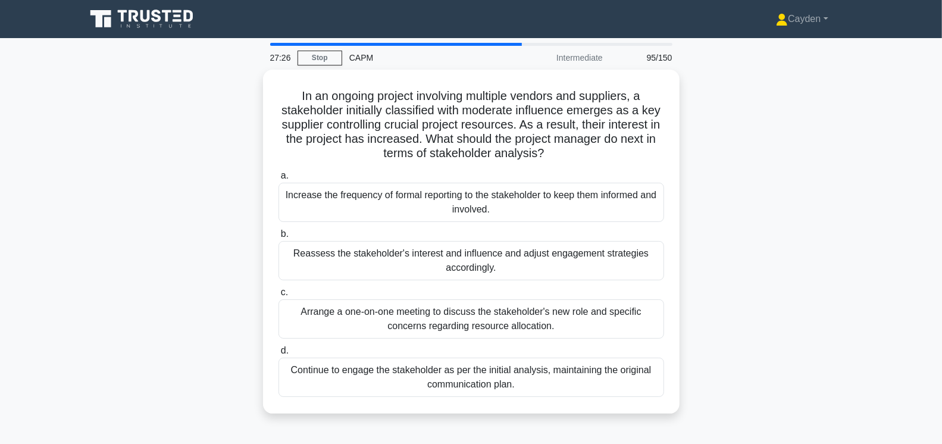
click at [90, 203] on div "In an ongoing project involving multiple vendors and suppliers, a stakeholder i…" at bounding box center [471, 249] width 785 height 358
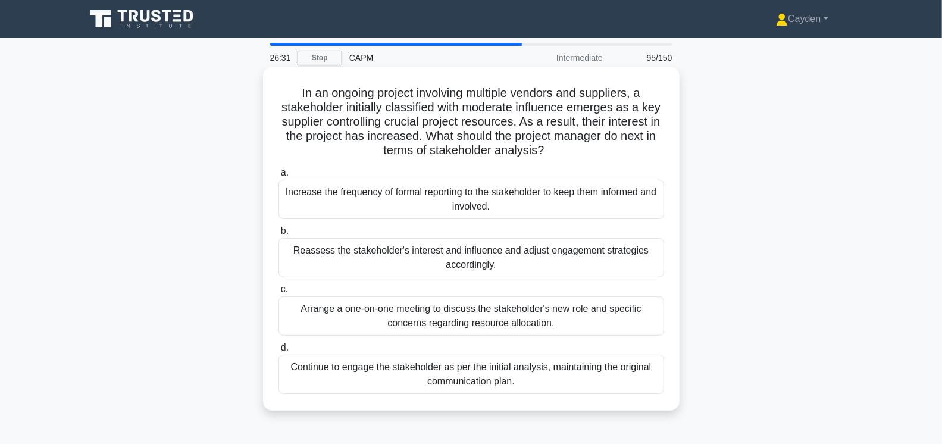
click at [408, 320] on div "Arrange a one-on-one meeting to discuss the stakeholder's new role and specific…" at bounding box center [471, 315] width 386 height 39
click at [278, 293] on input "c. Arrange a one-on-one meeting to discuss the stakeholder's new role and speci…" at bounding box center [278, 290] width 0 height 8
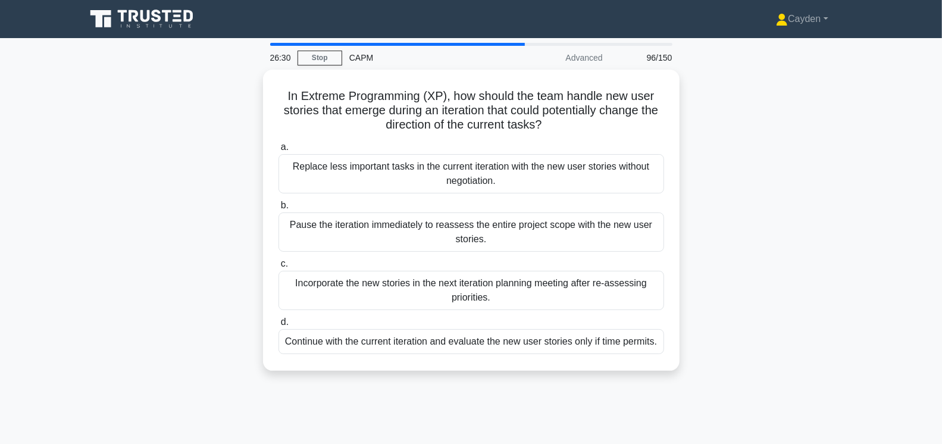
click at [98, 239] on div "In Extreme Programming (XP), how should the team handle new user stories that e…" at bounding box center [471, 227] width 785 height 315
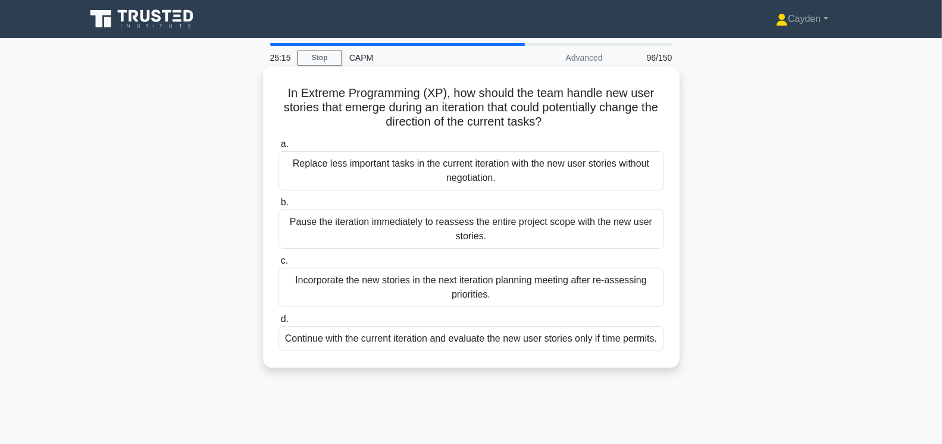
click at [612, 292] on div "Incorporate the new stories in the next iteration planning meeting after re-ass…" at bounding box center [471, 287] width 386 height 39
click at [278, 265] on input "c. Incorporate the new stories in the next iteration planning meeting after re-…" at bounding box center [278, 261] width 0 height 8
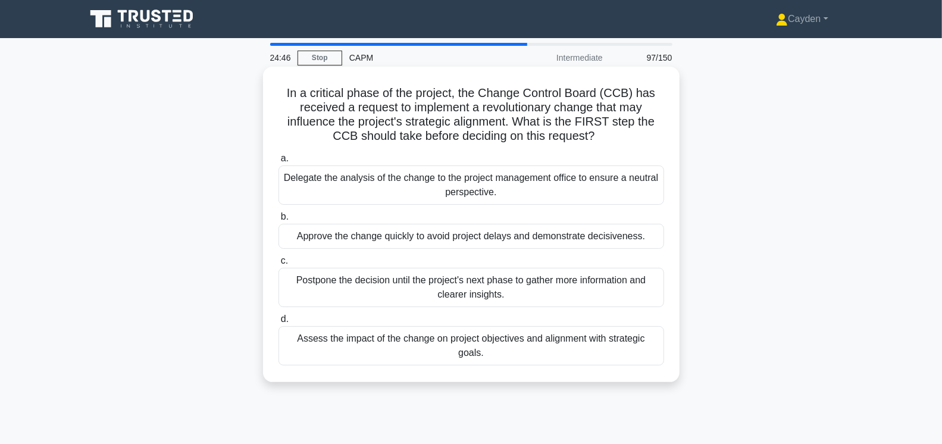
click at [623, 335] on div "Assess the impact of the change on project objectives and alignment with strate…" at bounding box center [471, 345] width 386 height 39
click at [278, 323] on input "d. Assess the impact of the change on project objectives and alignment with str…" at bounding box center [278, 319] width 0 height 8
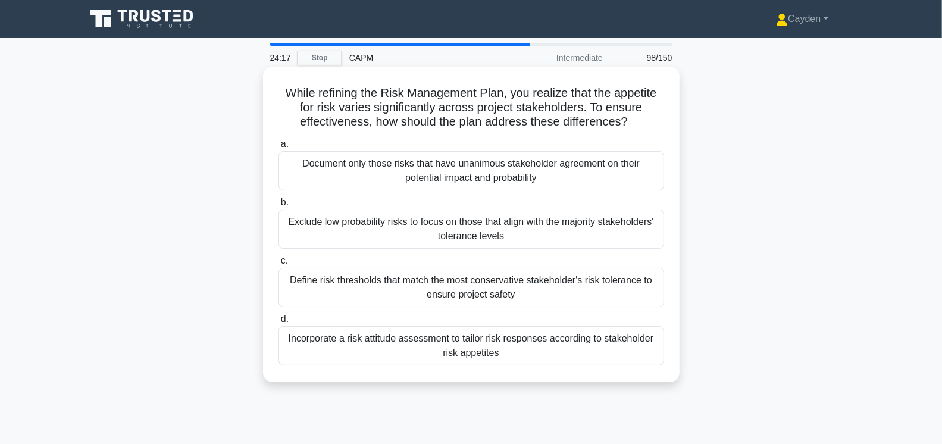
click at [348, 283] on div "Define risk thresholds that match the most conservative stakeholder's risk tole…" at bounding box center [471, 287] width 386 height 39
click at [278, 265] on input "c. Define risk thresholds that match the most conservative stakeholder's risk t…" at bounding box center [278, 261] width 0 height 8
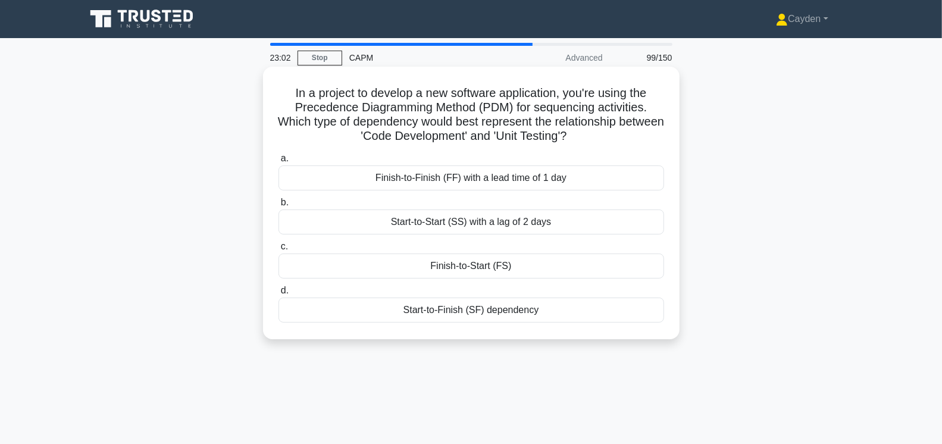
click at [539, 180] on div "Finish-to-Finish (FF) with a lead time of 1 day" at bounding box center [471, 177] width 386 height 25
click at [278, 162] on input "a. Finish-to-Finish (FF) with a lead time of 1 day" at bounding box center [278, 159] width 0 height 8
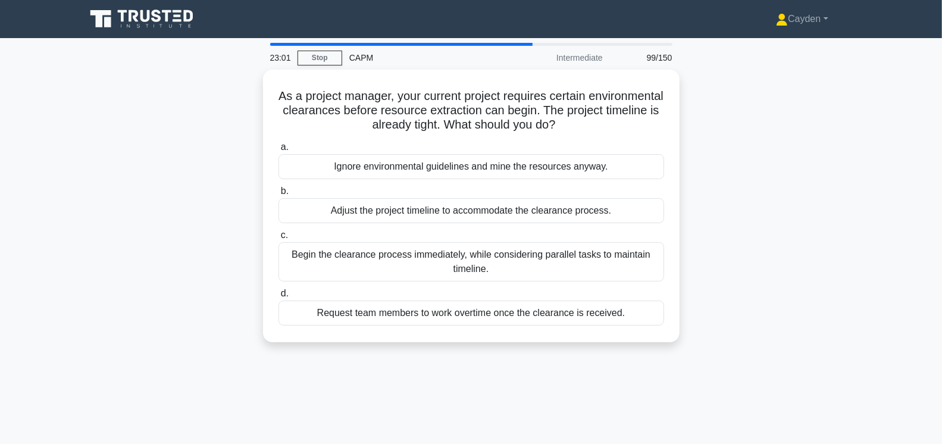
click at [111, 245] on div "As a project manager, your current project requires certain environmental clear…" at bounding box center [471, 213] width 785 height 287
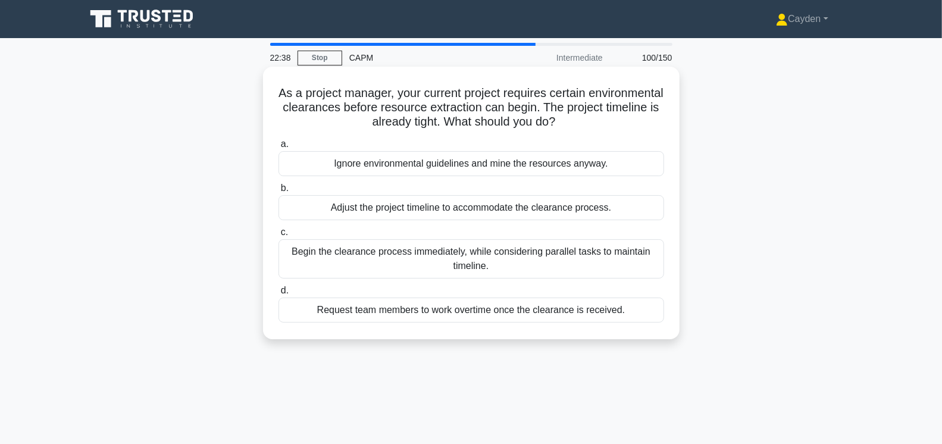
click at [417, 264] on div "Begin the clearance process immediately, while considering parallel tasks to ma…" at bounding box center [471, 258] width 386 height 39
click at [278, 236] on input "c. Begin the clearance process immediately, while considering parallel tasks to…" at bounding box center [278, 233] width 0 height 8
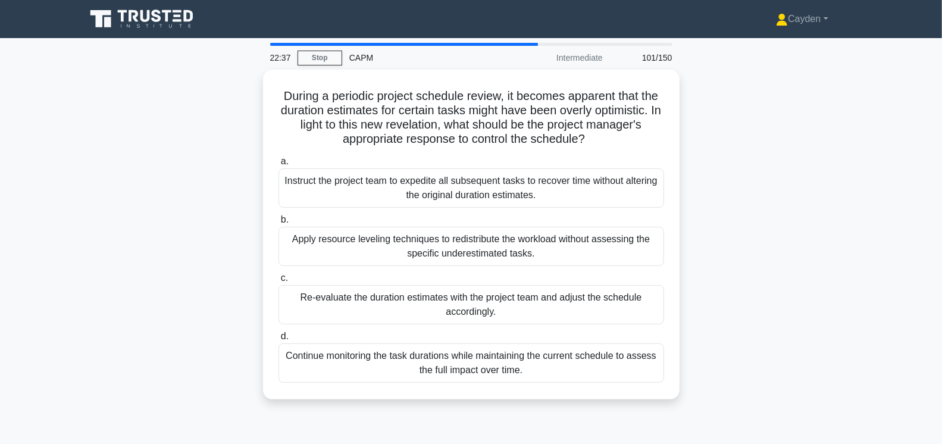
click at [96, 171] on div "During a periodic project schedule review, it becomes apparent that the duratio…" at bounding box center [471, 242] width 785 height 344
click at [165, 234] on div "During a periodic project schedule review, it becomes apparent that the duratio…" at bounding box center [471, 242] width 785 height 344
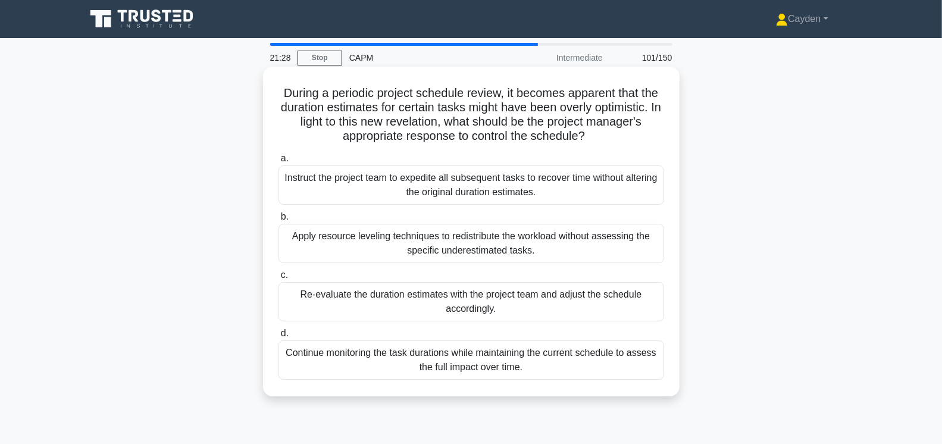
click at [477, 302] on div "Re-evaluate the duration estimates with the project team and adjust the schedul…" at bounding box center [471, 301] width 386 height 39
click at [278, 279] on input "c. Re-evaluate the duration estimates with the project team and adjust the sche…" at bounding box center [278, 275] width 0 height 8
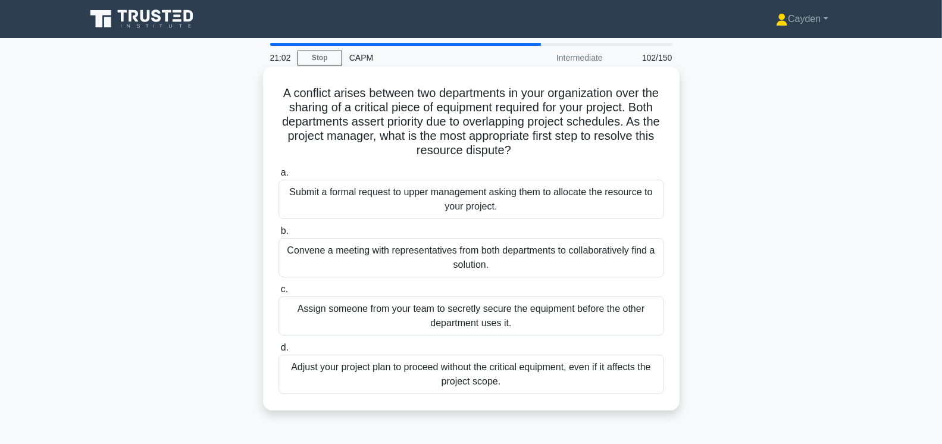
click at [325, 260] on div "Convene a meeting with representatives from both departments to collaboratively…" at bounding box center [471, 257] width 386 height 39
click at [278, 235] on input "b. Convene a meeting with representatives from both departments to collaborativ…" at bounding box center [278, 231] width 0 height 8
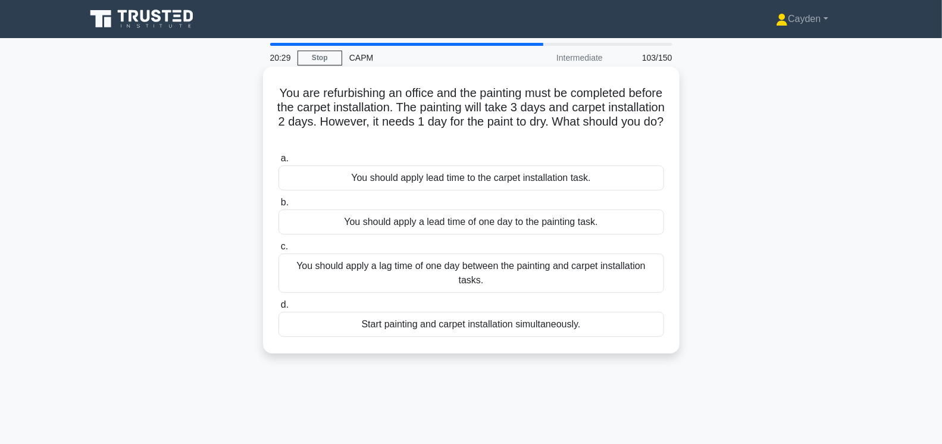
click at [412, 278] on div "You should apply a lag time of one day between the painting and carpet installa…" at bounding box center [471, 272] width 386 height 39
click at [278, 251] on input "c. You should apply a lag time of one day between the painting and carpet insta…" at bounding box center [278, 247] width 0 height 8
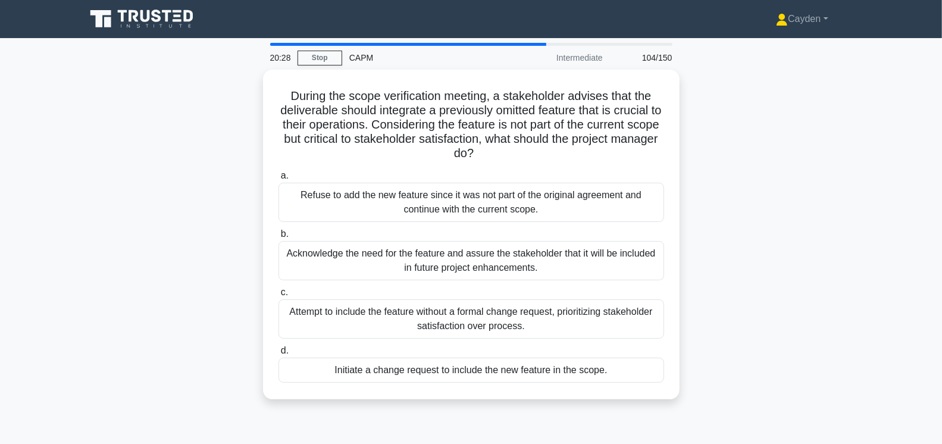
click at [187, 247] on div "During the scope verification meeting, a stakeholder advises that the deliverab…" at bounding box center [471, 242] width 785 height 344
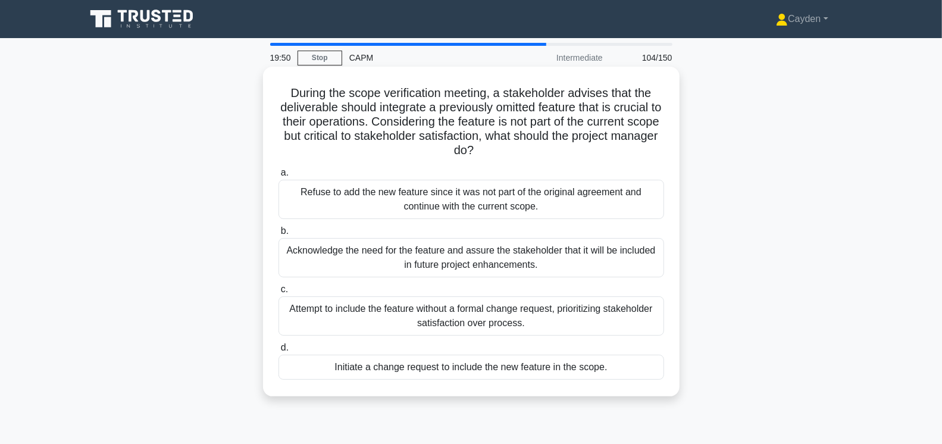
click at [570, 258] on div "Acknowledge the need for the feature and assure the stakeholder that it will be…" at bounding box center [471, 257] width 386 height 39
click at [278, 235] on input "b. Acknowledge the need for the feature and assure the stakeholder that it will…" at bounding box center [278, 231] width 0 height 8
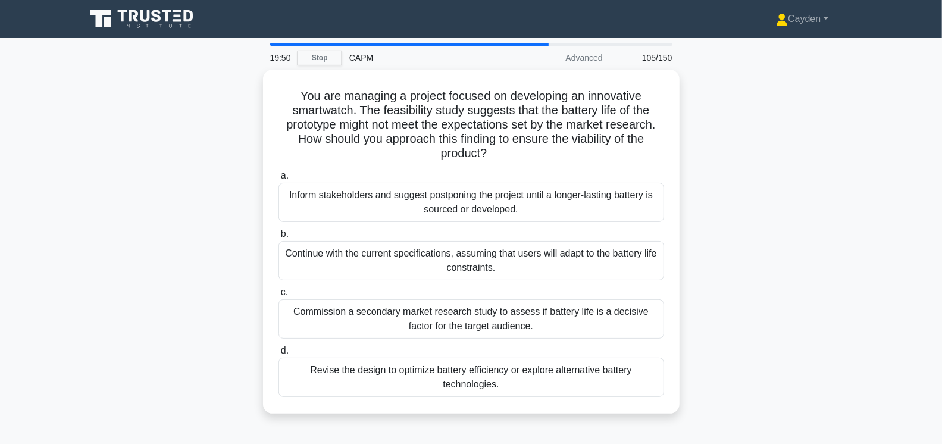
click at [133, 263] on div "You are managing a project focused on developing an innovative smartwatch. The …" at bounding box center [471, 249] width 785 height 358
click at [176, 298] on div "You are managing a project focused on developing an innovative smartwatch. The …" at bounding box center [471, 249] width 785 height 358
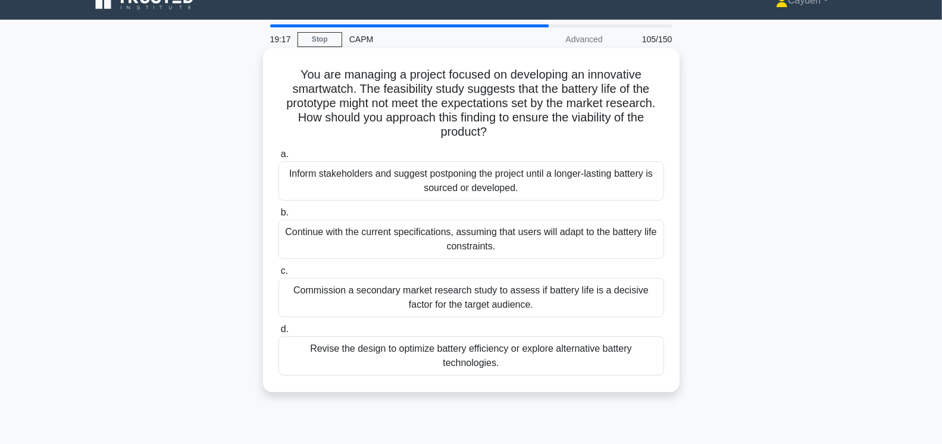
click at [336, 356] on div "Revise the design to optimize battery efficiency or explore alternative battery…" at bounding box center [471, 355] width 386 height 39
click at [278, 333] on input "d. Revise the design to optimize battery efficiency or explore alternative batt…" at bounding box center [278, 329] width 0 height 8
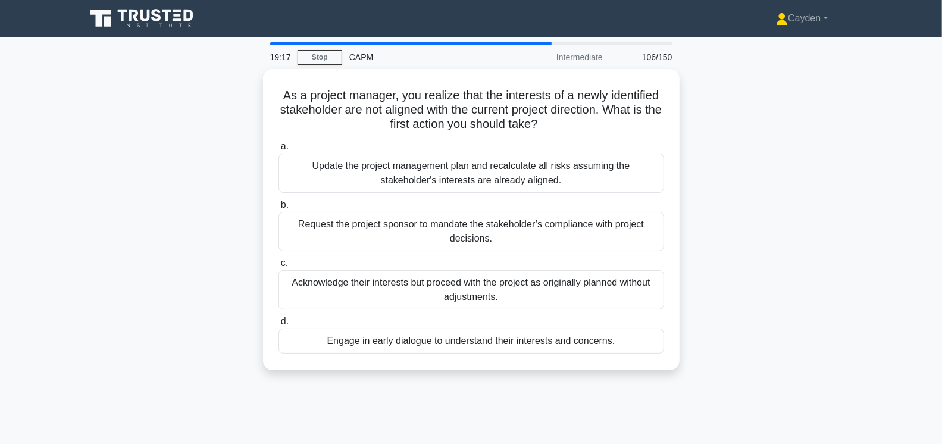
scroll to position [0, 0]
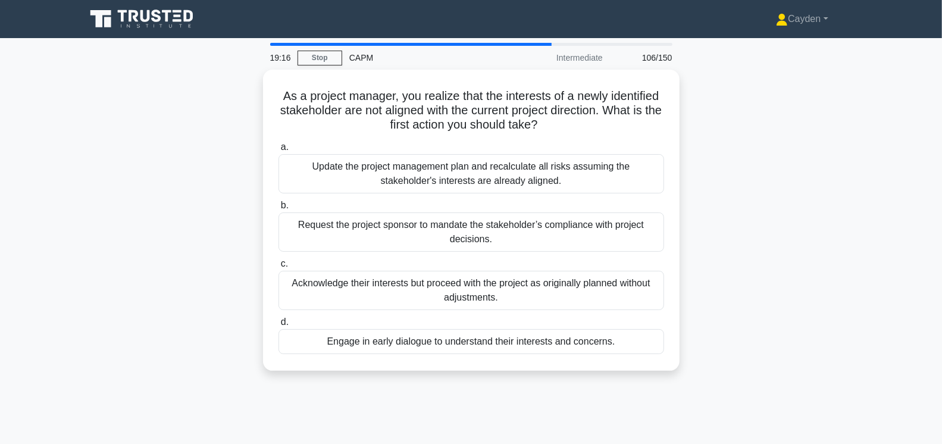
click at [104, 245] on div "As a project manager, you realize that the interests of a newly identified stak…" at bounding box center [471, 227] width 785 height 315
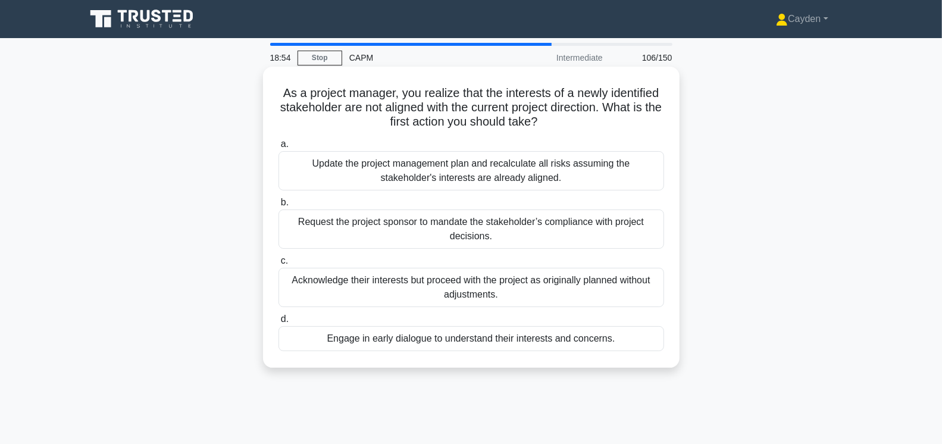
click at [583, 339] on div "Engage in early dialogue to understand their interests and concerns." at bounding box center [471, 338] width 386 height 25
click at [278, 323] on input "d. Engage in early dialogue to understand their interests and concerns." at bounding box center [278, 319] width 0 height 8
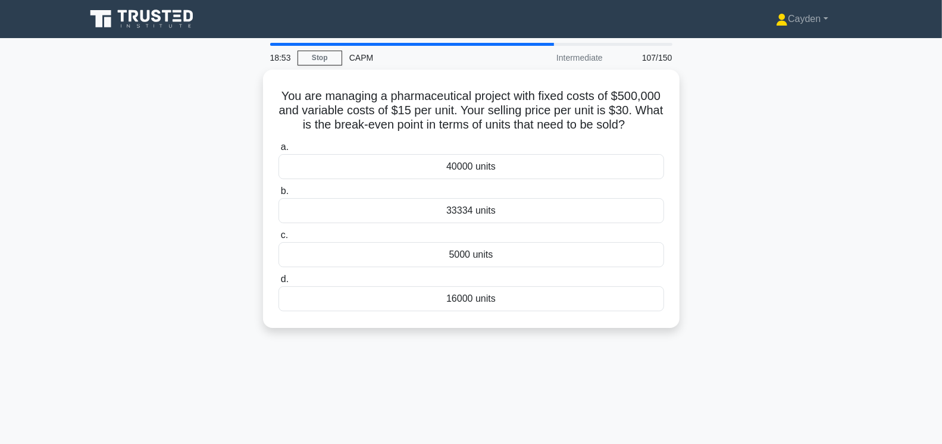
click at [179, 246] on div "You are managing a pharmaceutical project with fixed costs of $500,000 and vari…" at bounding box center [471, 206] width 785 height 273
click at [493, 296] on div "16000 units" at bounding box center [471, 295] width 386 height 25
click at [278, 280] on input "d. 16000 units" at bounding box center [278, 277] width 0 height 8
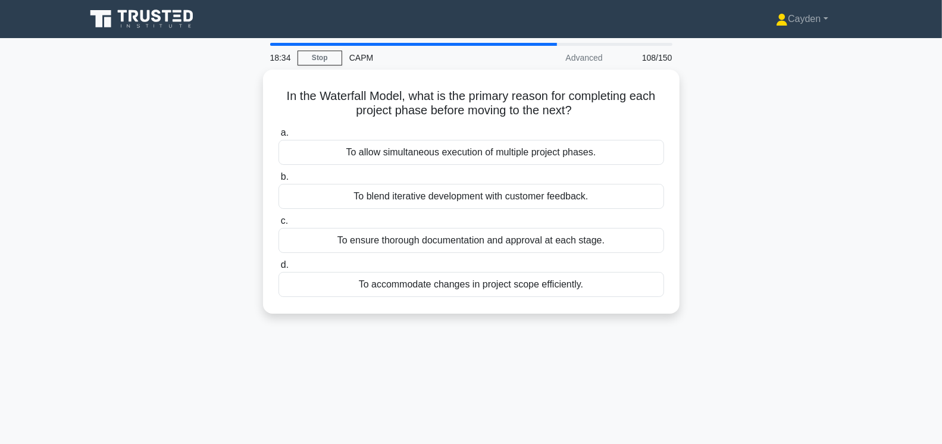
click at [100, 293] on div "In the Waterfall Model, what is the primary reason for completing each project …" at bounding box center [471, 199] width 785 height 258
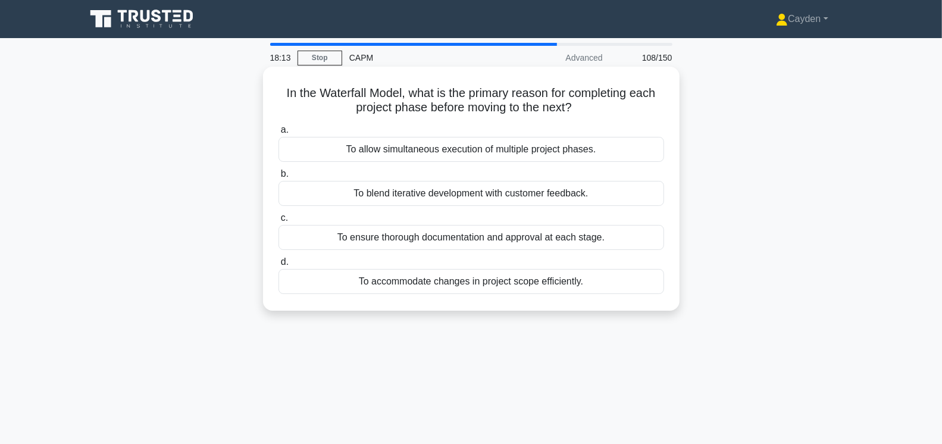
click at [477, 233] on div "To ensure thorough documentation and approval at each stage." at bounding box center [471, 237] width 386 height 25
click at [278, 222] on input "c. To ensure thorough documentation and approval at each stage." at bounding box center [278, 218] width 0 height 8
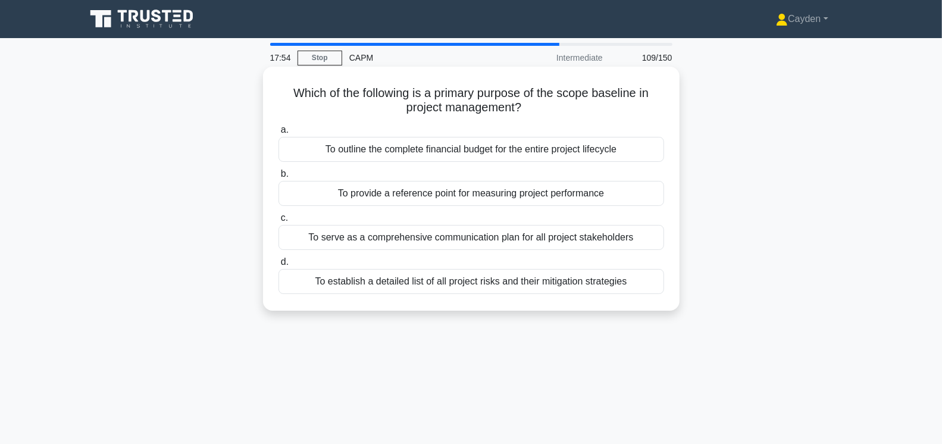
click at [648, 196] on div "To provide a reference point for measuring project performance" at bounding box center [471, 193] width 386 height 25
click at [278, 178] on input "b. To provide a reference point for measuring project performance" at bounding box center [278, 174] width 0 height 8
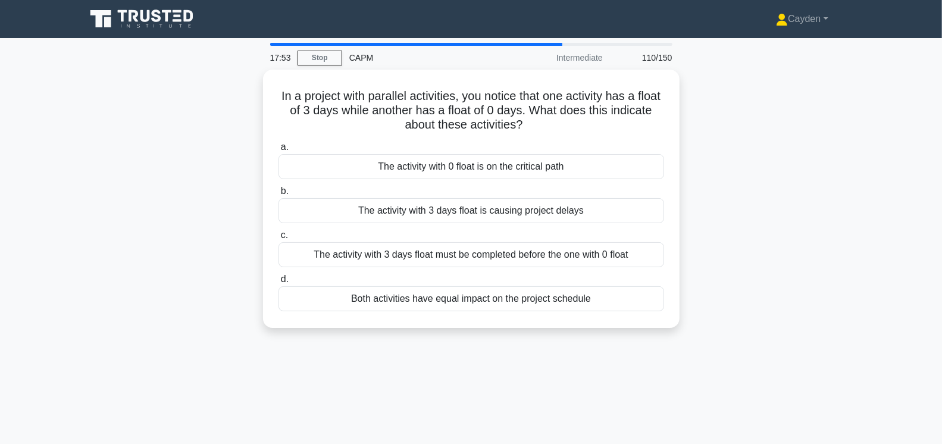
click at [173, 212] on div "In a project with parallel activities, you notice that one activity has a float…" at bounding box center [471, 206] width 785 height 273
click at [216, 177] on div "In a project with parallel activities, you notice that one activity has a float…" at bounding box center [471, 206] width 785 height 273
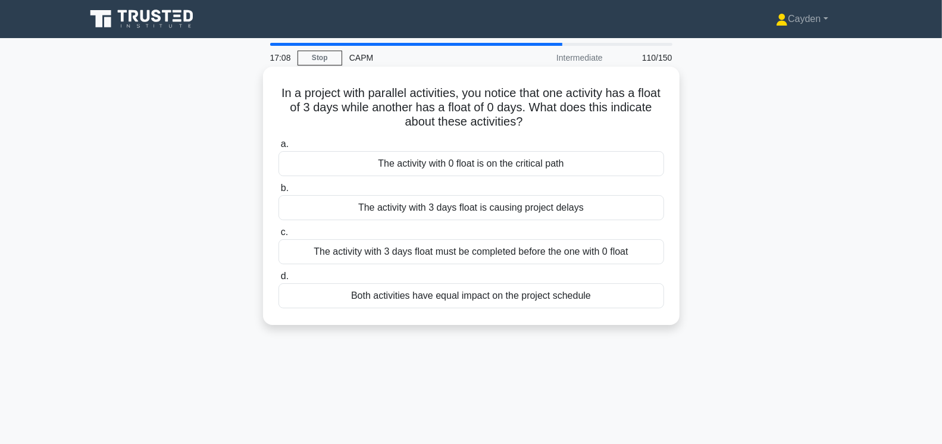
click at [540, 161] on div "The activity with 0 float is on the critical path" at bounding box center [471, 163] width 386 height 25
click at [278, 148] on input "a. The activity with 0 float is on the critical path" at bounding box center [278, 144] width 0 height 8
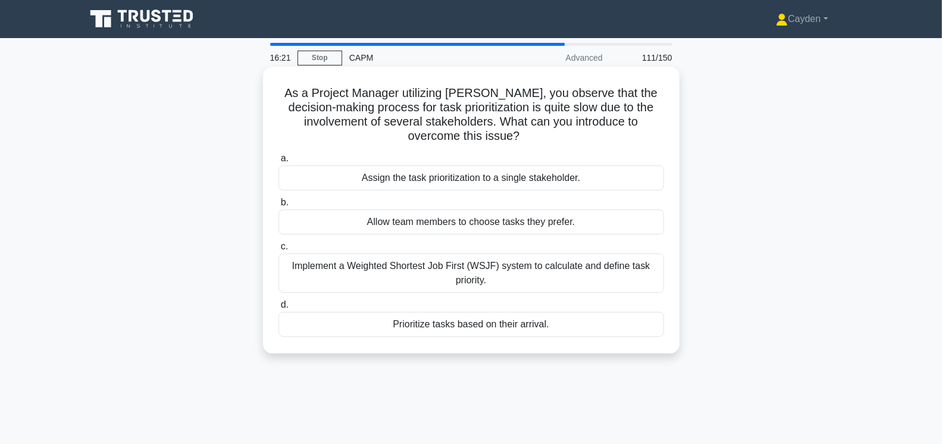
click at [527, 267] on div "Implement a Weighted Shortest Job First (WSJF) system to calculate and define t…" at bounding box center [471, 272] width 386 height 39
click at [278, 251] on input "c. Implement a Weighted Shortest Job First (WSJF) system to calculate and defin…" at bounding box center [278, 247] width 0 height 8
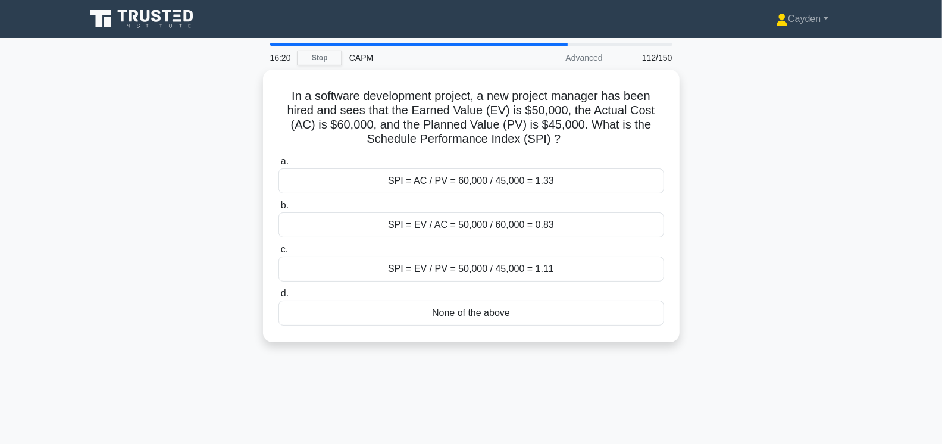
click at [163, 167] on div "In a software development project, a new project manager has been hired and see…" at bounding box center [471, 213] width 785 height 287
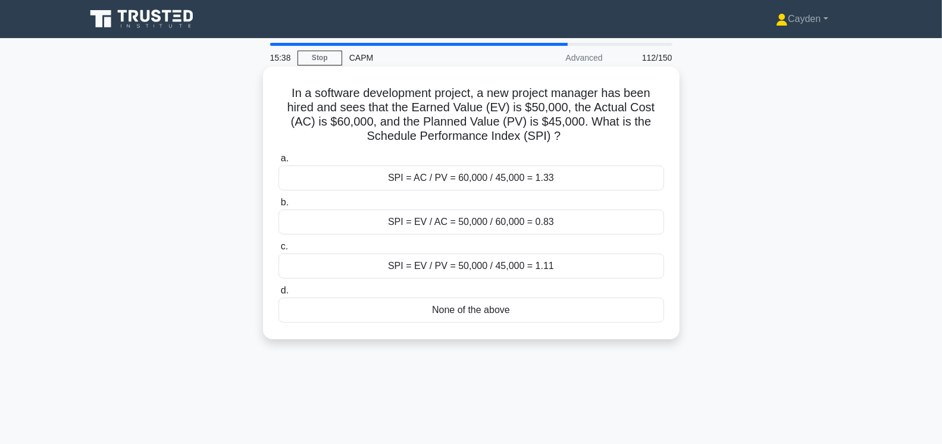
drag, startPoint x: 368, startPoint y: 136, endPoint x: 513, endPoint y: 144, distance: 145.4
click at [513, 144] on h5 "In a software development project, a new project manager has been hired and see…" at bounding box center [471, 115] width 388 height 58
drag, startPoint x: 519, startPoint y: 140, endPoint x: 366, endPoint y: 137, distance: 153.5
click at [366, 137] on h5 "In a software development project, a new project manager has been hired and see…" at bounding box center [471, 115] width 388 height 58
click at [547, 265] on div "SPI = EV / PV = 50,000 / 45,000 = 1.11" at bounding box center [471, 265] width 386 height 25
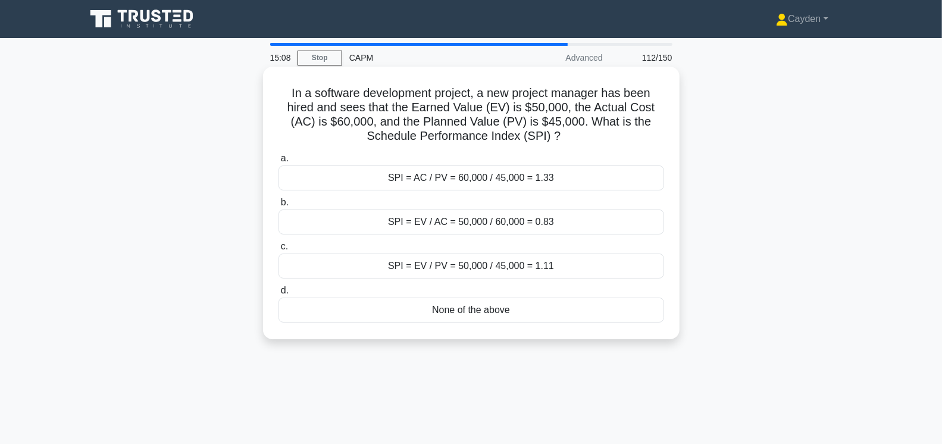
click at [278, 251] on input "c. SPI = EV / PV = 50,000 / 45,000 = 1.11" at bounding box center [278, 247] width 0 height 8
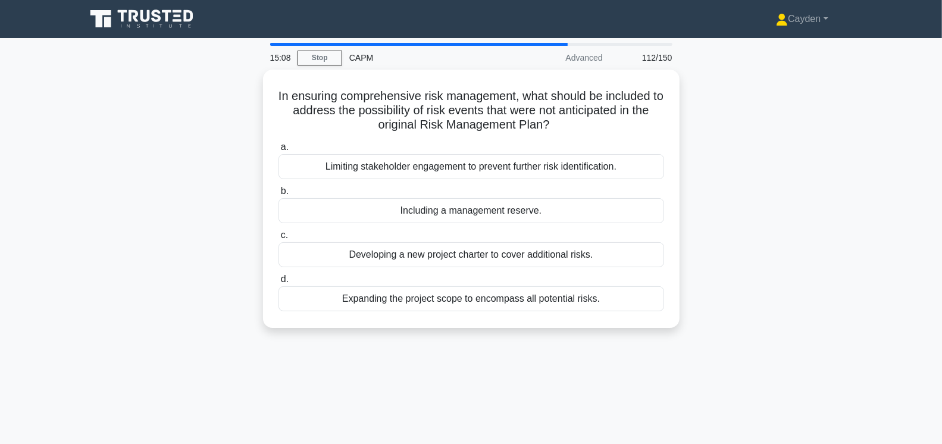
click at [128, 187] on div "In ensuring comprehensive risk management, what should be included to address t…" at bounding box center [471, 206] width 785 height 273
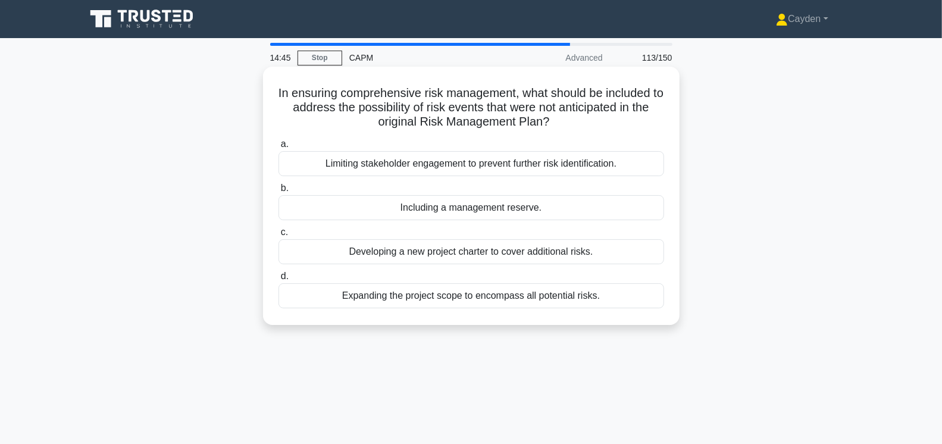
click at [461, 206] on div "Including a management reserve." at bounding box center [471, 207] width 386 height 25
click at [278, 192] on input "b. Including a management reserve." at bounding box center [278, 188] width 0 height 8
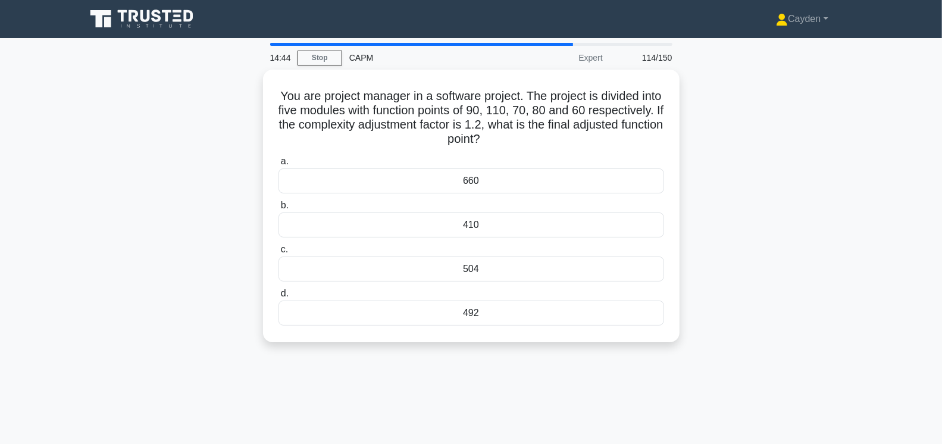
click at [173, 189] on div "You are project manager in a software project. The project is divided into five…" at bounding box center [471, 213] width 785 height 287
click at [531, 264] on div "504" at bounding box center [471, 265] width 386 height 25
click at [278, 251] on input "c. 504" at bounding box center [278, 247] width 0 height 8
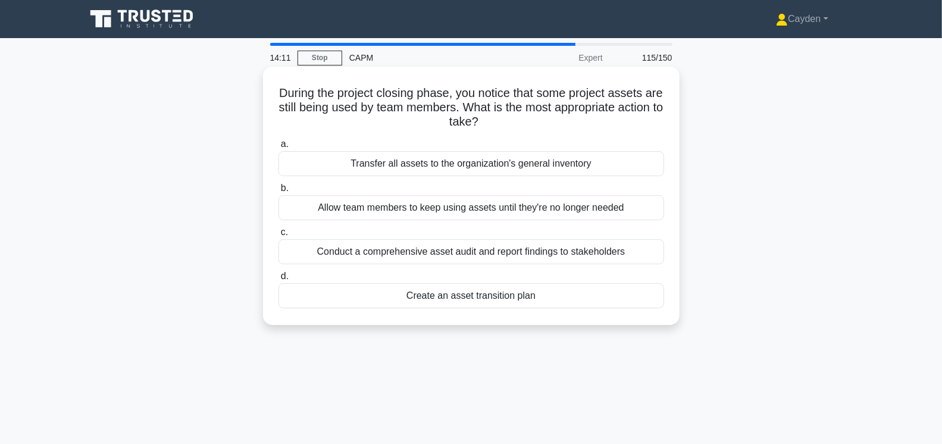
click at [359, 292] on div "Create an asset transition plan" at bounding box center [471, 295] width 386 height 25
click at [278, 280] on input "d. Create an asset transition plan" at bounding box center [278, 277] width 0 height 8
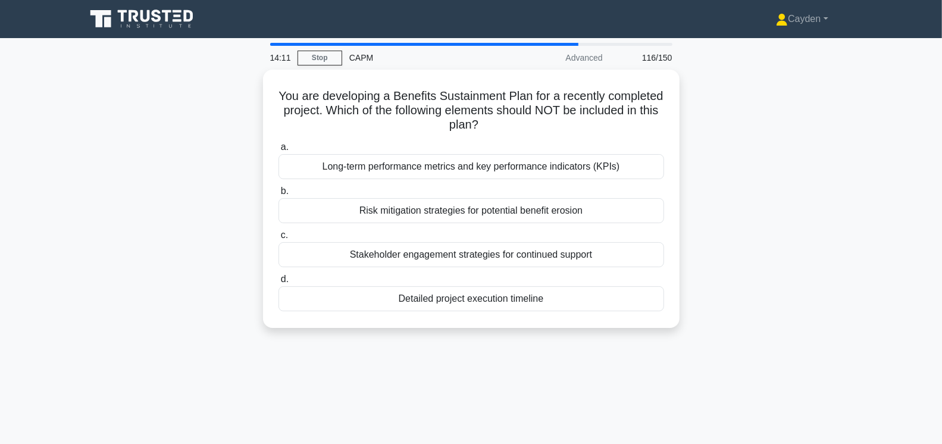
click at [95, 238] on div "You are developing a Benefits Sustainment Plan for a recently completed project…" at bounding box center [471, 206] width 785 height 273
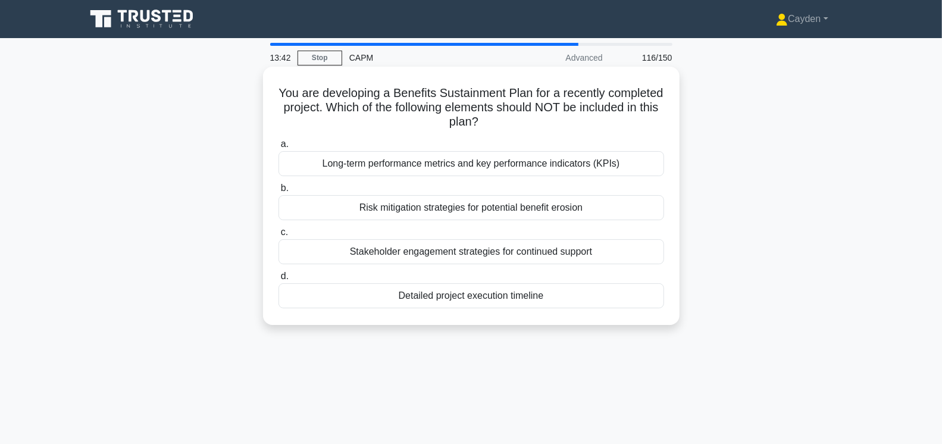
click at [494, 161] on div "Long-term performance metrics and key performance indicators (KPIs)" at bounding box center [471, 163] width 386 height 25
click at [278, 148] on input "a. Long-term performance metrics and key performance indicators (KPIs)" at bounding box center [278, 144] width 0 height 8
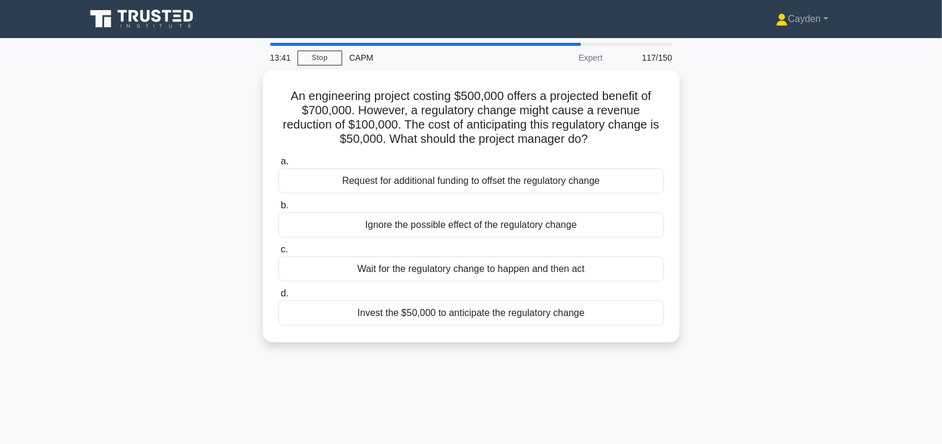
click at [120, 211] on div "An engineering project costing $500,000 offers a projected benefit of $700,000.…" at bounding box center [471, 213] width 785 height 287
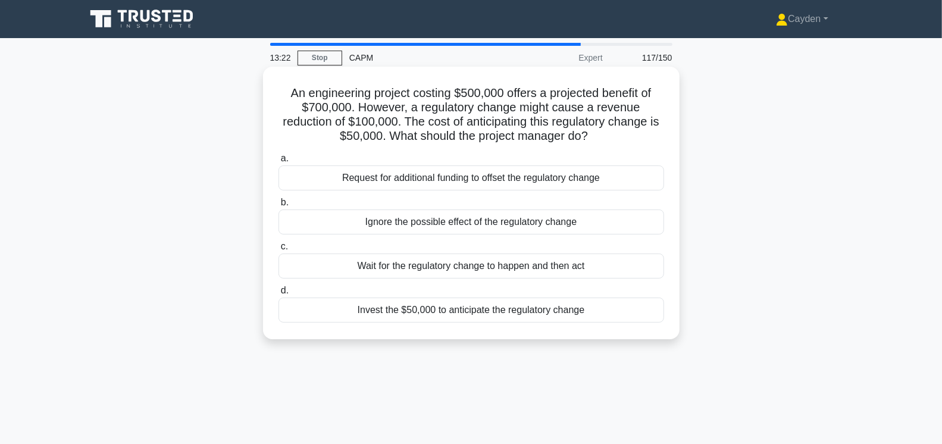
click at [627, 306] on div "Invest the $50,000 to anticipate the regulatory change" at bounding box center [471, 310] width 386 height 25
click at [278, 295] on input "d. Invest the $50,000 to anticipate the regulatory change" at bounding box center [278, 291] width 0 height 8
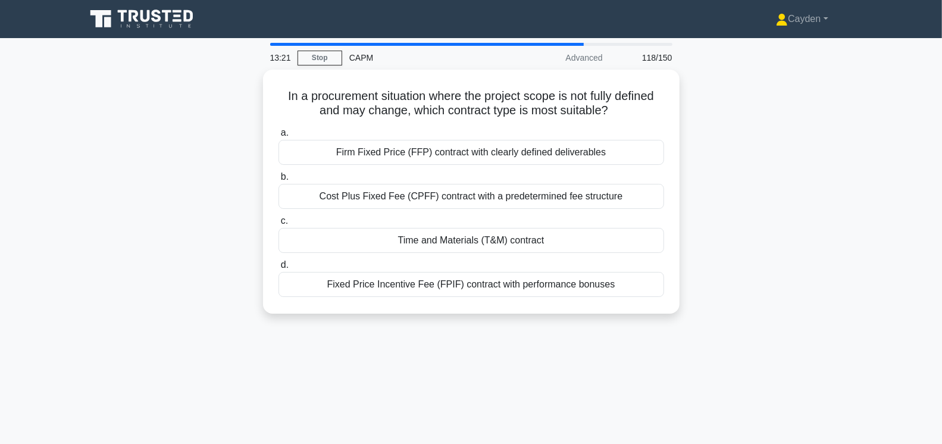
click at [165, 239] on div "In a procurement situation where the project scope is not fully defined and may…" at bounding box center [471, 199] width 785 height 258
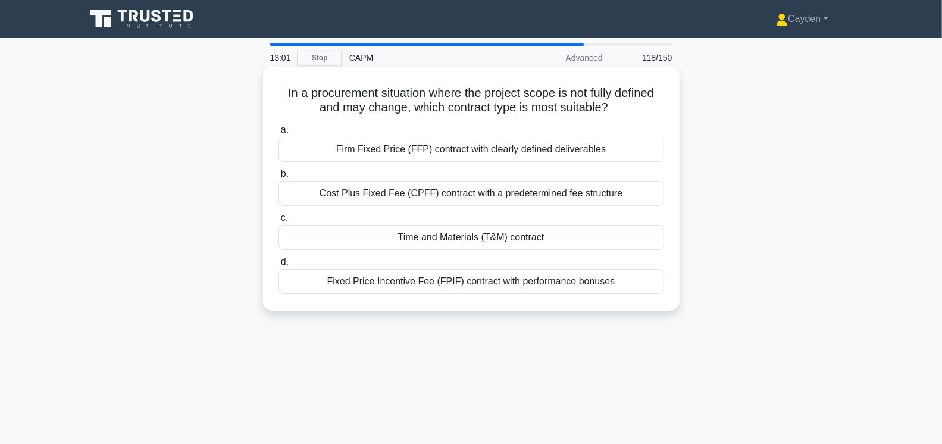
click at [439, 240] on div "Time and Materials (T&M) contract" at bounding box center [471, 237] width 386 height 25
click at [278, 222] on input "c. Time and Materials (T&M) contract" at bounding box center [278, 218] width 0 height 8
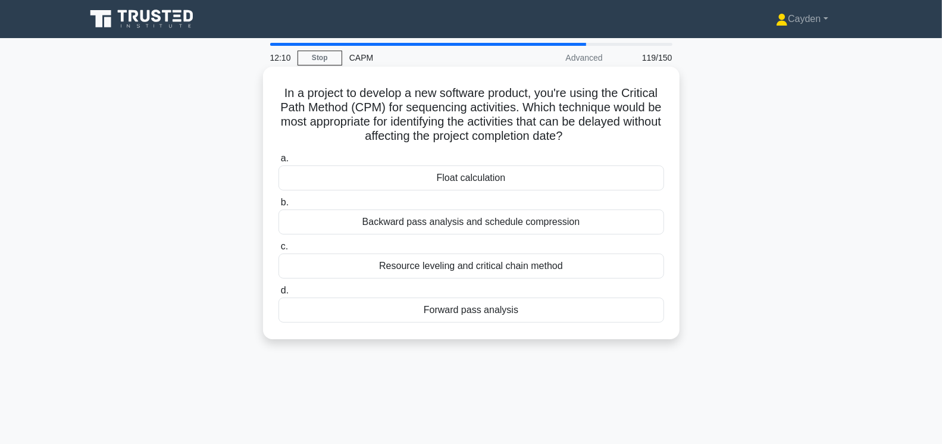
click at [572, 146] on div "In a project to develop a new software product, you're using the Critical Path …" at bounding box center [471, 202] width 407 height 263
click at [584, 183] on div "Float calculation" at bounding box center [471, 177] width 386 height 25
click at [278, 162] on input "a. Float calculation" at bounding box center [278, 159] width 0 height 8
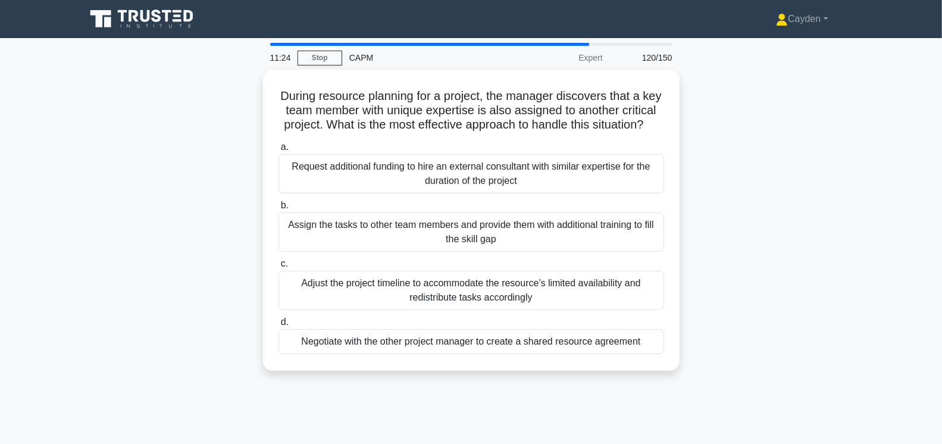
click at [159, 211] on div "During resource planning for a project, the manager discovers that a key team m…" at bounding box center [471, 227] width 785 height 315
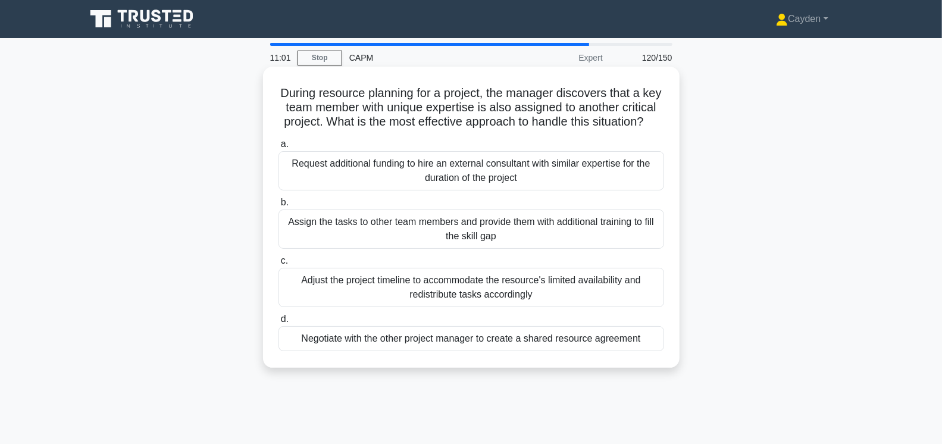
click at [600, 340] on div "Negotiate with the other project manager to create a shared resource agreement" at bounding box center [471, 338] width 386 height 25
click at [278, 323] on input "d. Negotiate with the other project manager to create a shared resource agreeme…" at bounding box center [278, 319] width 0 height 8
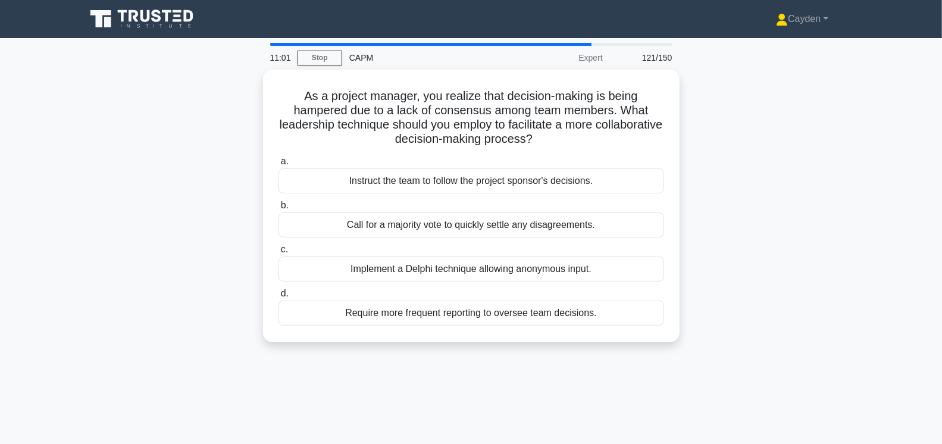
click at [118, 262] on div "As a project manager, you realize that decision-making is being hampered due to…" at bounding box center [471, 213] width 785 height 287
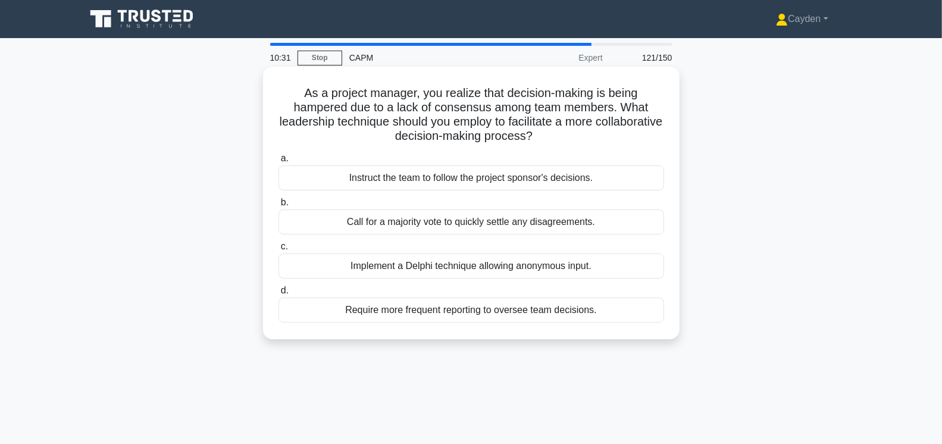
click at [607, 264] on div "Implement a Delphi technique allowing anonymous input." at bounding box center [471, 265] width 386 height 25
click at [278, 251] on input "c. Implement a Delphi technique allowing anonymous input." at bounding box center [278, 247] width 0 height 8
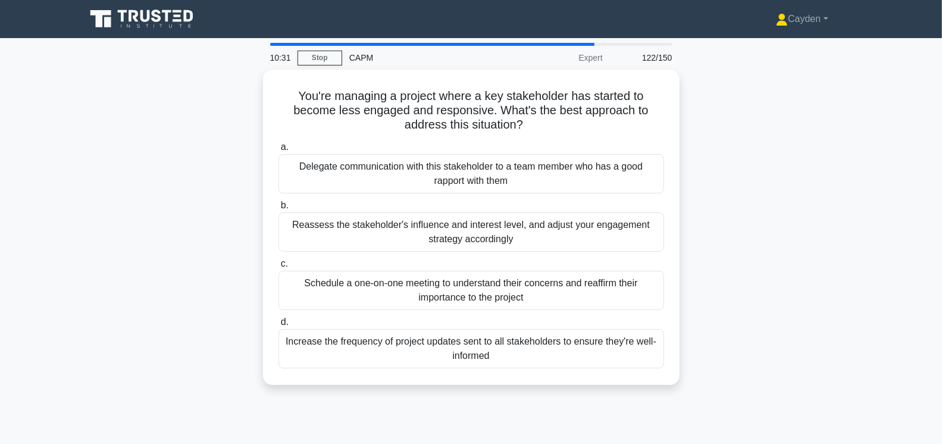
click at [93, 232] on div "You're managing a project where a key stakeholder has started to become less en…" at bounding box center [471, 235] width 785 height 330
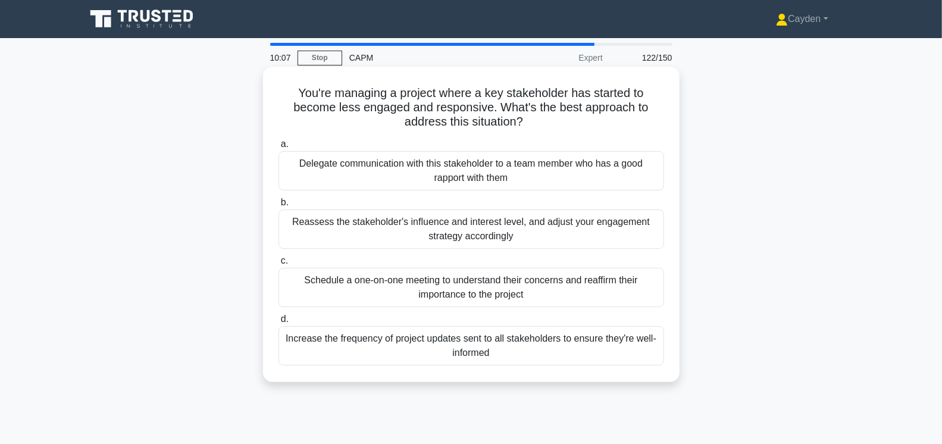
click at [437, 294] on div "Schedule a one-on-one meeting to understand their concerns and reaffirm their i…" at bounding box center [471, 287] width 386 height 39
click at [278, 265] on input "c. Schedule a one-on-one meeting to understand their concerns and reaffirm thei…" at bounding box center [278, 261] width 0 height 8
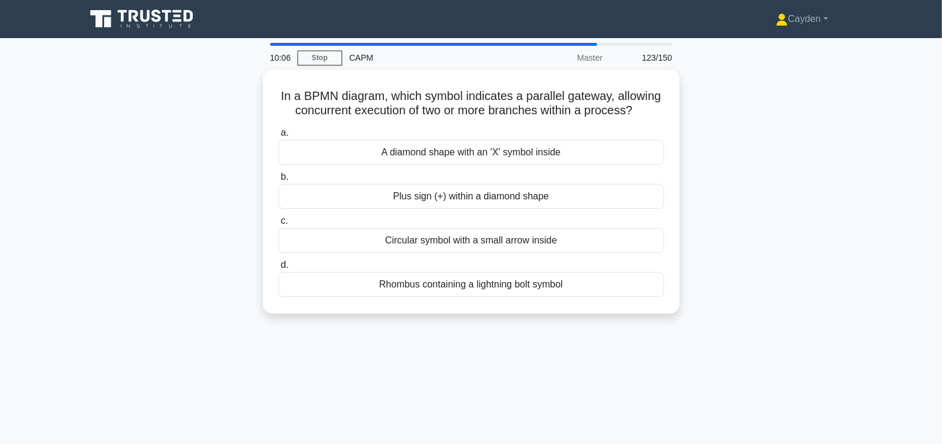
click at [45, 246] on main "10:06 Stop CAPM Master 123/150 In a BPMN diagram, which symbol indicates a para…" at bounding box center [471, 340] width 942 height 605
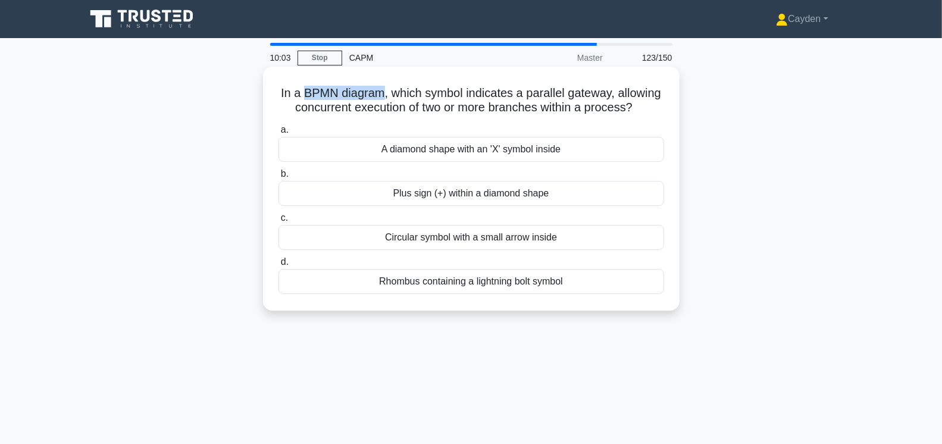
drag, startPoint x: 309, startPoint y: 94, endPoint x: 379, endPoint y: 94, distance: 69.6
click at [379, 94] on h5 "In a BPMN diagram, which symbol indicates a parallel gateway, allowing concurre…" at bounding box center [471, 101] width 388 height 30
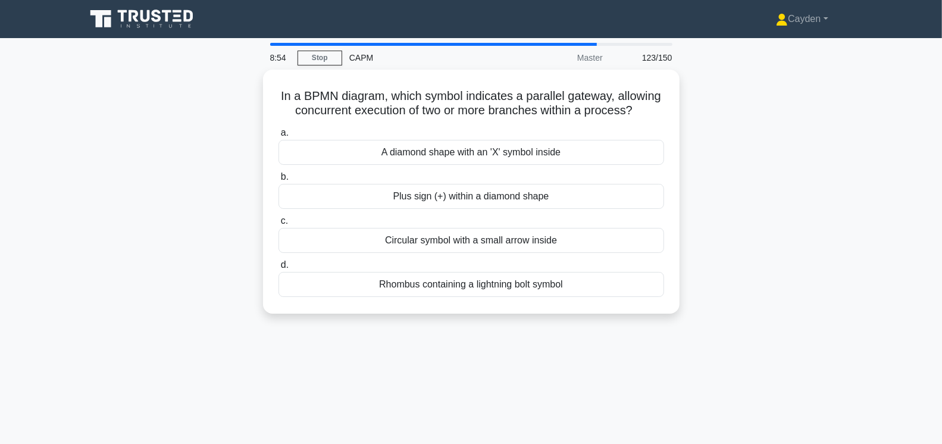
click at [710, 223] on div "In a BPMN diagram, which symbol indicates a parallel gateway, allowing concurre…" at bounding box center [471, 199] width 785 height 258
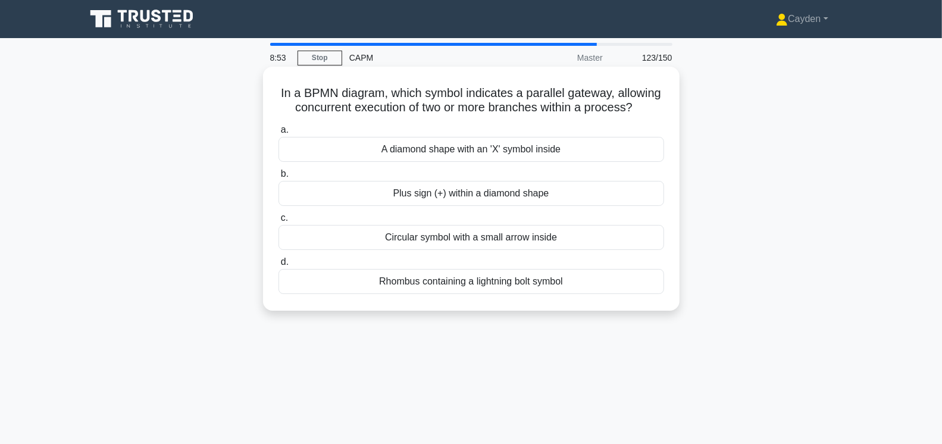
click at [619, 196] on div "Plus sign (+) within a diamond shape" at bounding box center [471, 193] width 386 height 25
click at [278, 178] on input "b. Plus sign (+) within a diamond shape" at bounding box center [278, 174] width 0 height 8
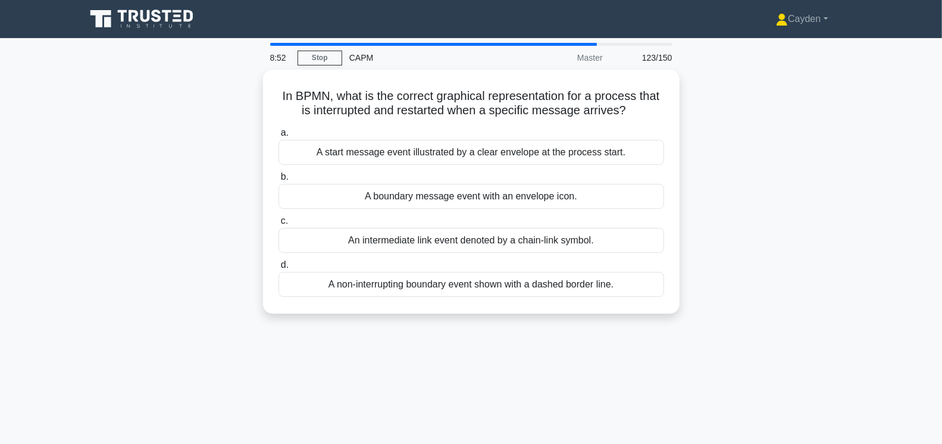
click at [149, 179] on div "In BPMN, what is the correct graphical representation for a process that is int…" at bounding box center [471, 199] width 785 height 258
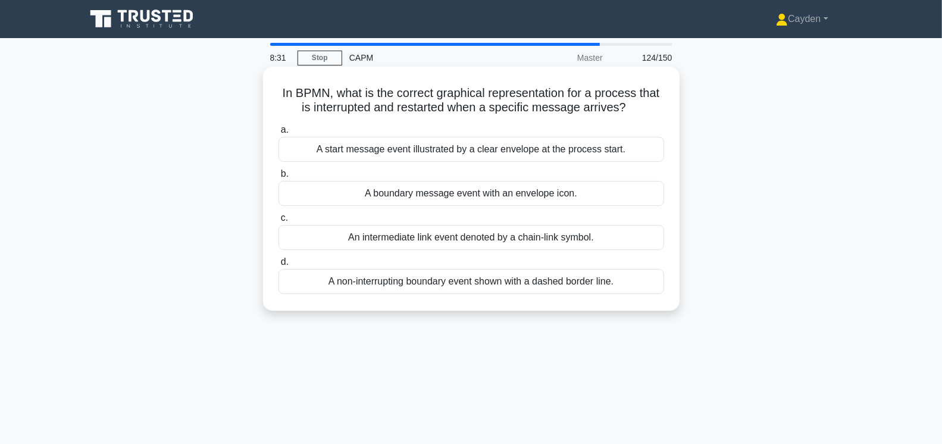
click at [377, 230] on div "An intermediate link event denoted by a chain-link symbol." at bounding box center [471, 237] width 386 height 25
click at [278, 222] on input "c. An intermediate link event denoted by a chain-link symbol." at bounding box center [278, 218] width 0 height 8
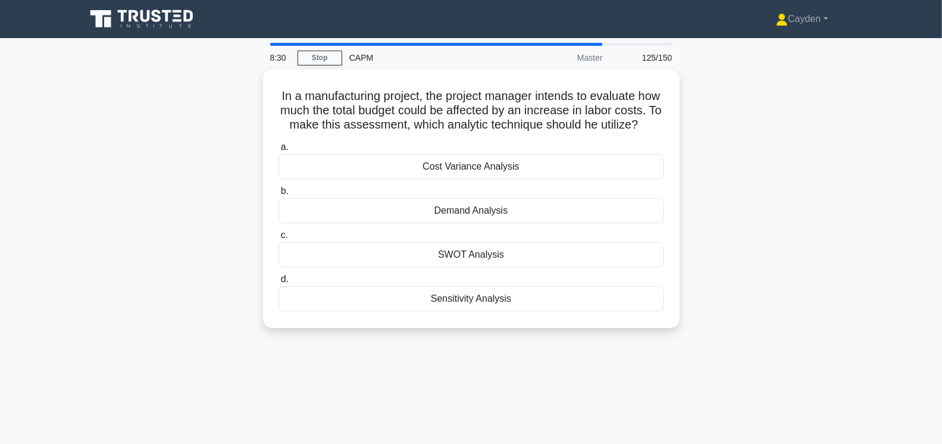
click at [119, 249] on div "In a manufacturing project, the project manager intends to evaluate how much th…" at bounding box center [471, 206] width 785 height 273
click at [547, 157] on div "Cost Variance Analysis" at bounding box center [471, 163] width 386 height 25
click at [278, 148] on input "a. Cost Variance Analysis" at bounding box center [278, 144] width 0 height 8
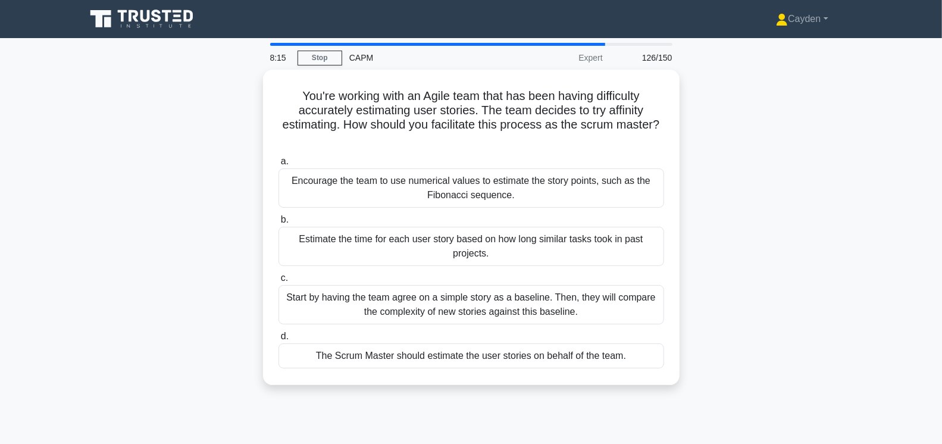
click at [223, 282] on div "You're working with an Agile team that has been having difficulty accurately es…" at bounding box center [471, 235] width 785 height 330
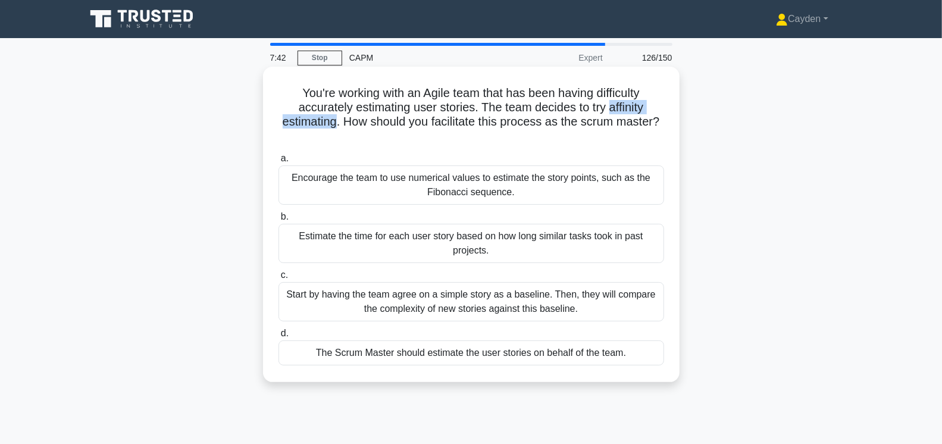
drag, startPoint x: 609, startPoint y: 108, endPoint x: 338, endPoint y: 127, distance: 272.0
click at [338, 127] on h5 "You're working with an Agile team that has been having difficulty accurately es…" at bounding box center [471, 115] width 388 height 58
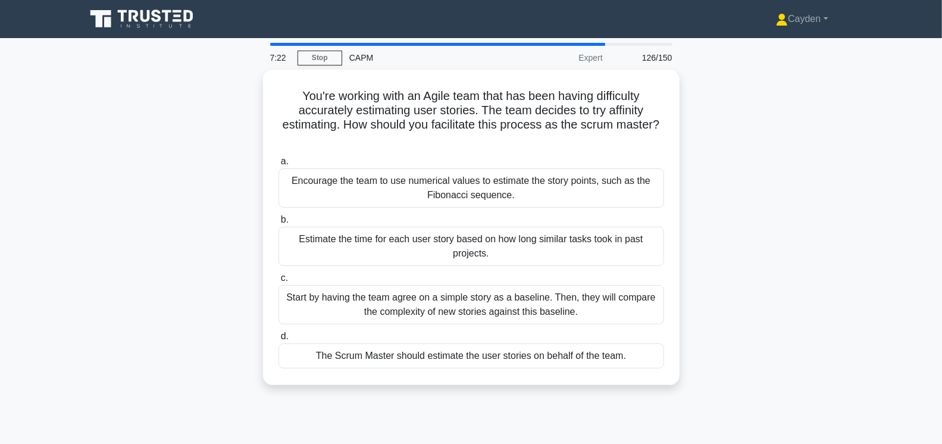
click at [140, 239] on div "You're working with an Agile team that has been having difficulty accurately es…" at bounding box center [471, 235] width 785 height 330
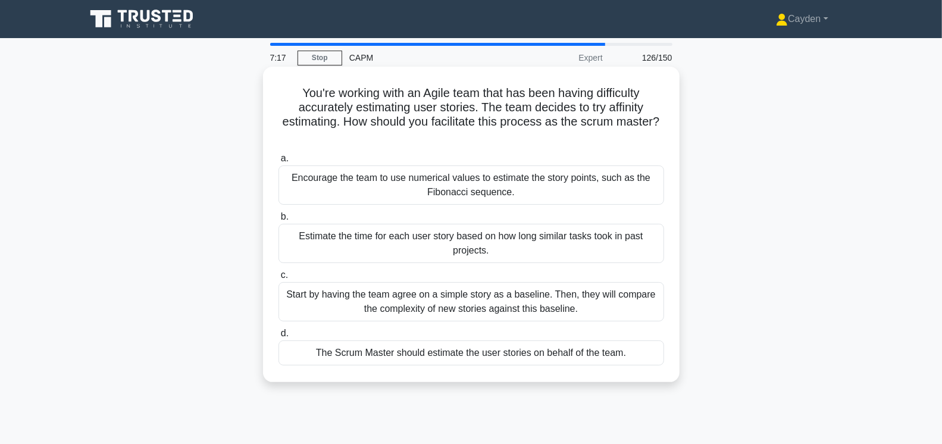
click at [633, 298] on div "Start by having the team agree on a simple story as a baseline. Then, they will…" at bounding box center [471, 301] width 386 height 39
click at [278, 279] on input "c. Start by having the team agree on a simple story as a baseline. Then, they w…" at bounding box center [278, 275] width 0 height 8
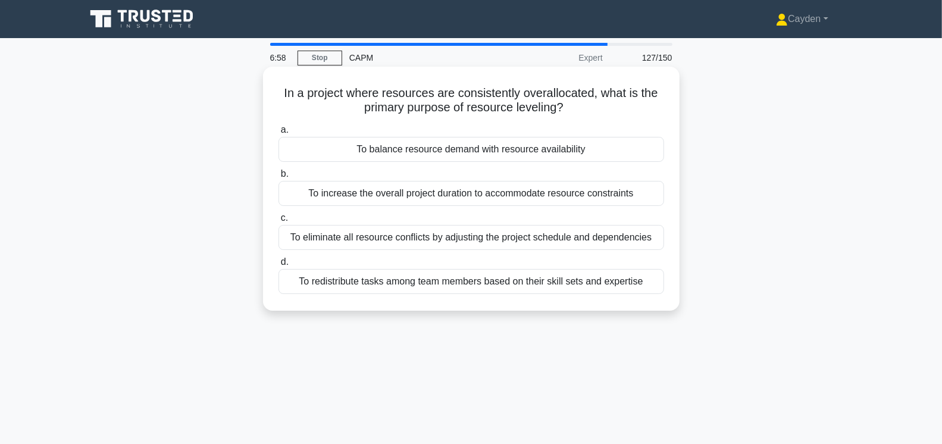
click at [374, 284] on div "To redistribute tasks among team members based on their skill sets and expertise" at bounding box center [471, 281] width 386 height 25
click at [278, 266] on input "d. To redistribute tasks among team members based on their skill sets and exper…" at bounding box center [278, 262] width 0 height 8
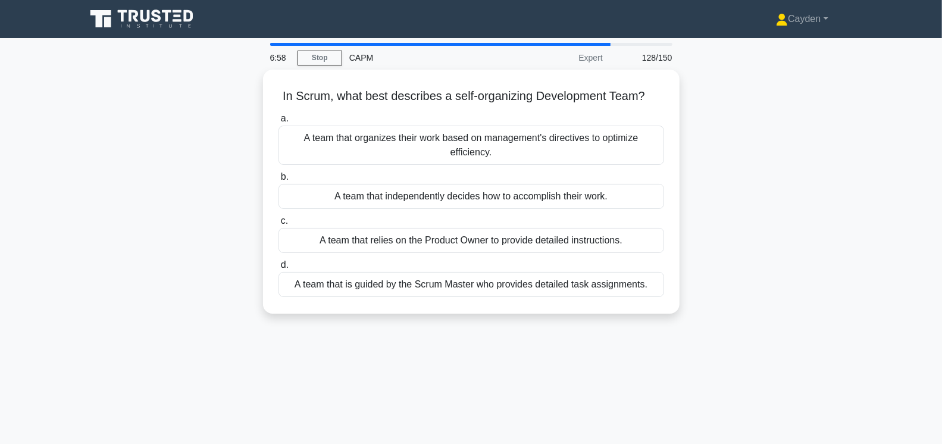
click at [216, 252] on div "In Scrum, what best describes a self-organizing Development Team? .spinner_0XTQ…" at bounding box center [471, 199] width 785 height 258
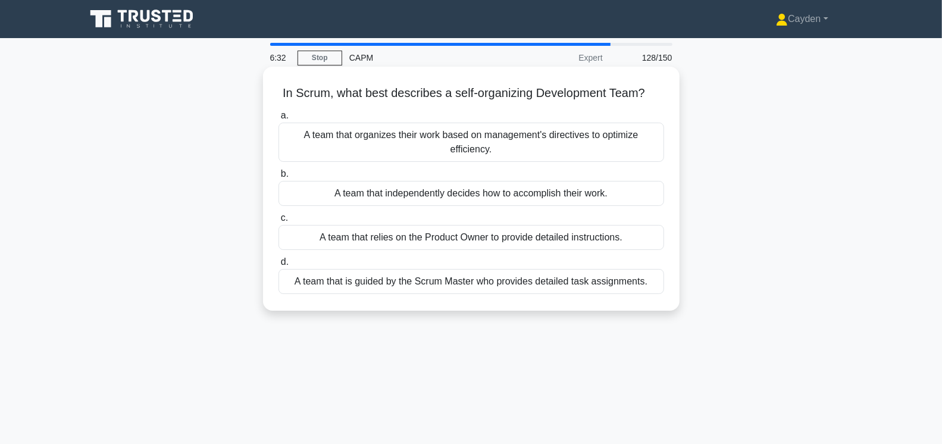
click at [602, 192] on div "A team that independently decides how to accomplish their work." at bounding box center [471, 193] width 386 height 25
click at [278, 178] on input "b. A team that independently decides how to accomplish their work." at bounding box center [278, 174] width 0 height 8
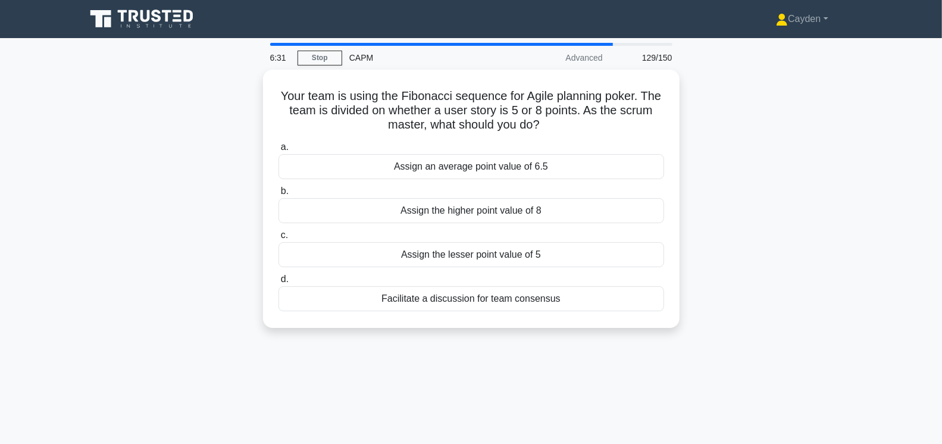
click at [139, 157] on div "Your team is using the Fibonacci sequence for Agile planning poker. The team is…" at bounding box center [471, 206] width 785 height 273
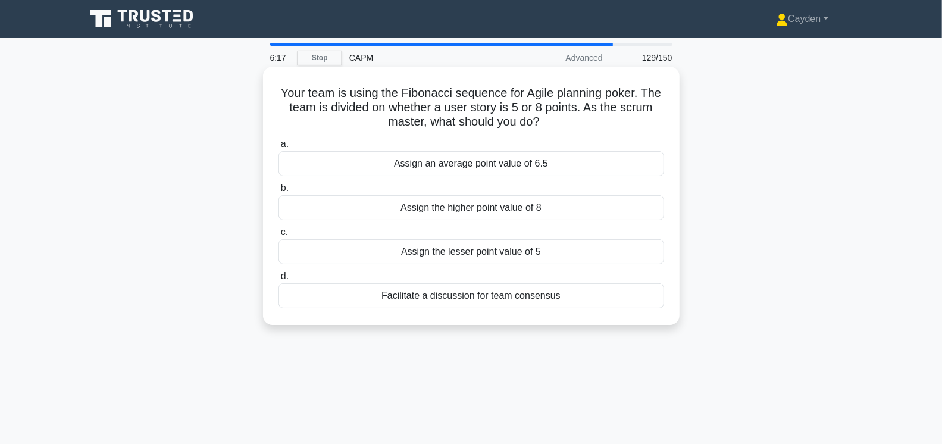
click at [512, 291] on div "Facilitate a discussion for team consensus" at bounding box center [471, 295] width 386 height 25
click at [278, 280] on input "d. Facilitate a discussion for team consensus" at bounding box center [278, 277] width 0 height 8
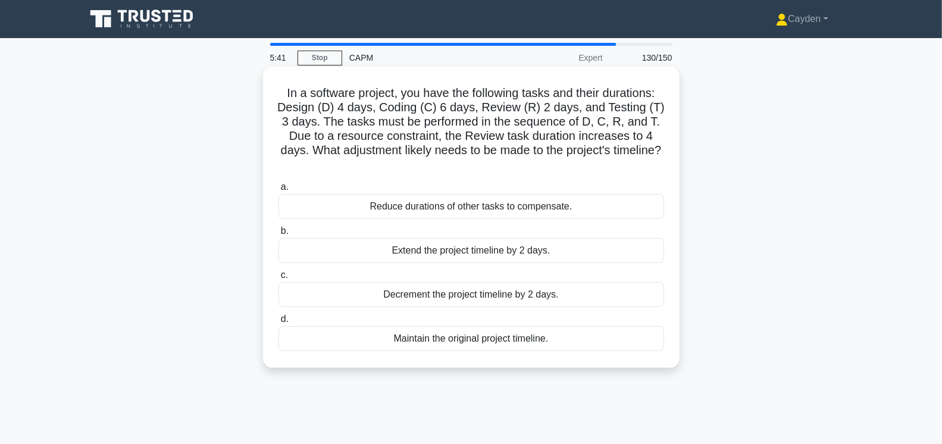
click at [562, 246] on div "Extend the project timeline by 2 days." at bounding box center [471, 250] width 386 height 25
click at [278, 235] on input "b. Extend the project timeline by 2 days." at bounding box center [278, 231] width 0 height 8
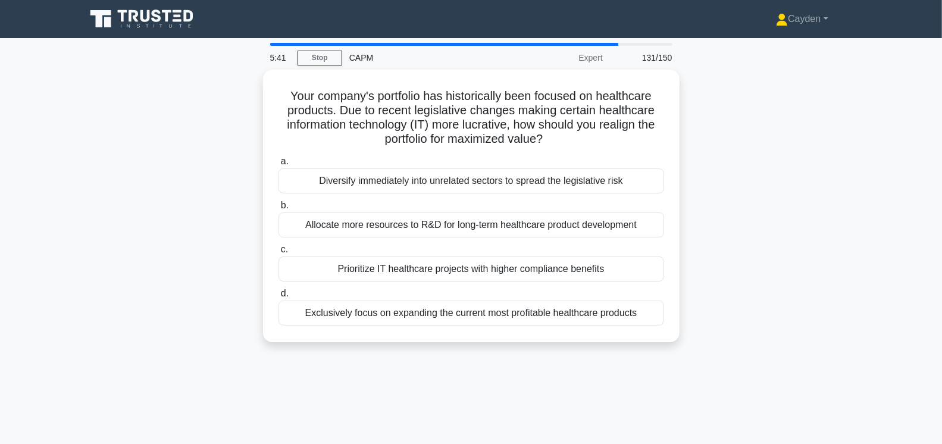
click at [134, 201] on div "Your company's portfolio has historically been focused on healthcare products. …" at bounding box center [471, 213] width 785 height 287
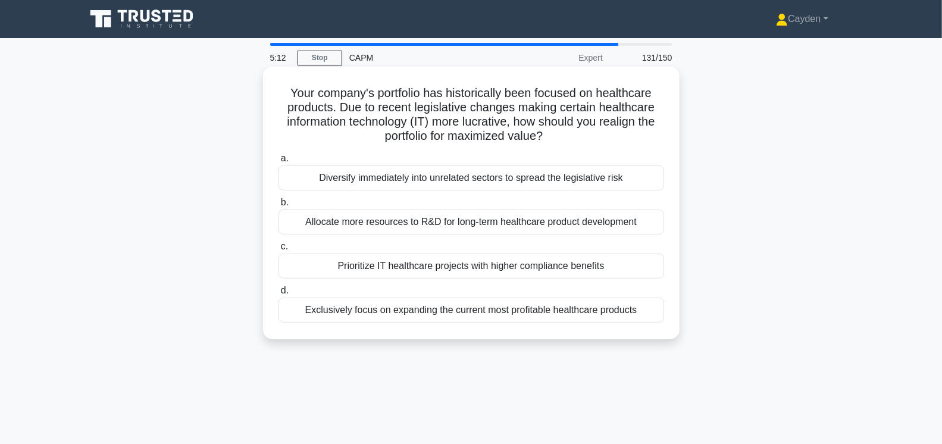
click at [543, 225] on div "Allocate more resources to R&D for long-term healthcare product development" at bounding box center [471, 221] width 386 height 25
click at [278, 206] on input "b. Allocate more resources to R&D for long-term healthcare product development" at bounding box center [278, 203] width 0 height 8
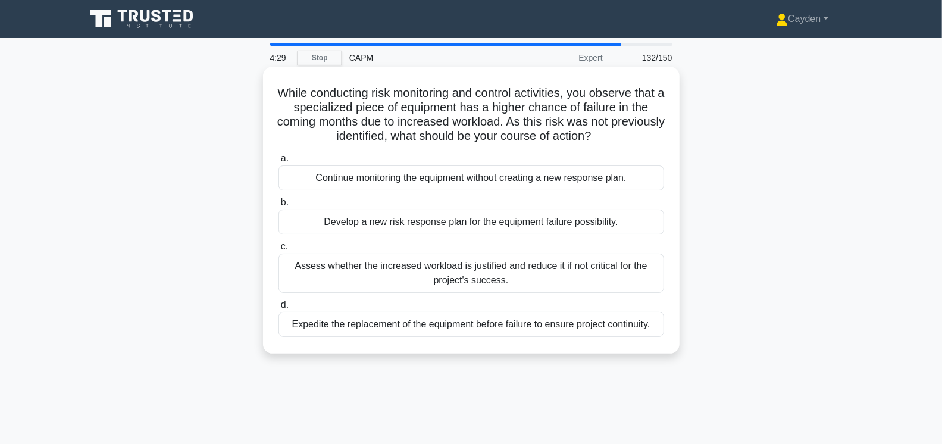
click at [609, 221] on div "Develop a new risk response plan for the equipment failure possibility." at bounding box center [471, 221] width 386 height 25
click at [278, 206] on input "b. Develop a new risk response plan for the equipment failure possibility." at bounding box center [278, 203] width 0 height 8
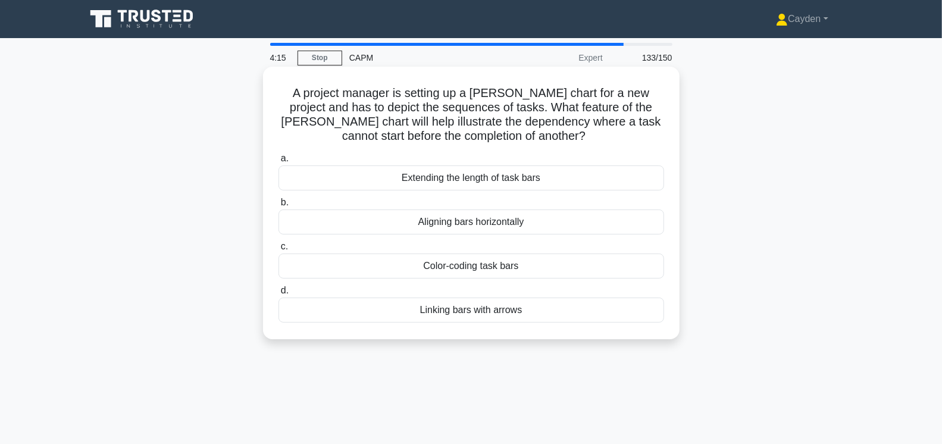
click at [445, 308] on div "Linking bars with arrows" at bounding box center [471, 310] width 386 height 25
click at [278, 295] on input "d. Linking bars with arrows" at bounding box center [278, 291] width 0 height 8
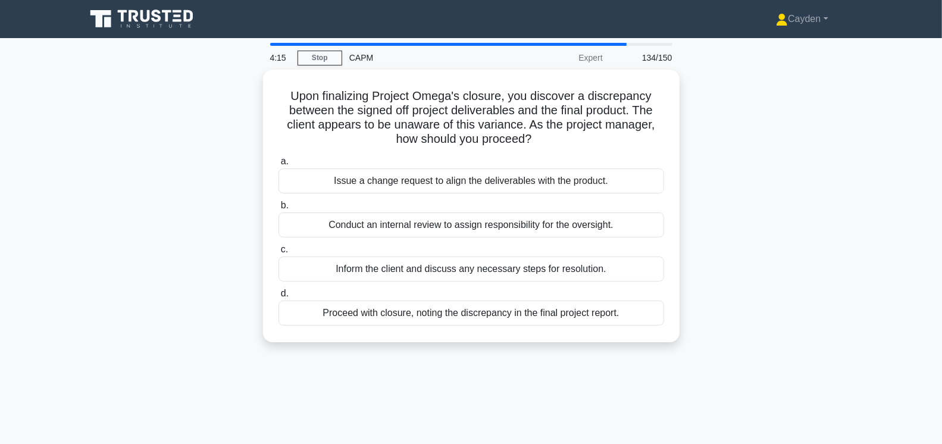
click at [119, 235] on div "Upon finalizing Project Omega's closure, you discover a discrepancy between the…" at bounding box center [471, 213] width 785 height 287
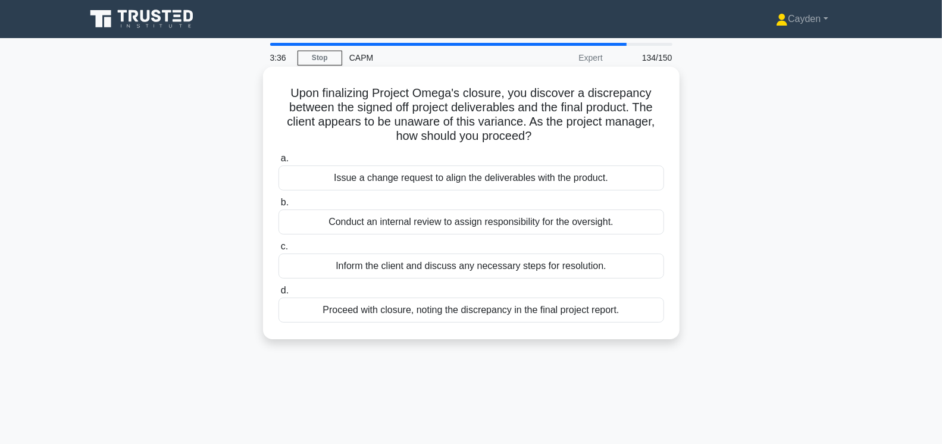
click at [628, 264] on div "Inform the client and discuss any necessary steps for resolution." at bounding box center [471, 265] width 386 height 25
click at [278, 251] on input "c. Inform the client and discuss any necessary steps for resolution." at bounding box center [278, 247] width 0 height 8
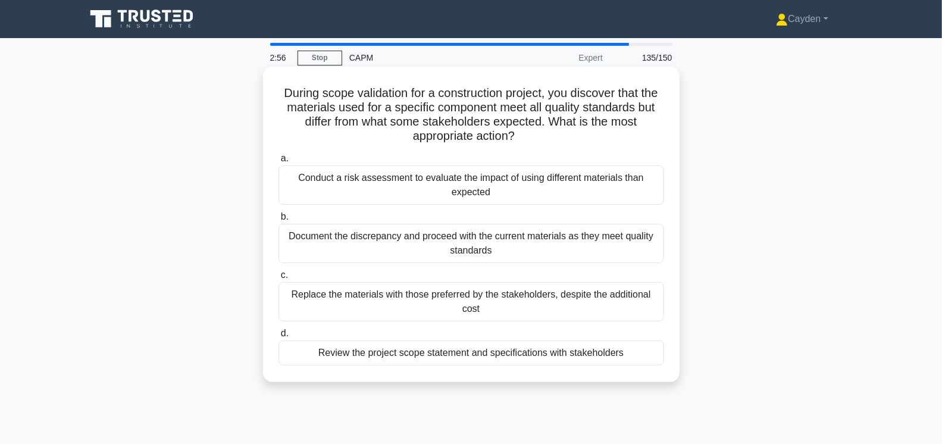
click at [567, 183] on div "Conduct a risk assessment to evaluate the impact of using different materials t…" at bounding box center [471, 184] width 386 height 39
click at [278, 162] on input "a. Conduct a risk assessment to evaluate the impact of using different material…" at bounding box center [278, 159] width 0 height 8
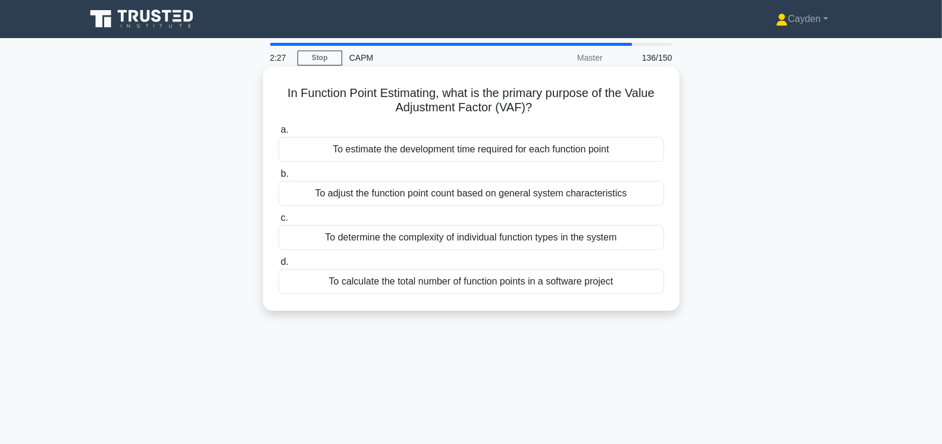
click at [628, 148] on div "To estimate the development time required for each function point" at bounding box center [471, 149] width 386 height 25
click at [278, 134] on input "a. To estimate the development time required for each function point" at bounding box center [278, 130] width 0 height 8
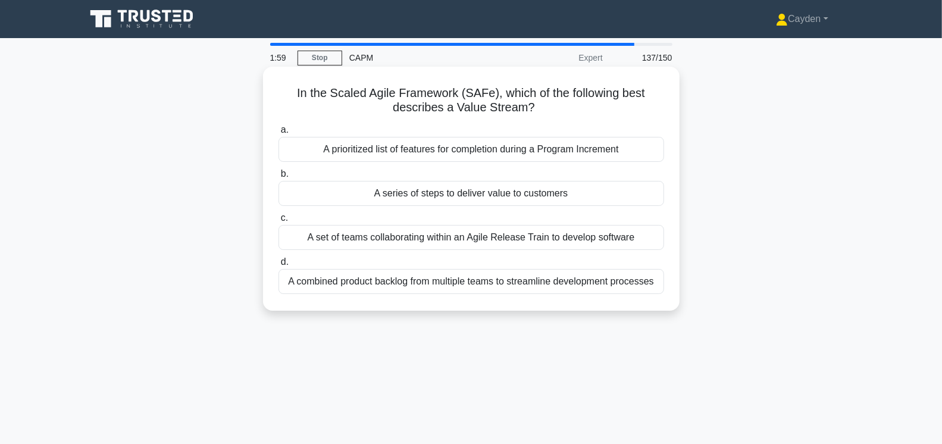
click at [383, 190] on div "A series of steps to deliver value to customers" at bounding box center [471, 193] width 386 height 25
click at [278, 178] on input "b. A series of steps to deliver value to customers" at bounding box center [278, 174] width 0 height 8
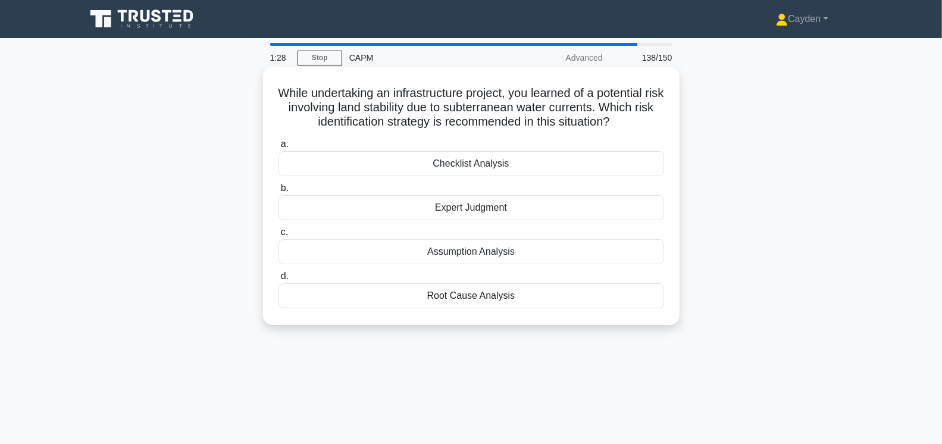
click at [561, 208] on div "Expert Judgment" at bounding box center [471, 207] width 386 height 25
click at [278, 192] on input "b. Expert Judgment" at bounding box center [278, 188] width 0 height 8
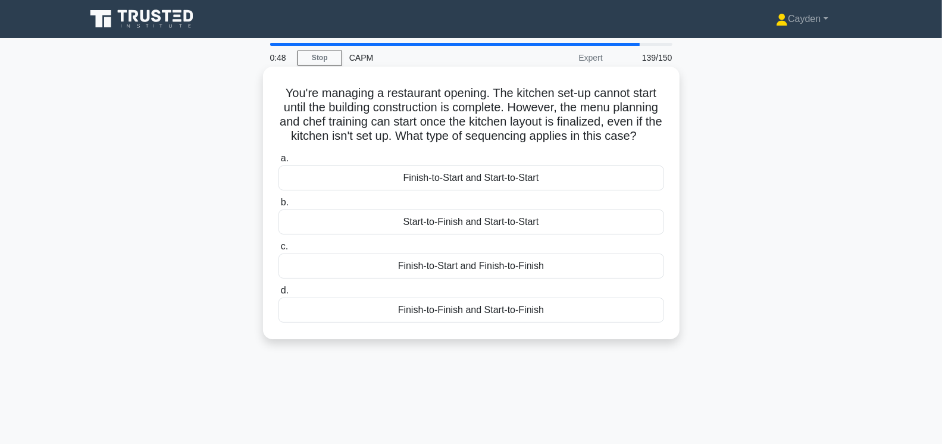
click at [519, 311] on div "Finish-to-Finish and Start-to-Finish" at bounding box center [471, 310] width 386 height 25
click at [278, 295] on input "d. Finish-to-Finish and Start-to-Finish" at bounding box center [278, 291] width 0 height 8
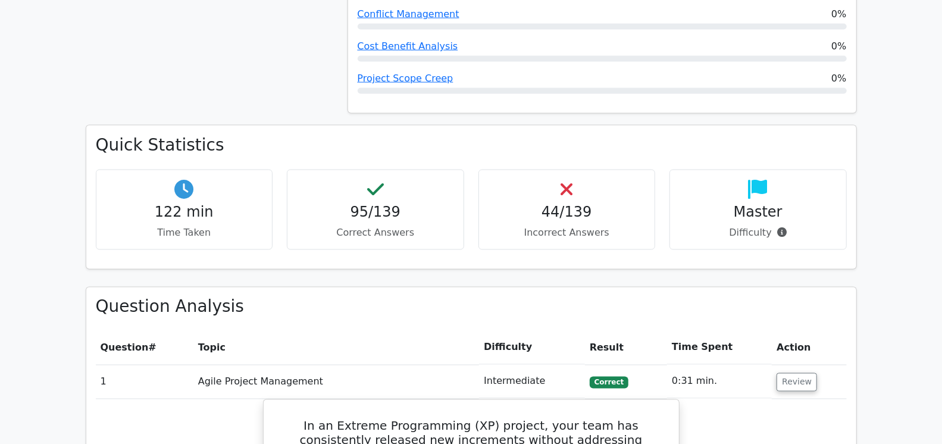
scroll to position [1143, 0]
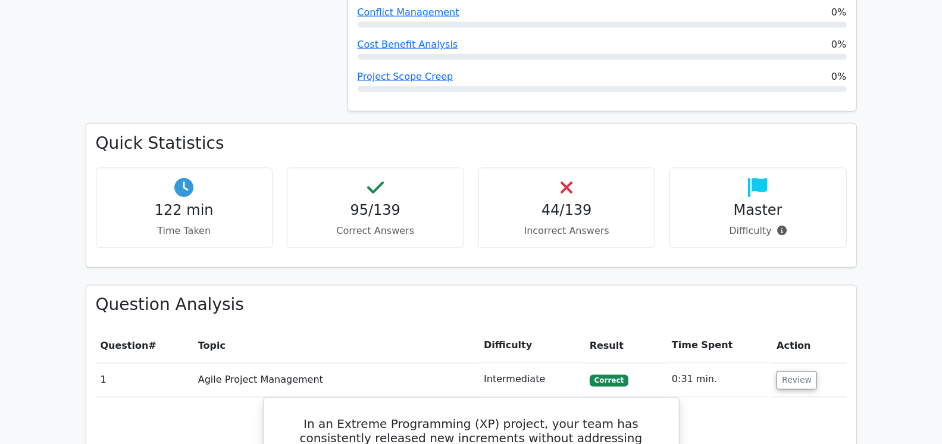
click at [427, 211] on h4 "95/139" at bounding box center [375, 210] width 157 height 17
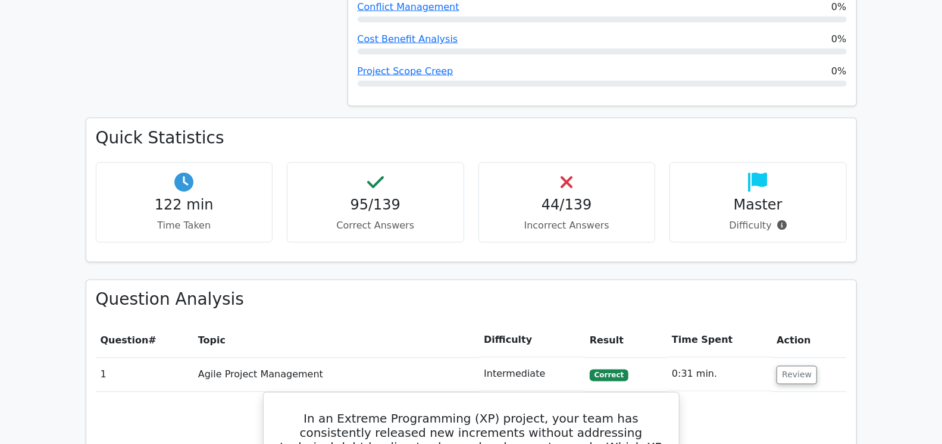
scroll to position [1150, 0]
drag, startPoint x: 351, startPoint y: 204, endPoint x: 399, endPoint y: 203, distance: 48.2
click at [399, 203] on h4 "95/139" at bounding box center [375, 203] width 157 height 17
click at [407, 203] on h4 "95/139" at bounding box center [375, 203] width 157 height 17
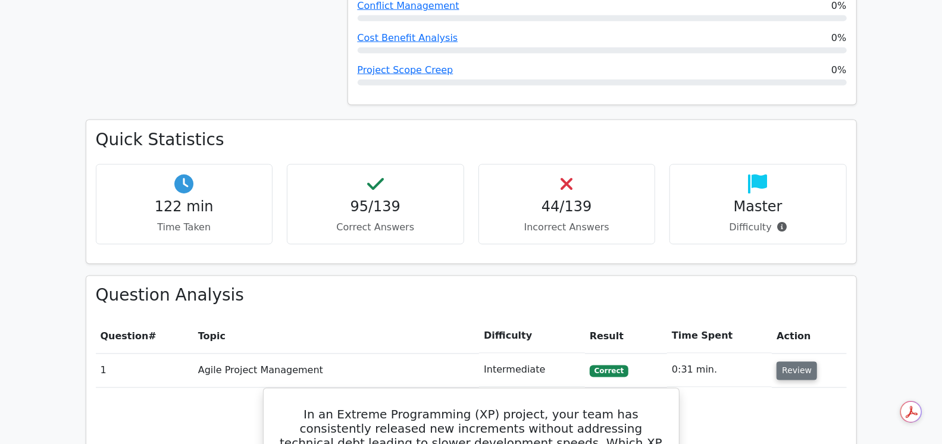
click at [805, 369] on button "Review" at bounding box center [797, 371] width 40 height 18
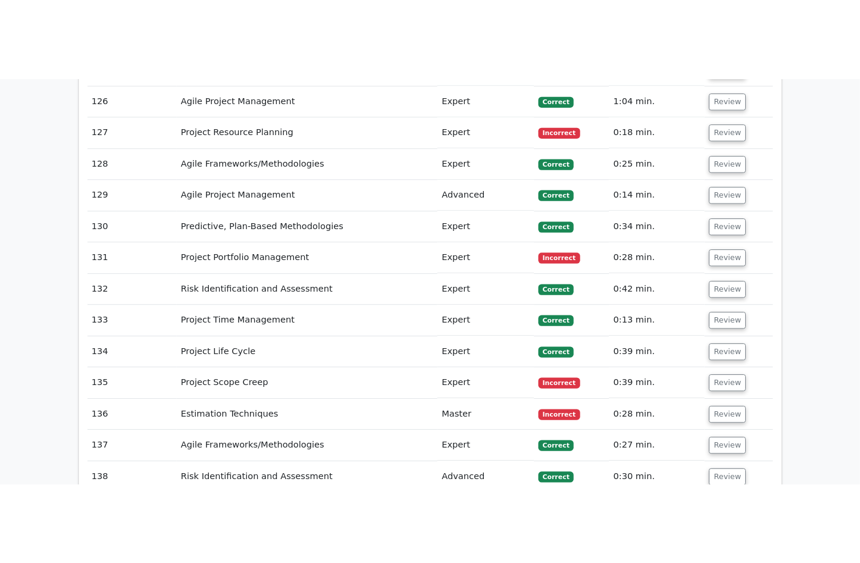
scroll to position [5773, 0]
